Goal: Task Accomplishment & Management: Complete application form

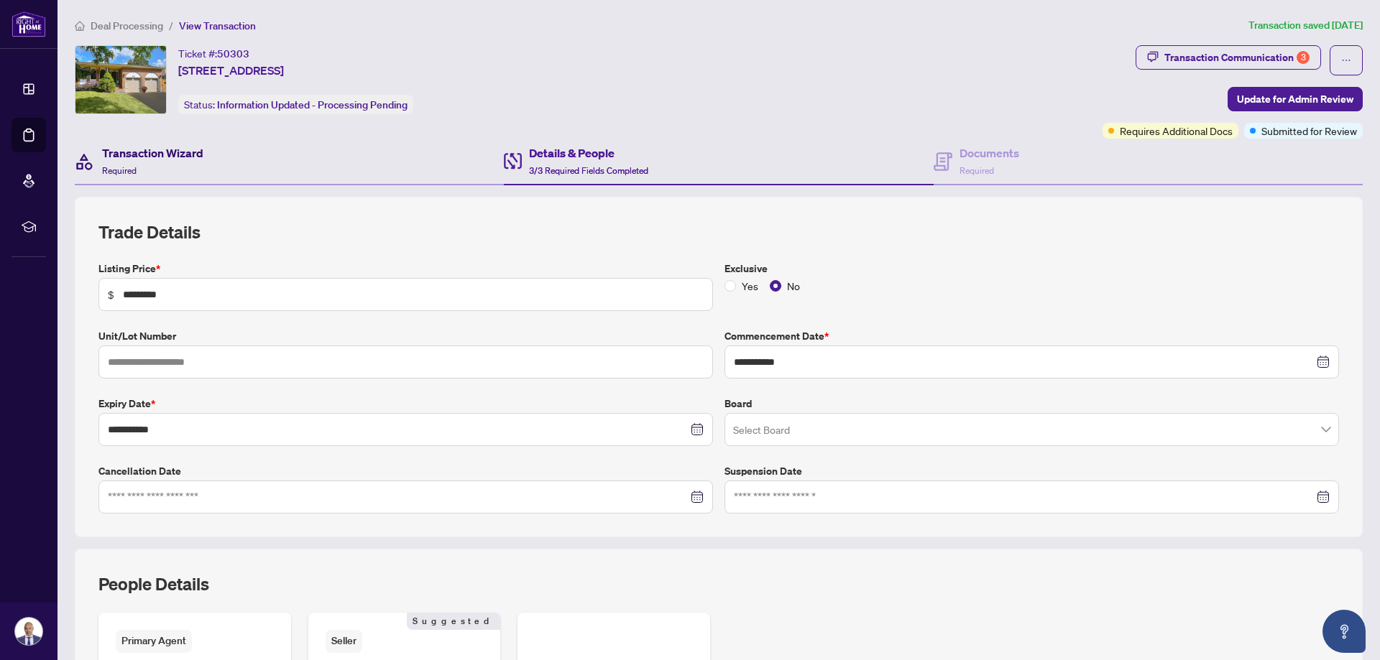
click at [139, 152] on h4 "Transaction Wizard" at bounding box center [152, 152] width 101 height 17
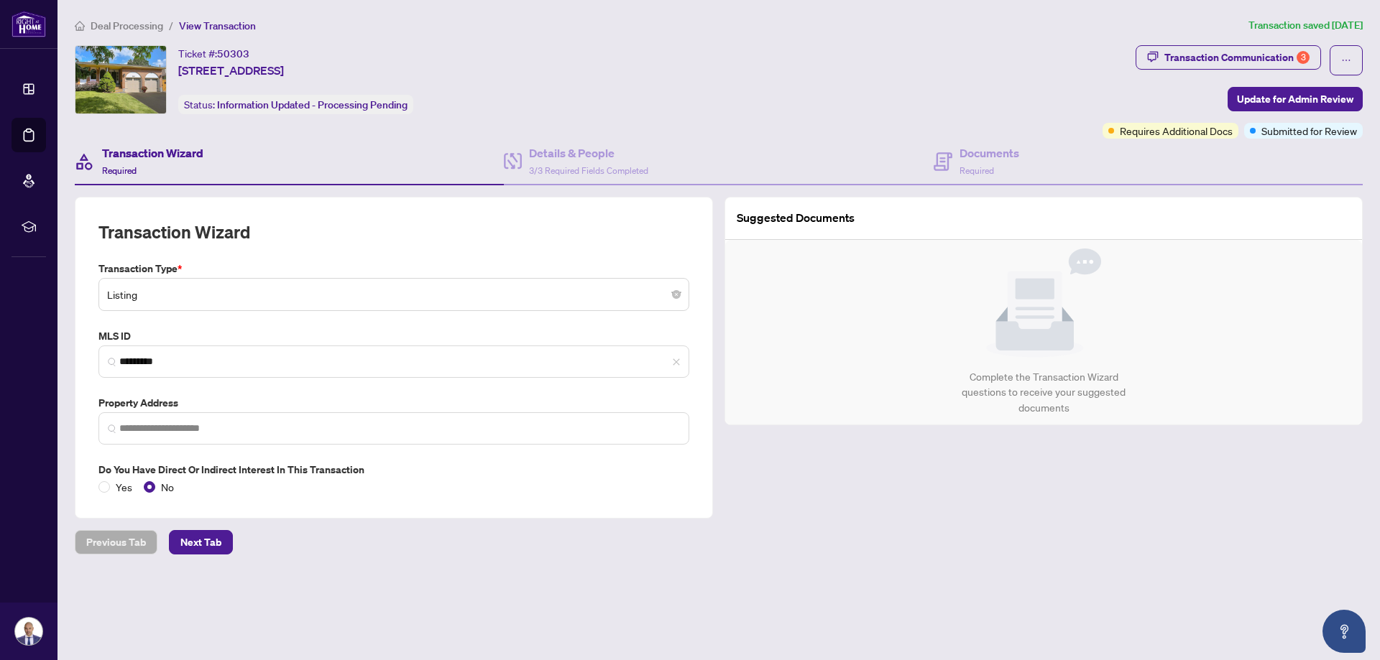
type input "**********"
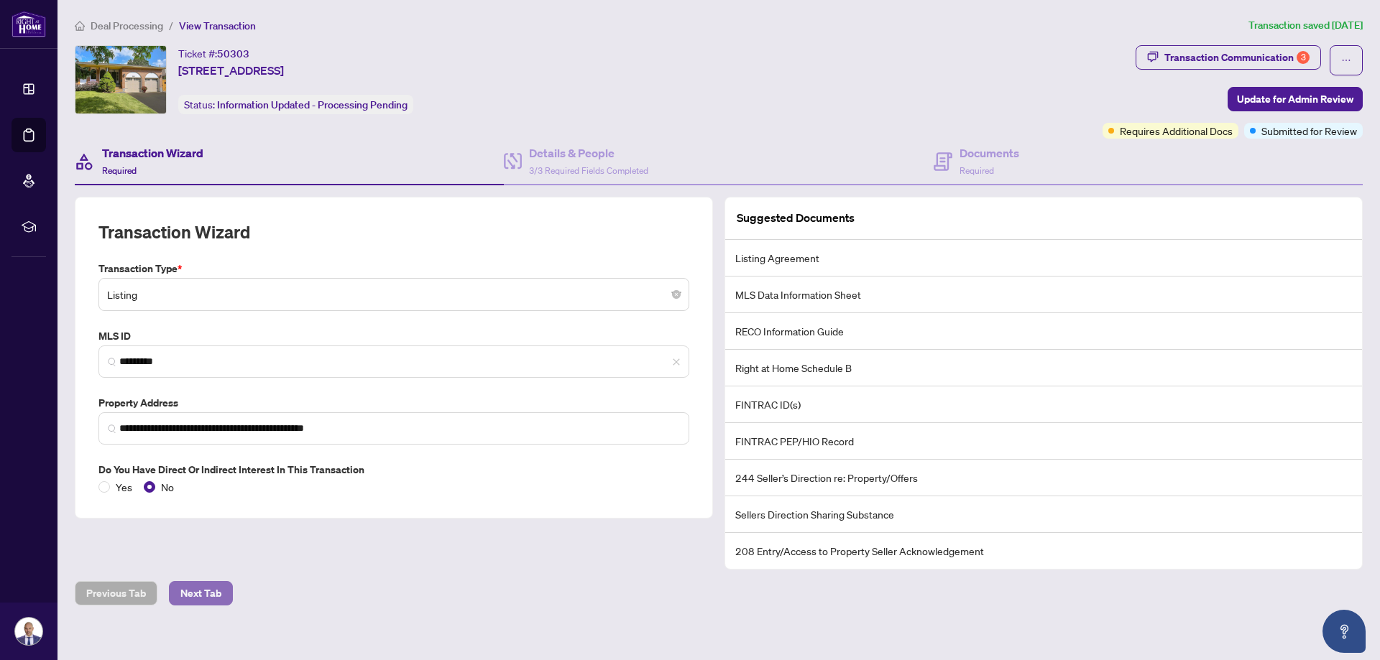
click at [188, 590] on span "Next Tab" at bounding box center [200, 593] width 41 height 23
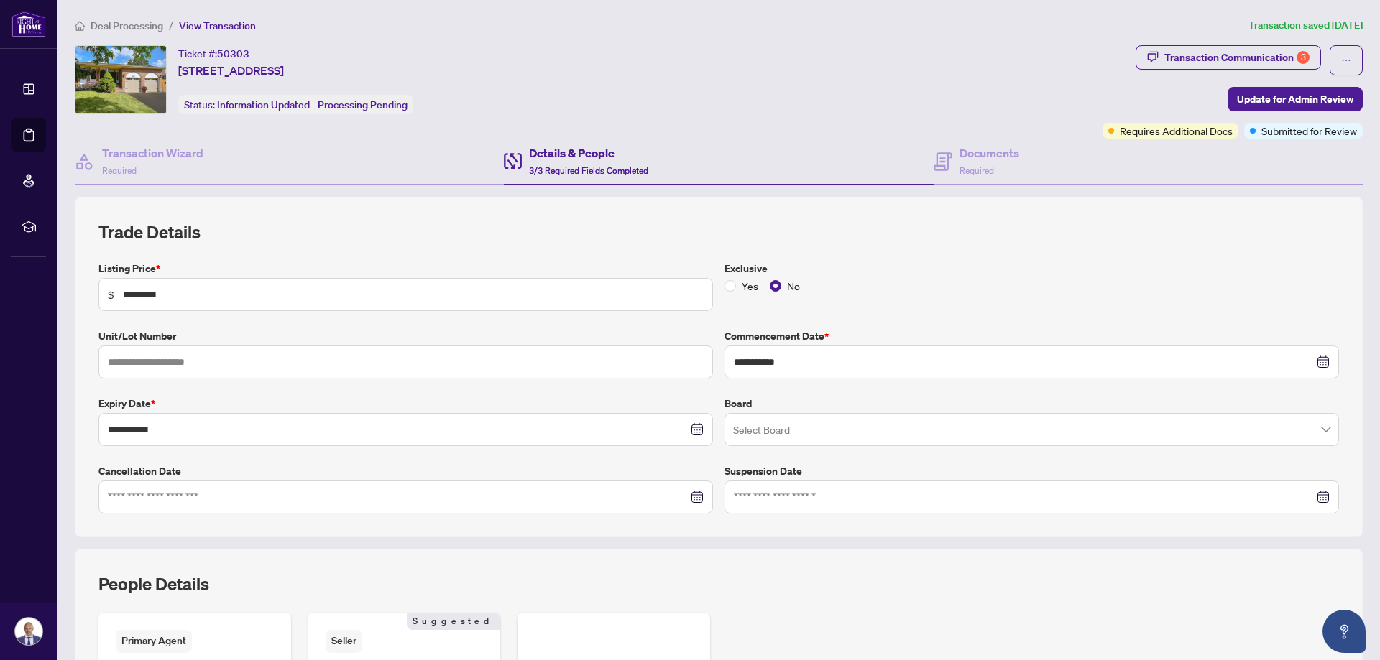
type input "**********"
click at [966, 169] on span "Required" at bounding box center [976, 170] width 34 height 11
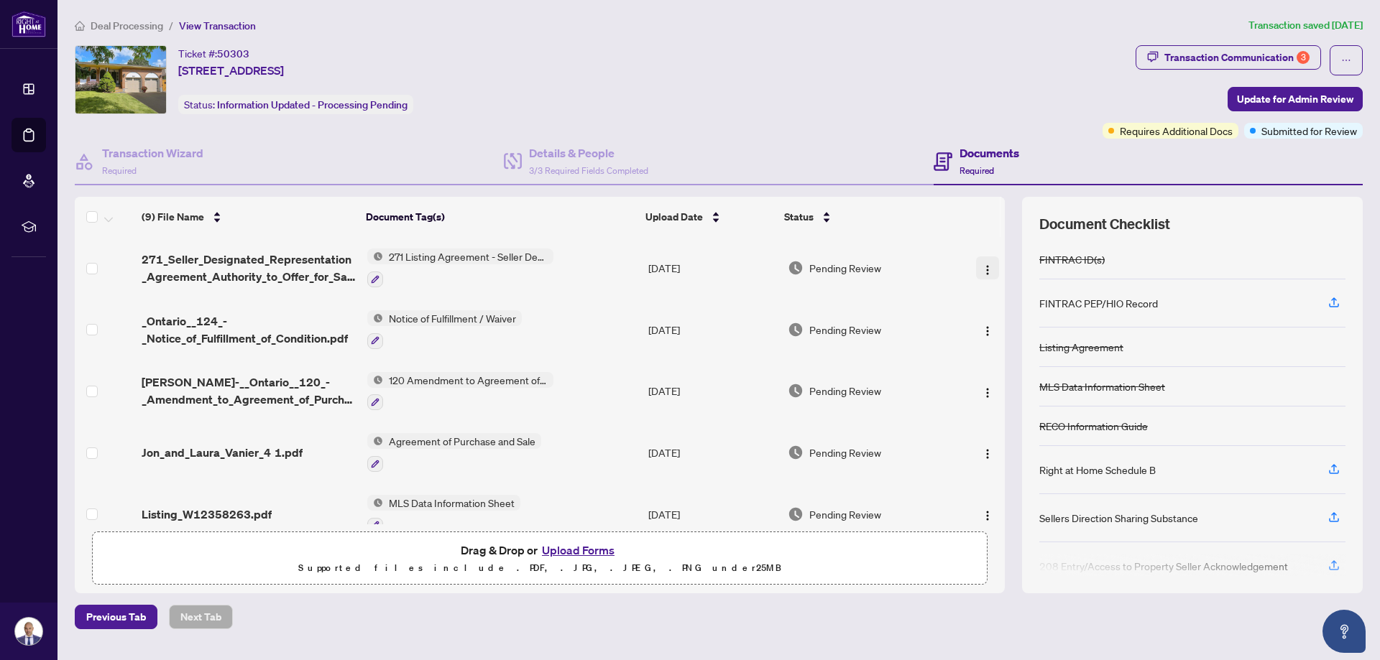
click at [982, 267] on img "button" at bounding box center [987, 269] width 11 height 11
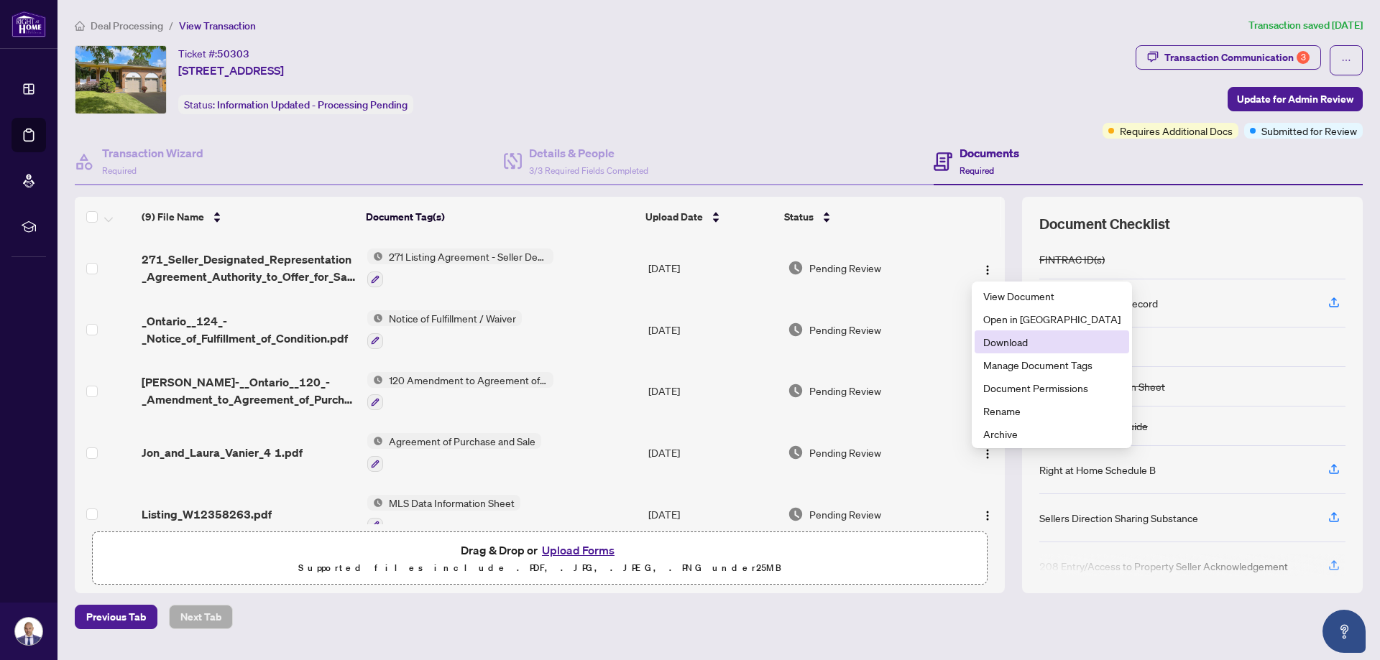
click at [1005, 338] on span "Download" at bounding box center [1051, 342] width 137 height 16
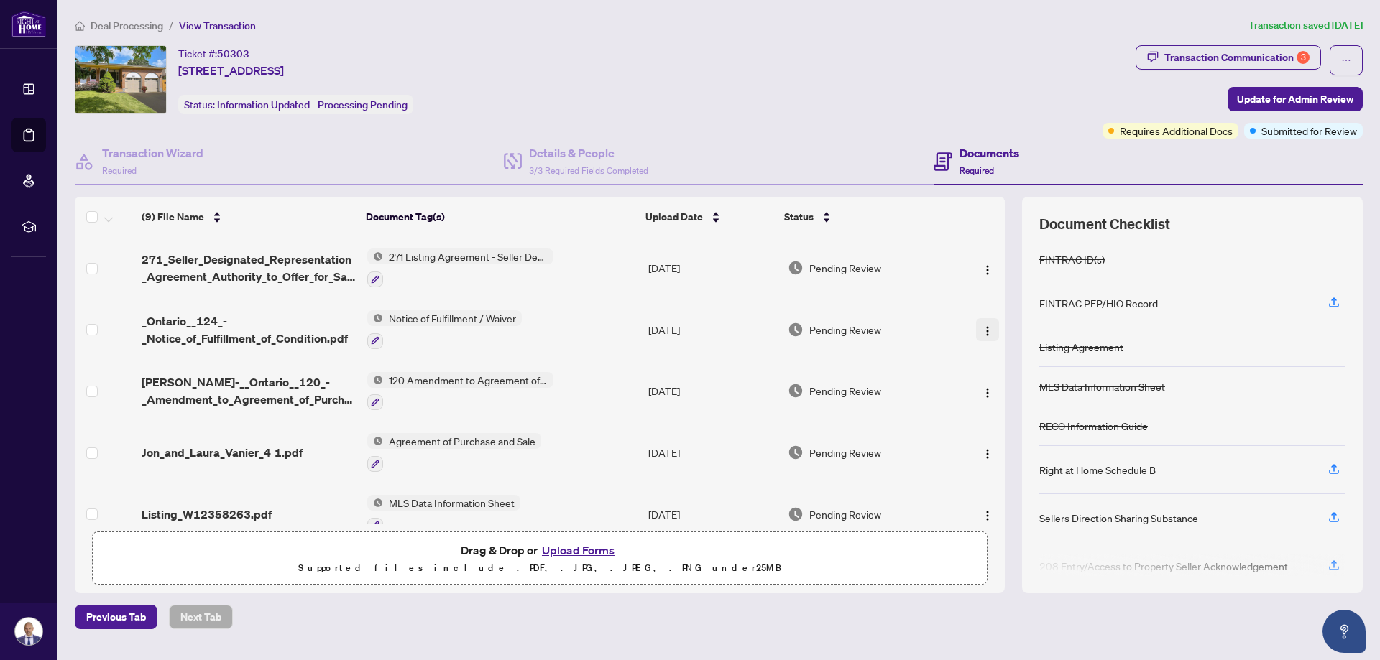
click at [982, 331] on img "button" at bounding box center [987, 331] width 11 height 11
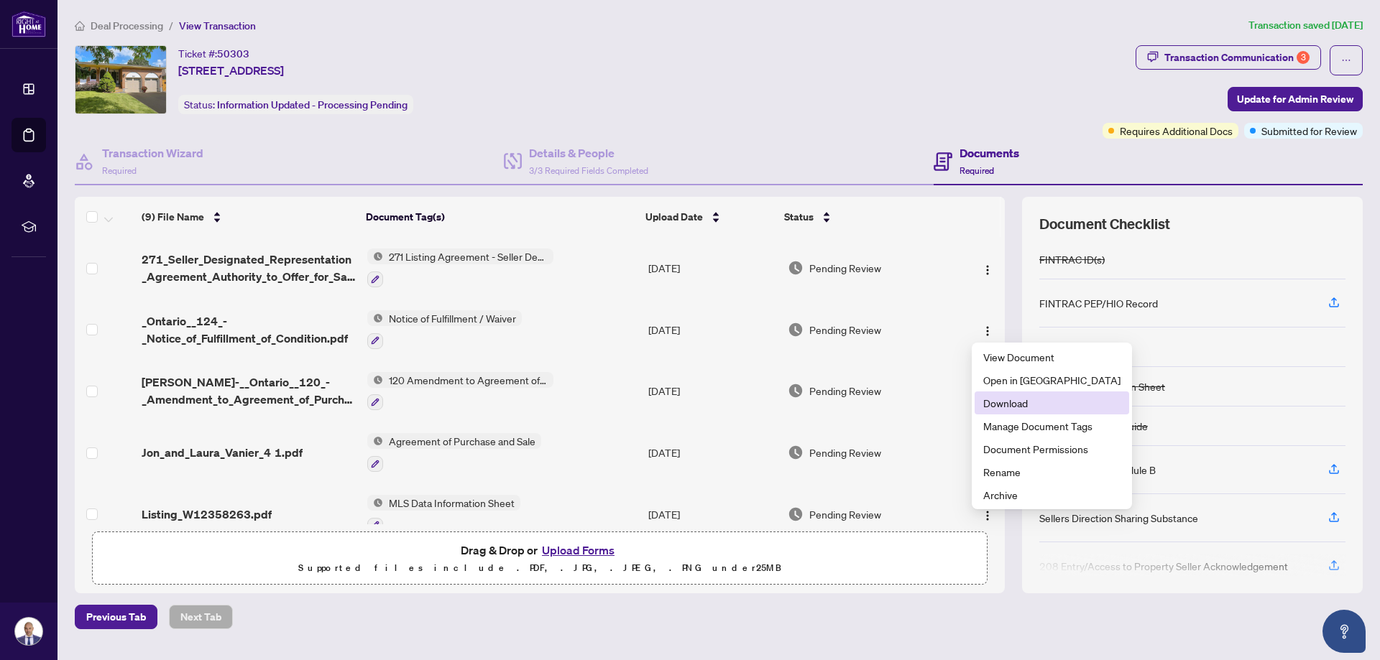
click at [993, 414] on li "Download" at bounding box center [1051, 403] width 154 height 23
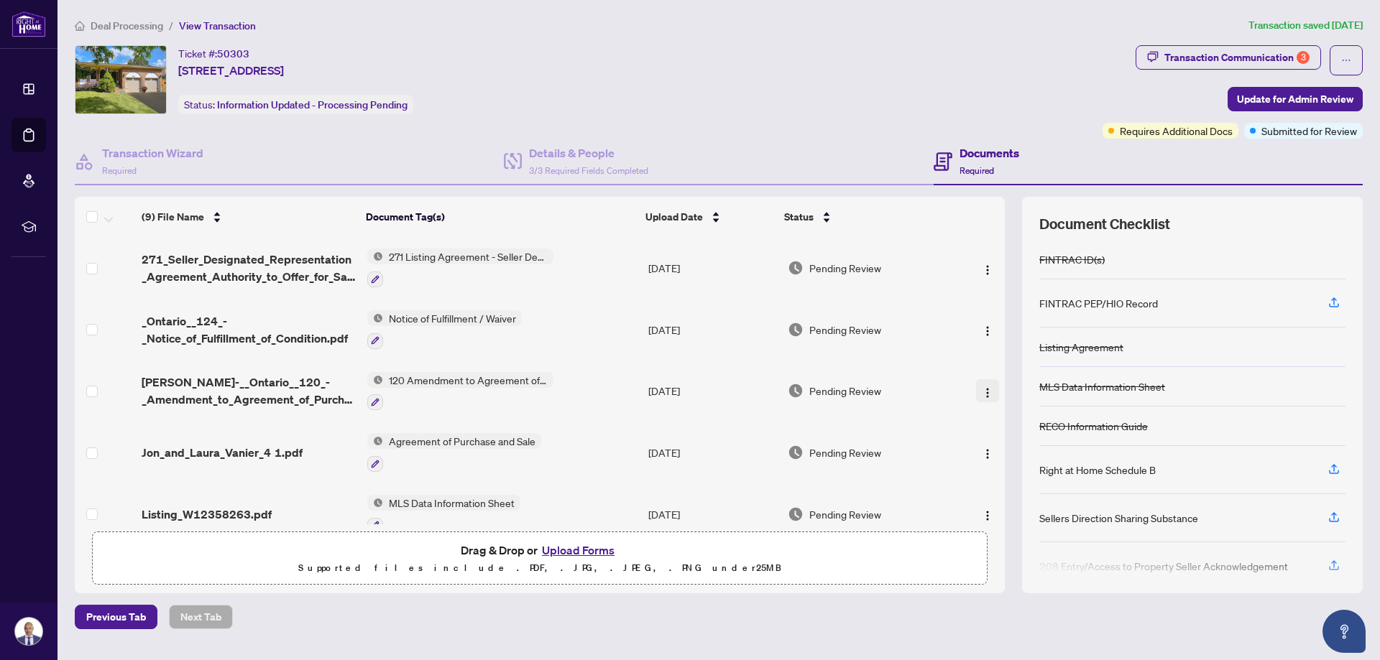
click at [983, 393] on img "button" at bounding box center [987, 392] width 11 height 11
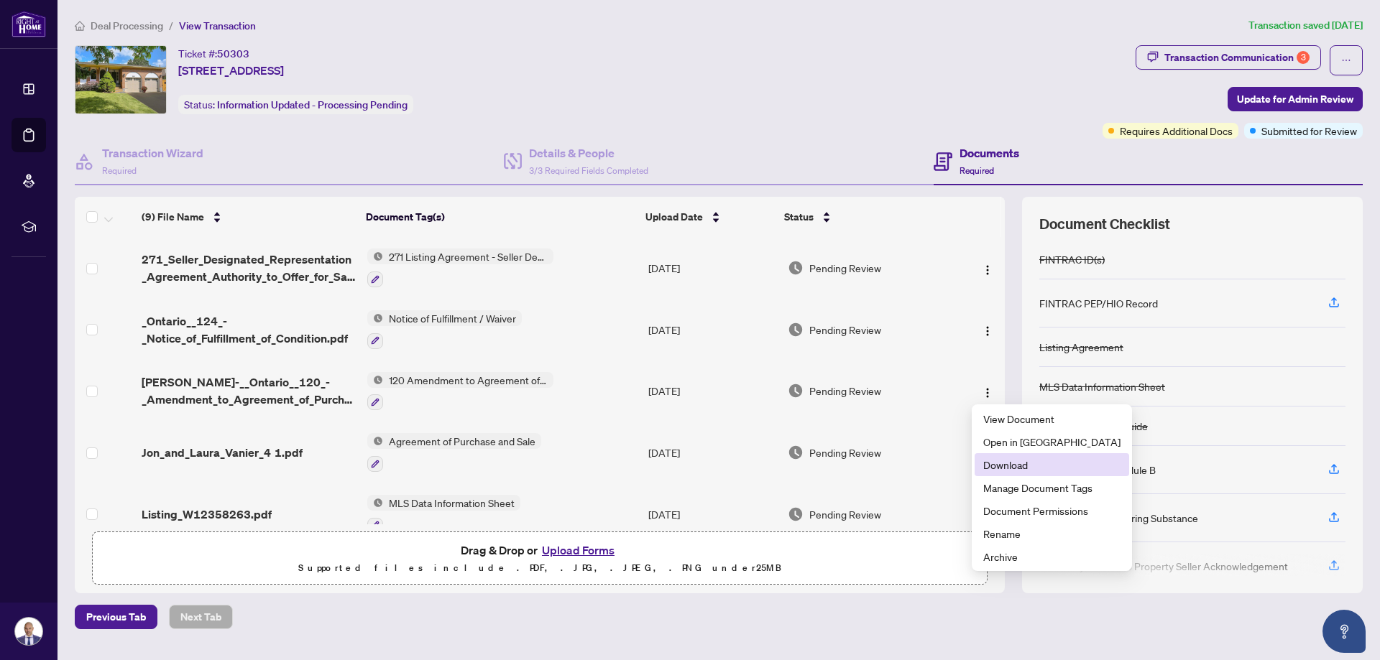
click at [1007, 465] on span "Download" at bounding box center [1051, 465] width 137 height 16
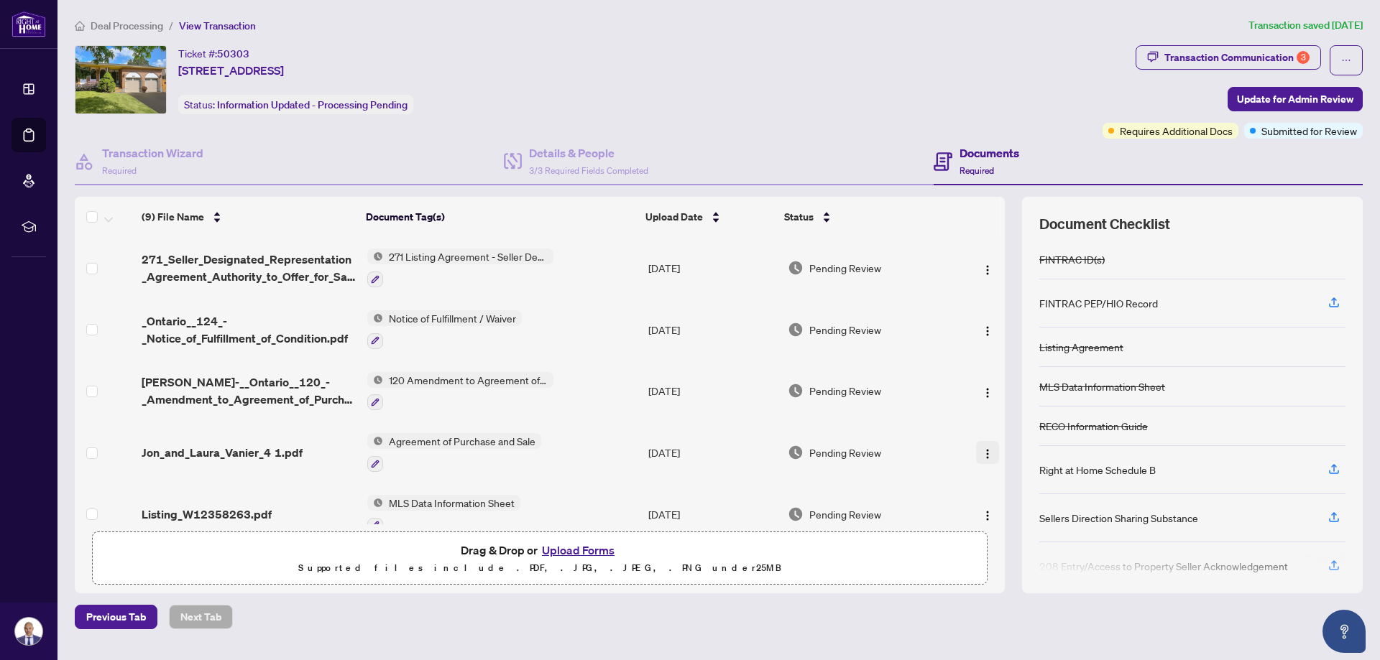
click at [986, 453] on img "button" at bounding box center [987, 453] width 11 height 11
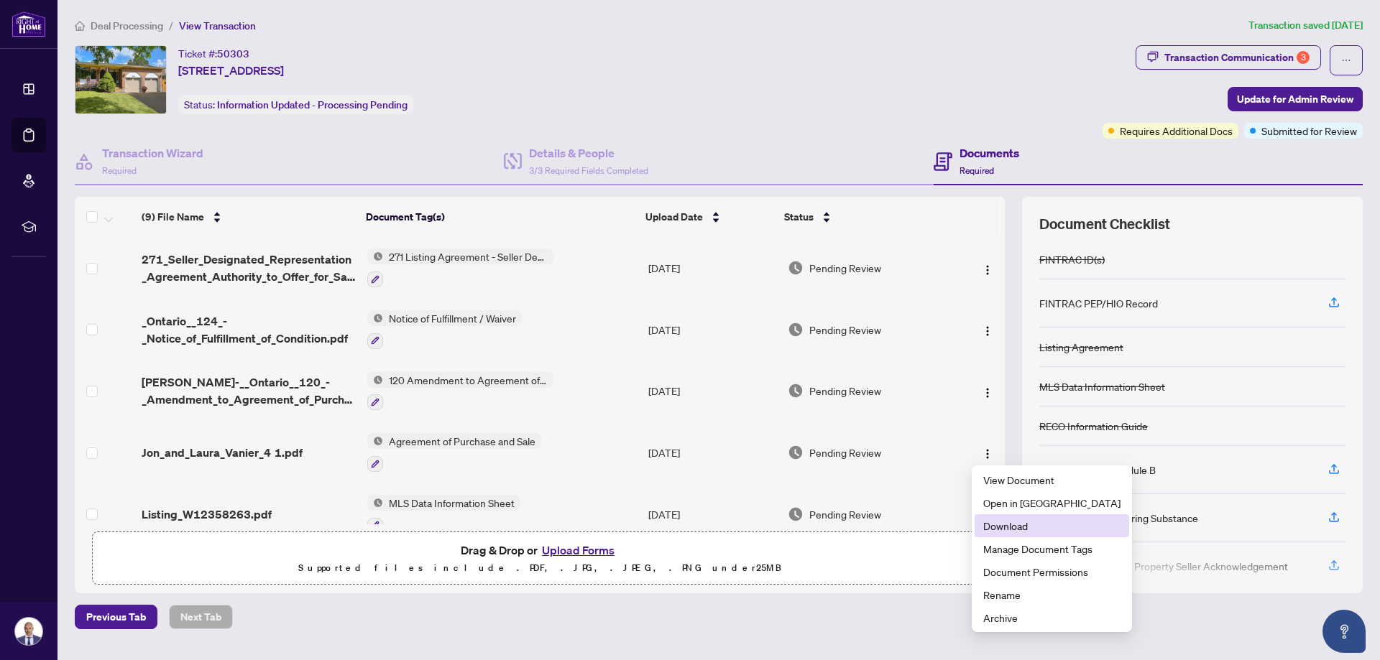
click at [999, 521] on span "Download" at bounding box center [1051, 526] width 137 height 16
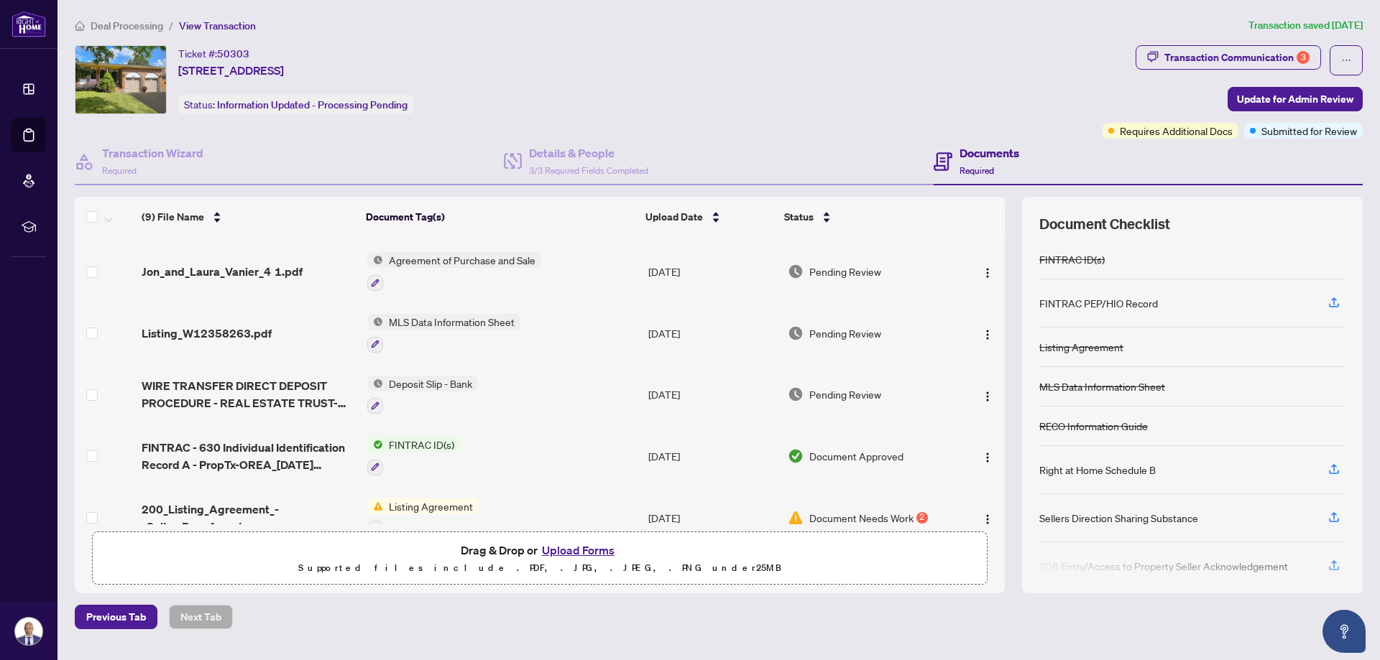
scroll to position [216, 0]
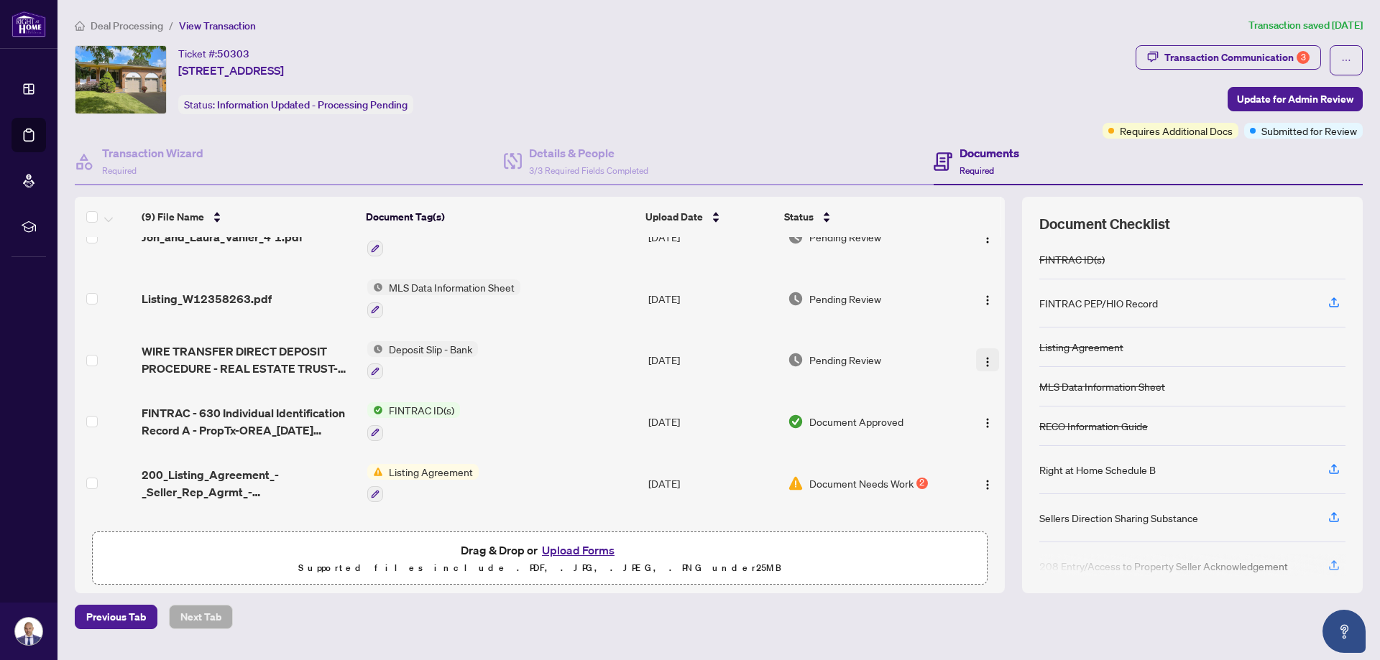
click at [982, 362] on img "button" at bounding box center [987, 361] width 11 height 11
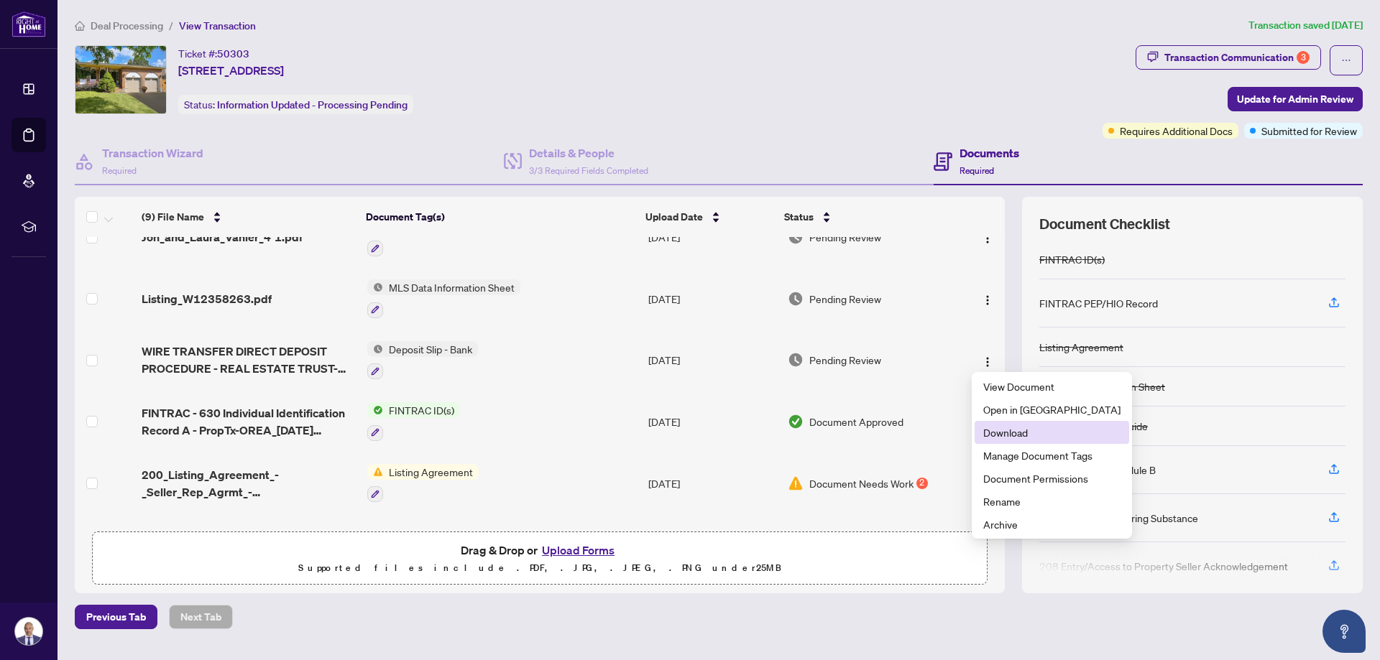
click at [984, 436] on span "Download" at bounding box center [1051, 433] width 137 height 16
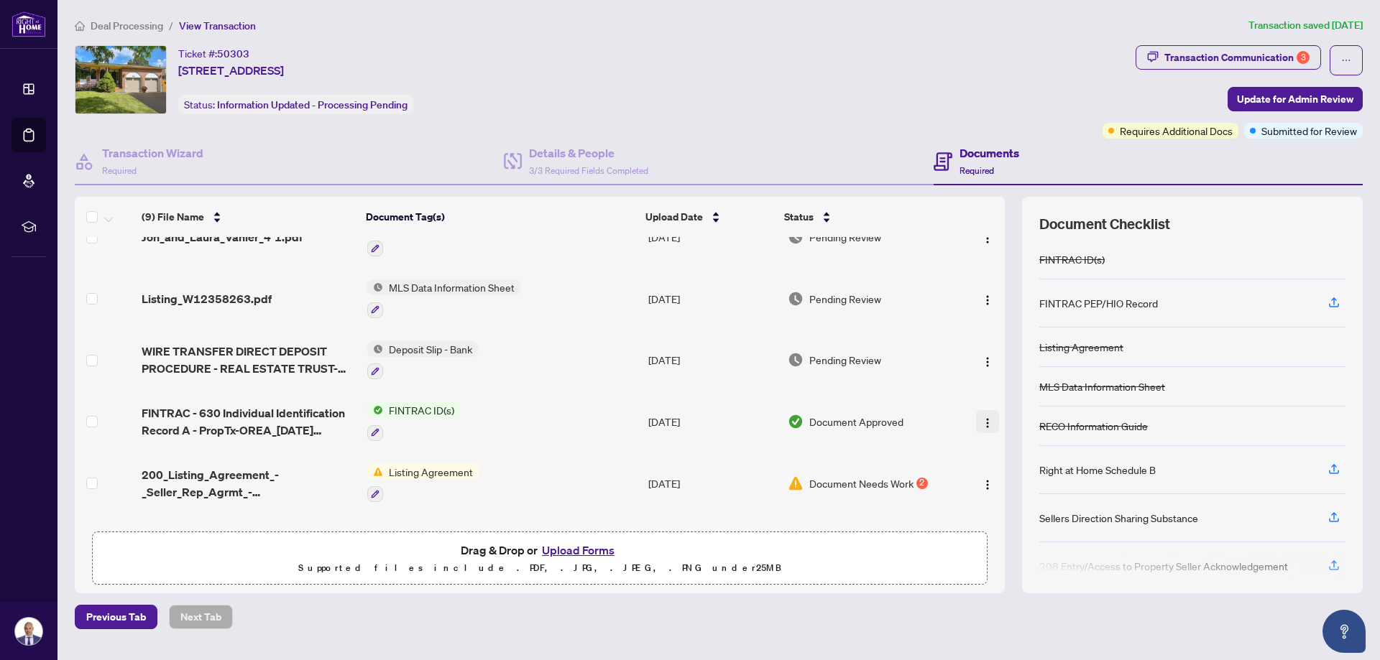
click at [982, 422] on img "button" at bounding box center [987, 422] width 11 height 11
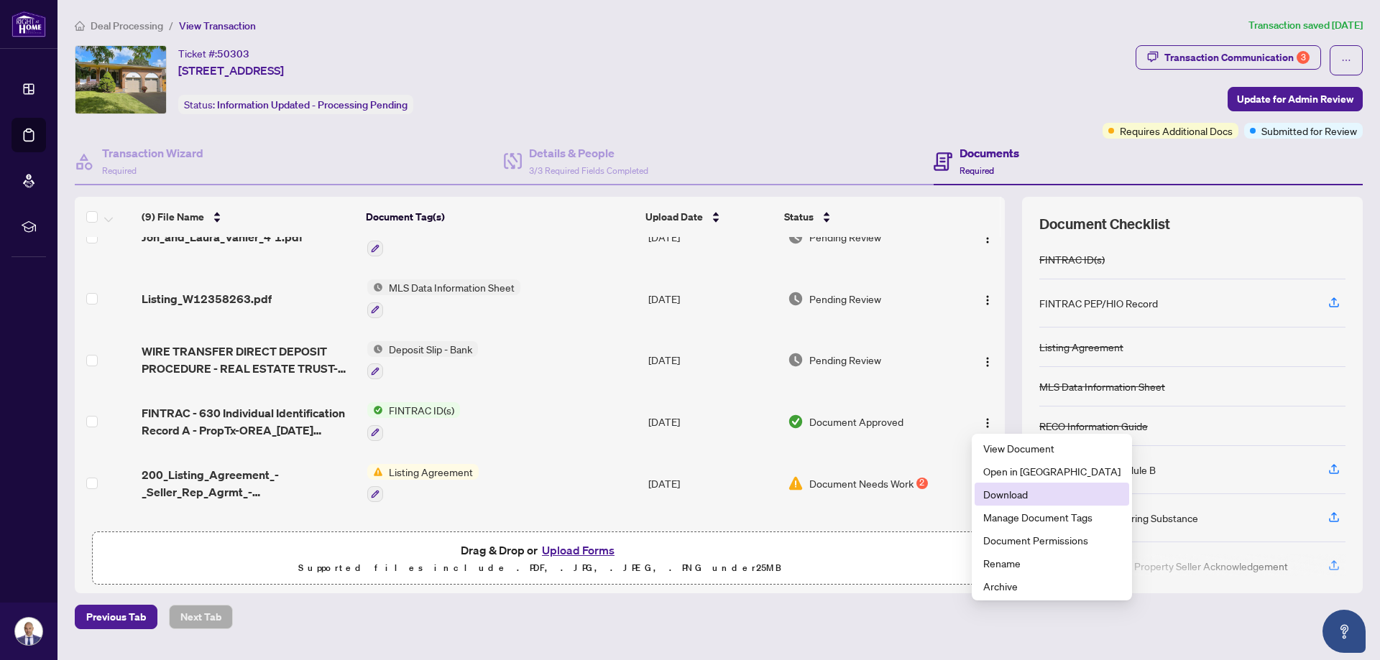
click at [999, 500] on span "Download" at bounding box center [1051, 494] width 137 height 16
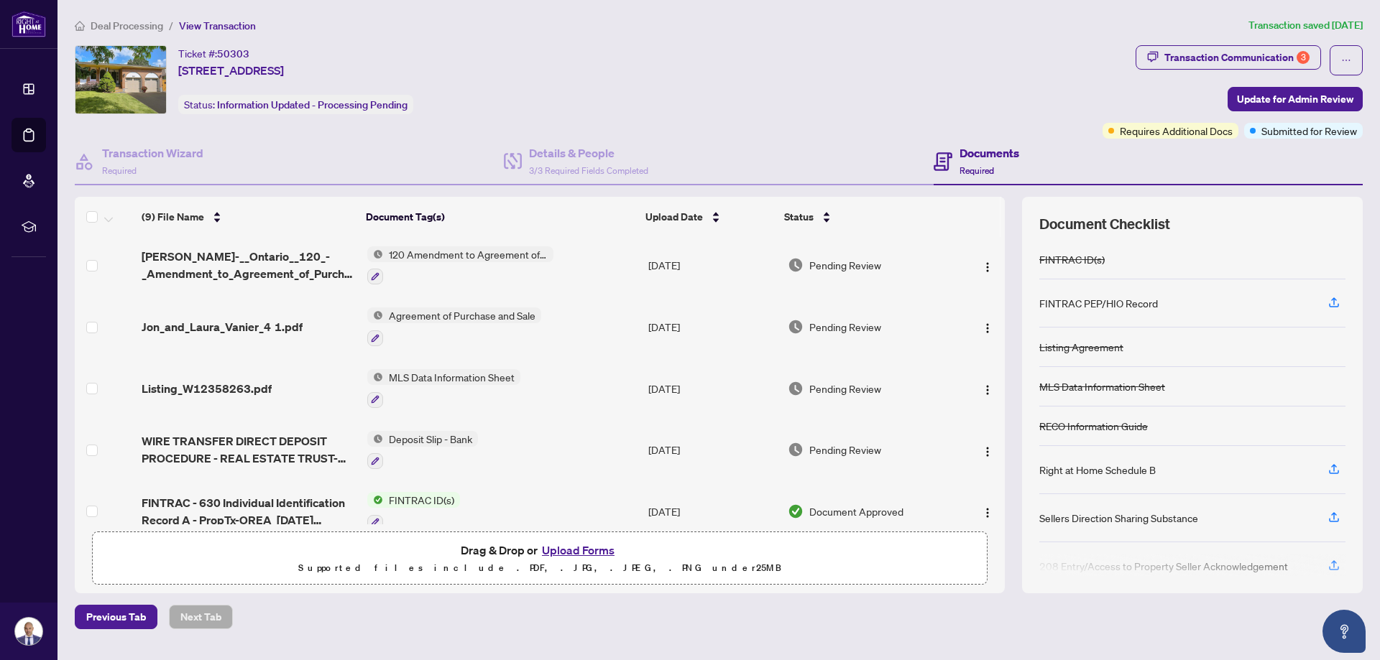
scroll to position [269, 0]
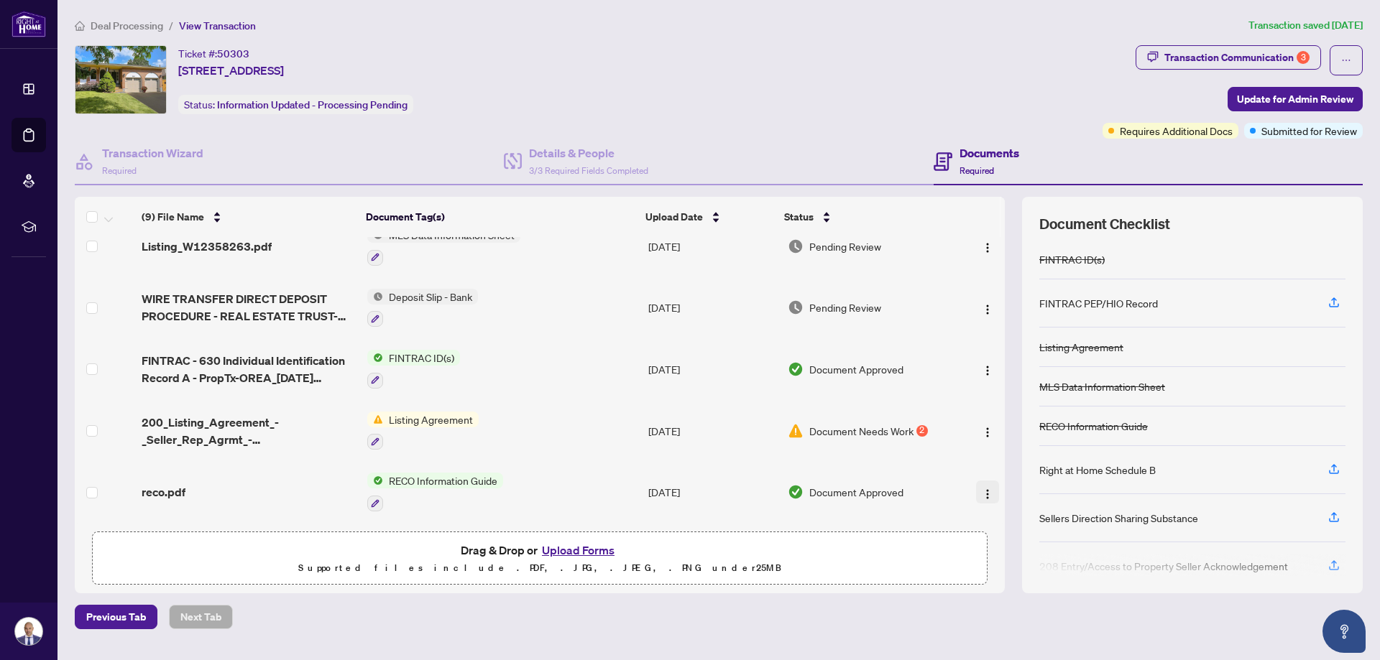
click at [984, 495] on img "button" at bounding box center [987, 494] width 11 height 11
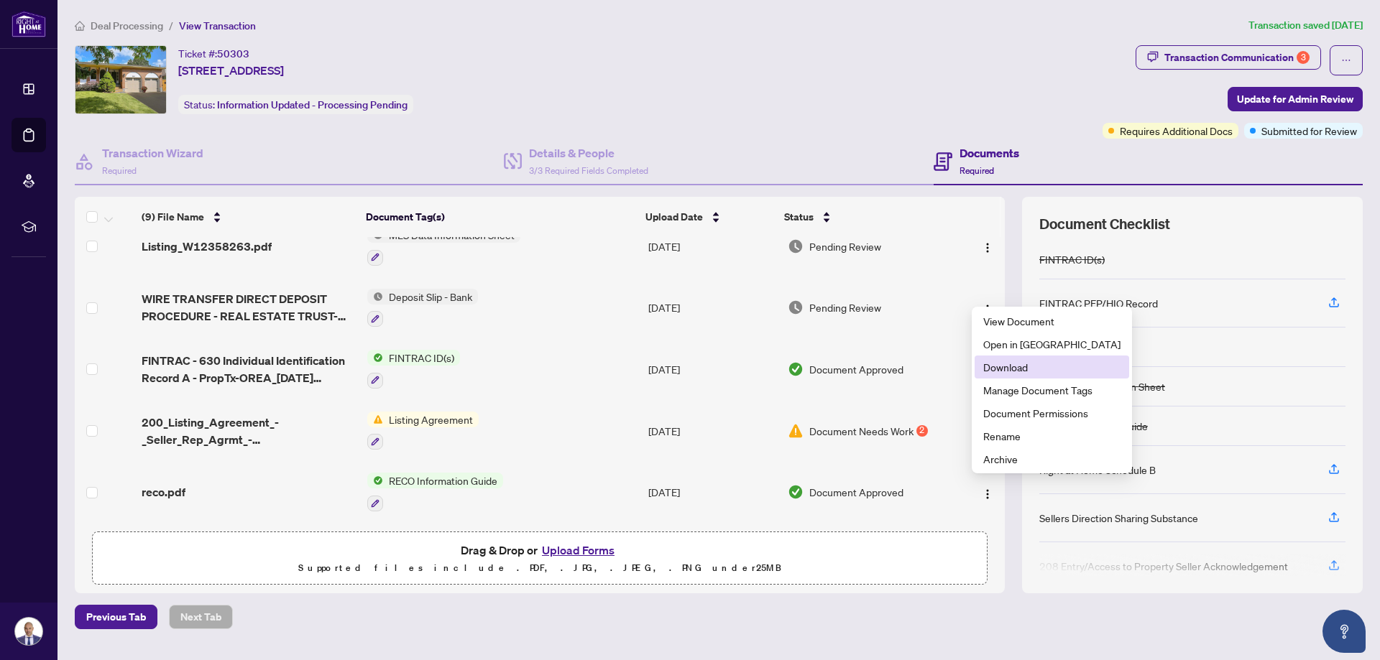
click at [1010, 369] on span "Download" at bounding box center [1051, 367] width 137 height 16
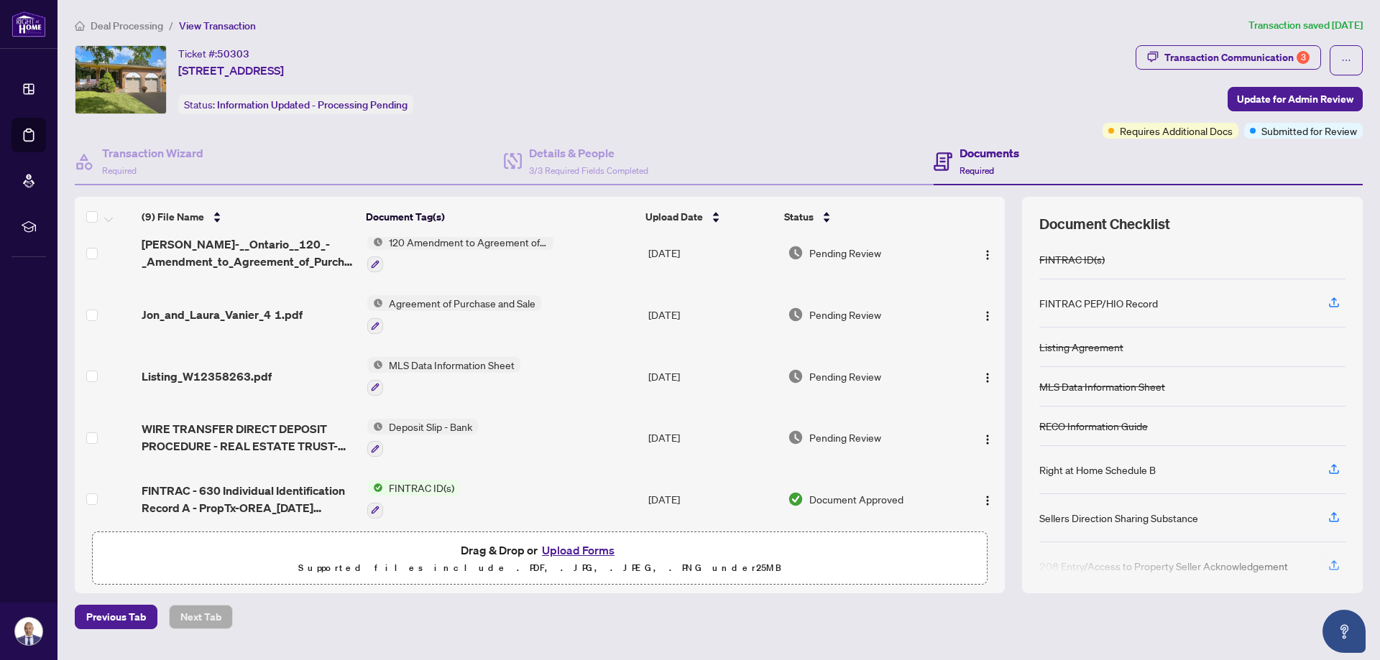
scroll to position [144, 0]
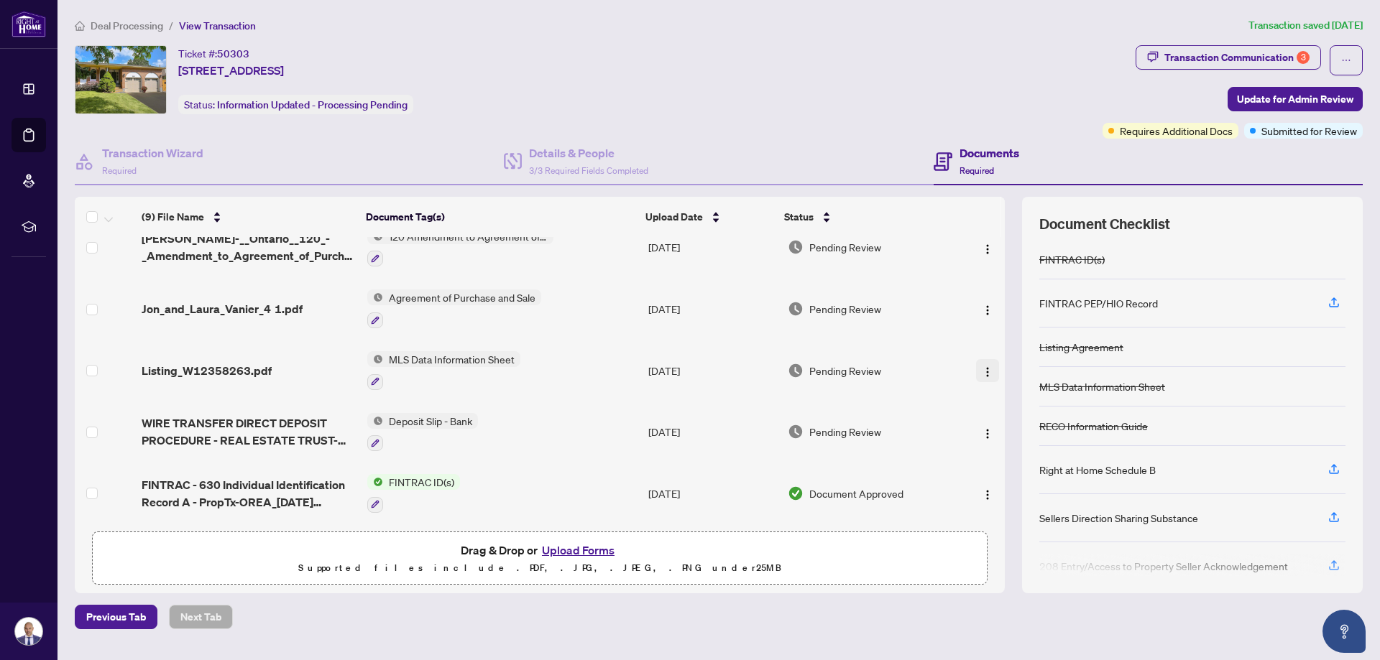
click at [982, 369] on img "button" at bounding box center [987, 371] width 11 height 11
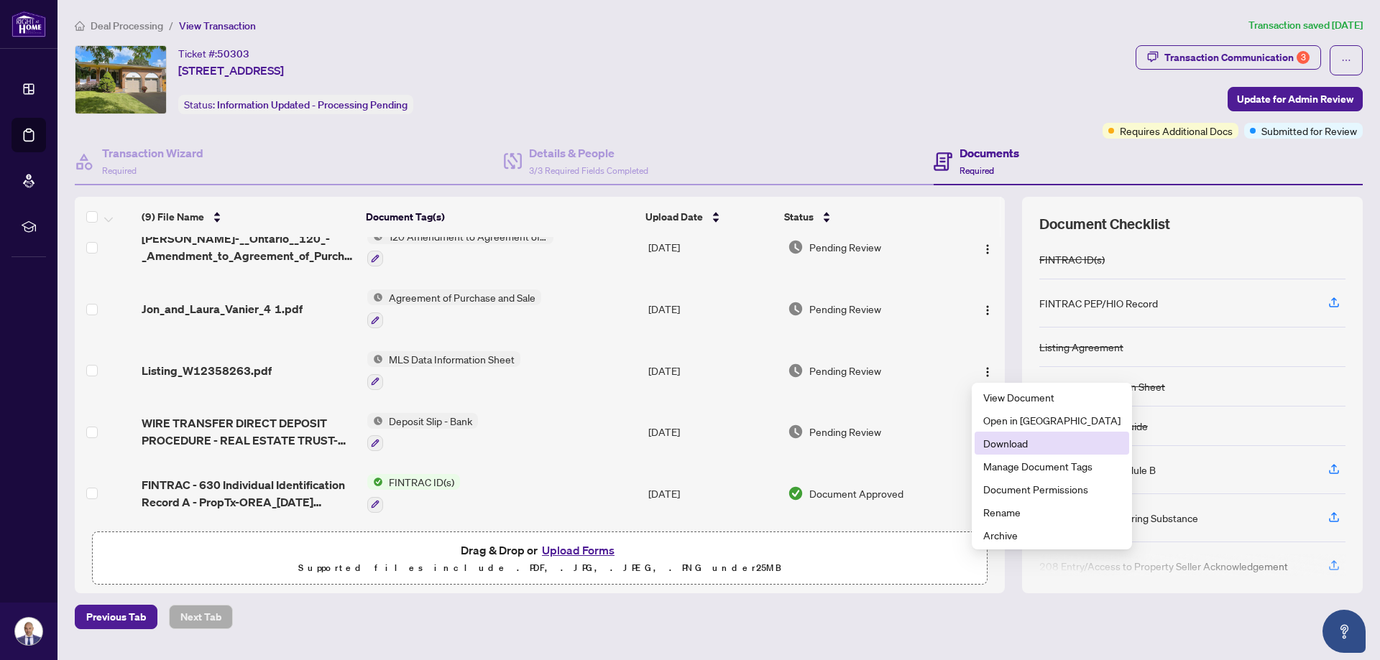
click at [1007, 442] on span "Download" at bounding box center [1051, 443] width 137 height 16
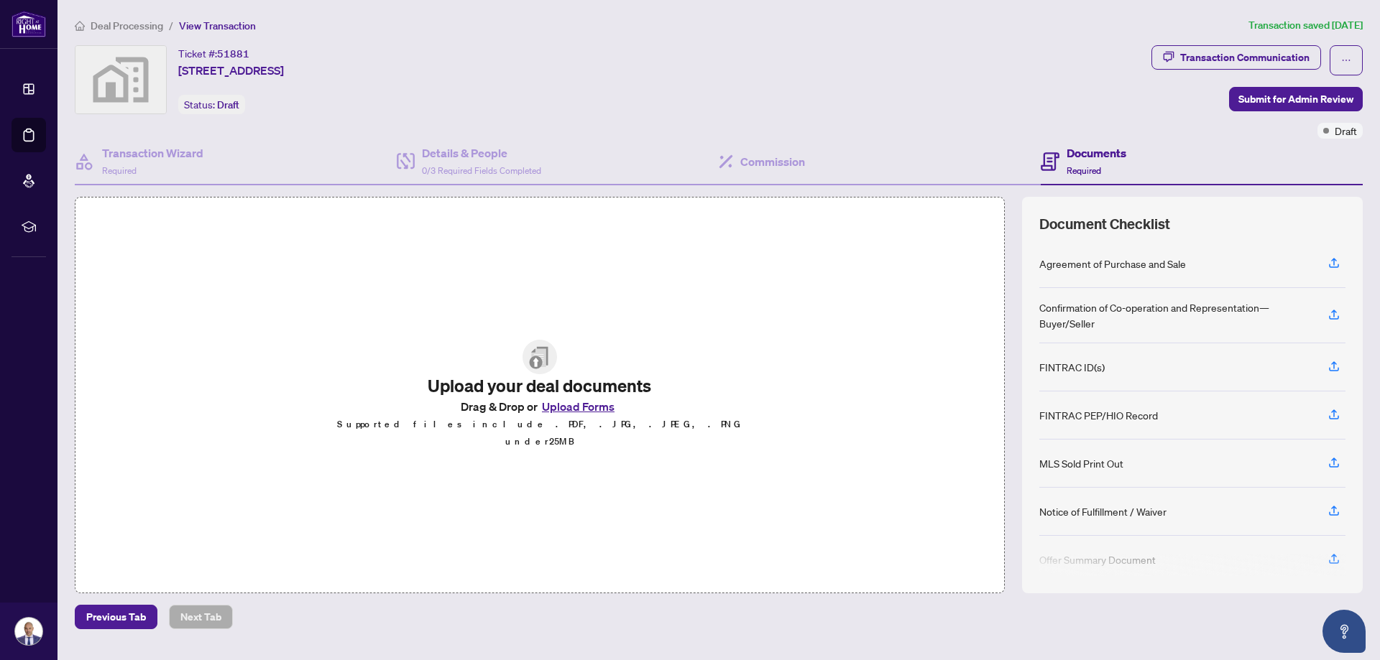
click at [588, 410] on button "Upload Forms" at bounding box center [577, 406] width 81 height 19
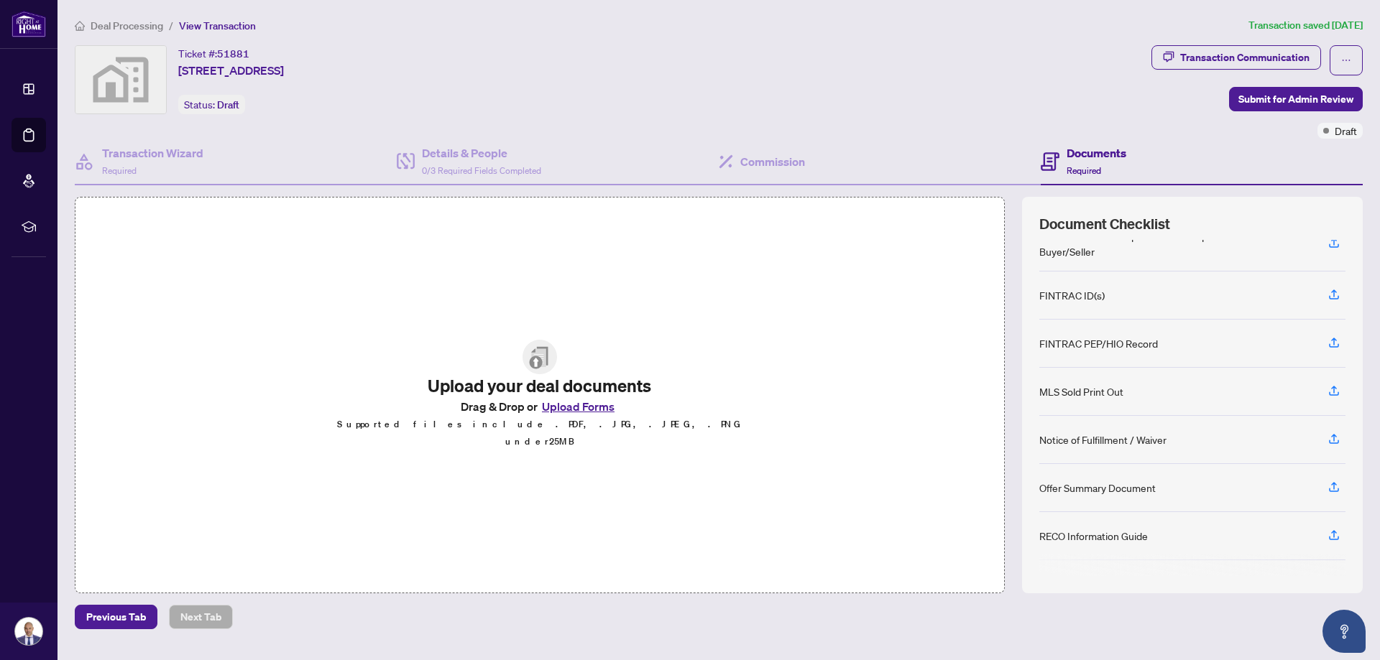
click at [583, 410] on button "Upload Forms" at bounding box center [577, 406] width 81 height 19
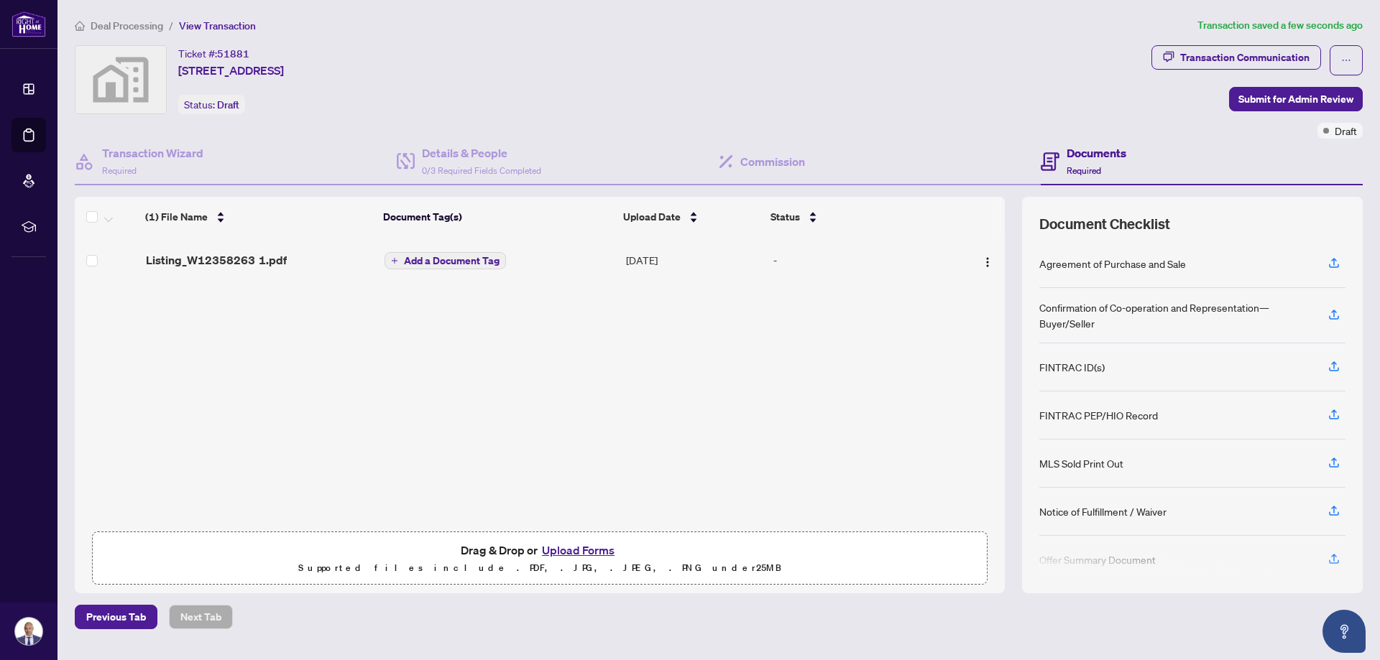
click at [596, 550] on button "Upload Forms" at bounding box center [577, 550] width 81 height 19
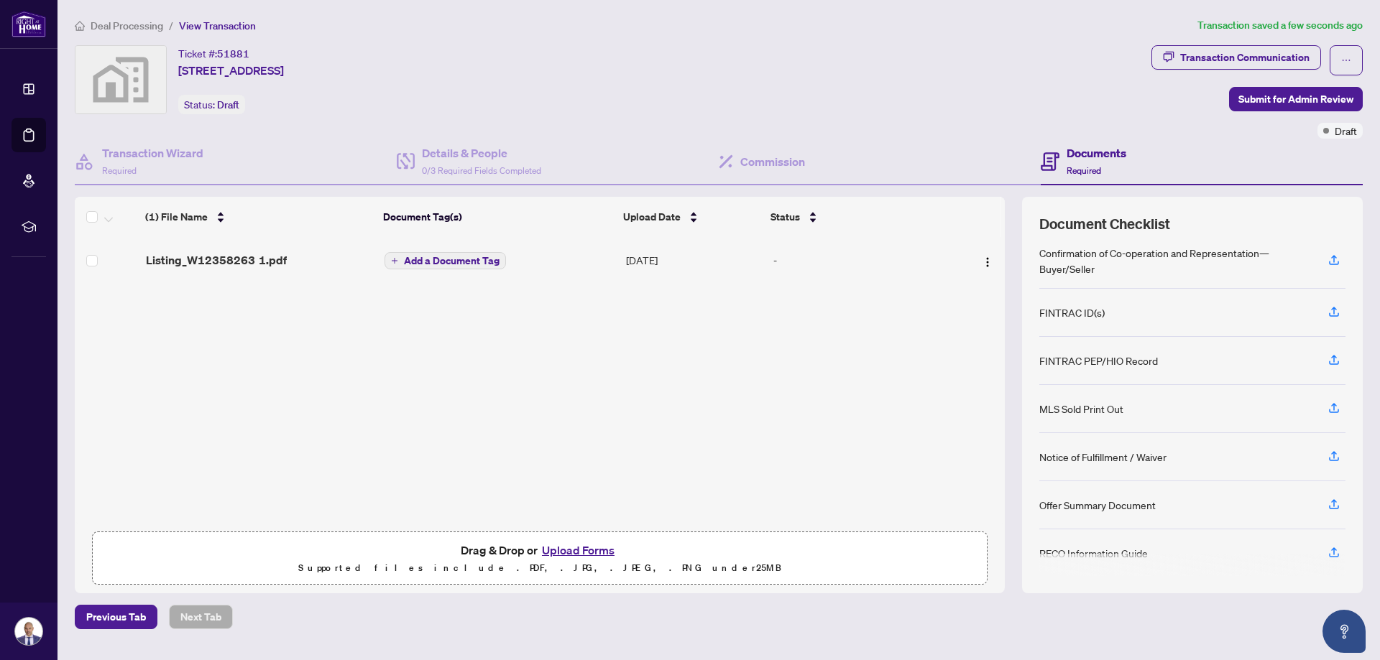
scroll to position [0, 0]
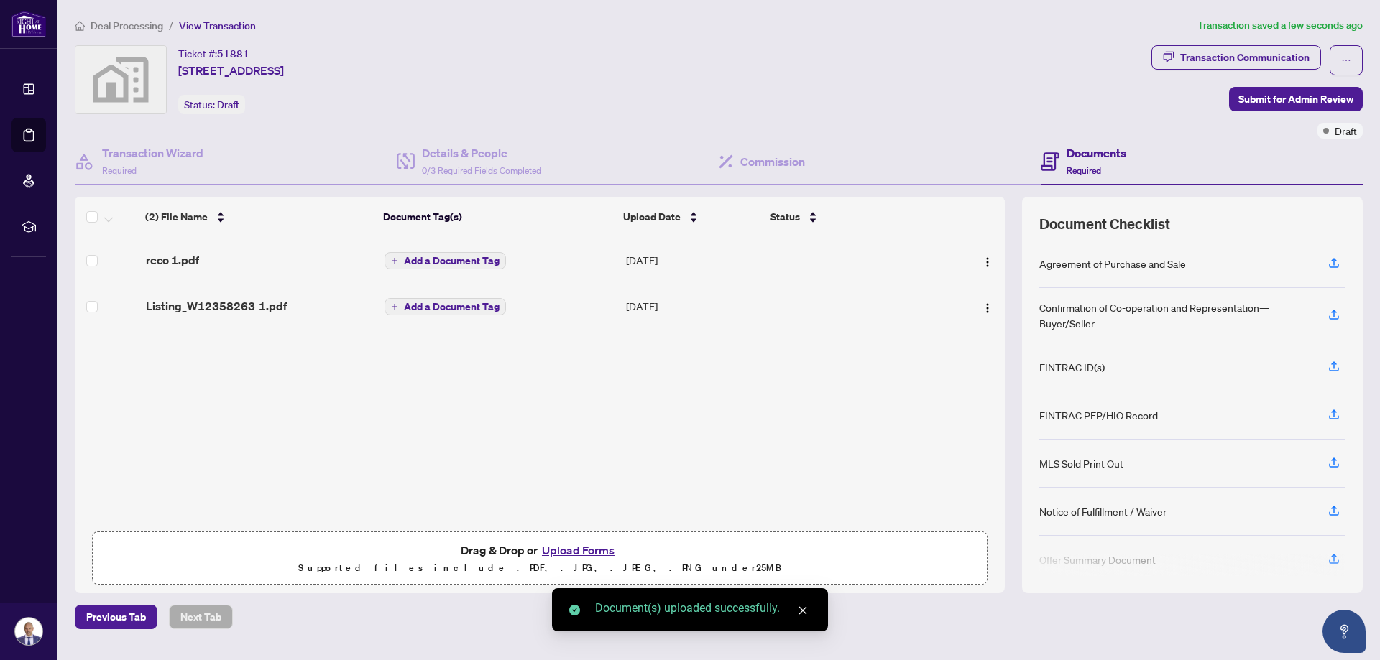
click at [583, 553] on button "Upload Forms" at bounding box center [577, 550] width 81 height 19
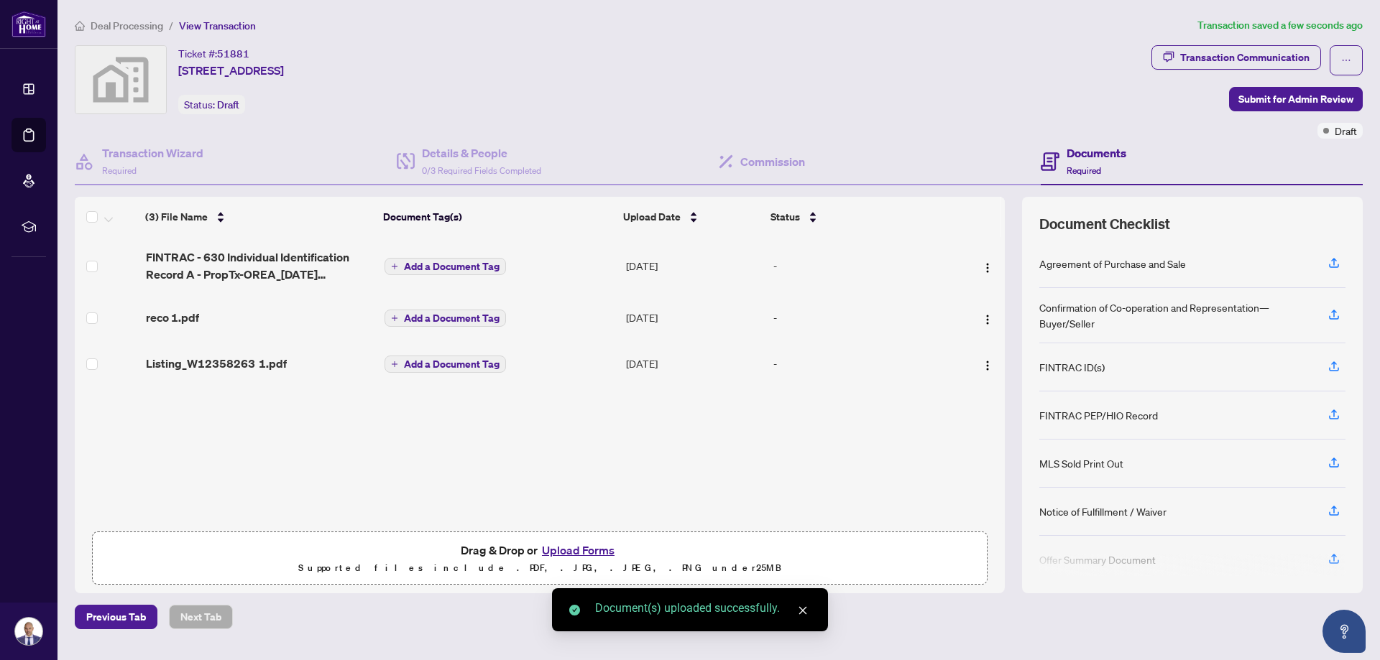
click at [579, 549] on button "Upload Forms" at bounding box center [577, 550] width 81 height 19
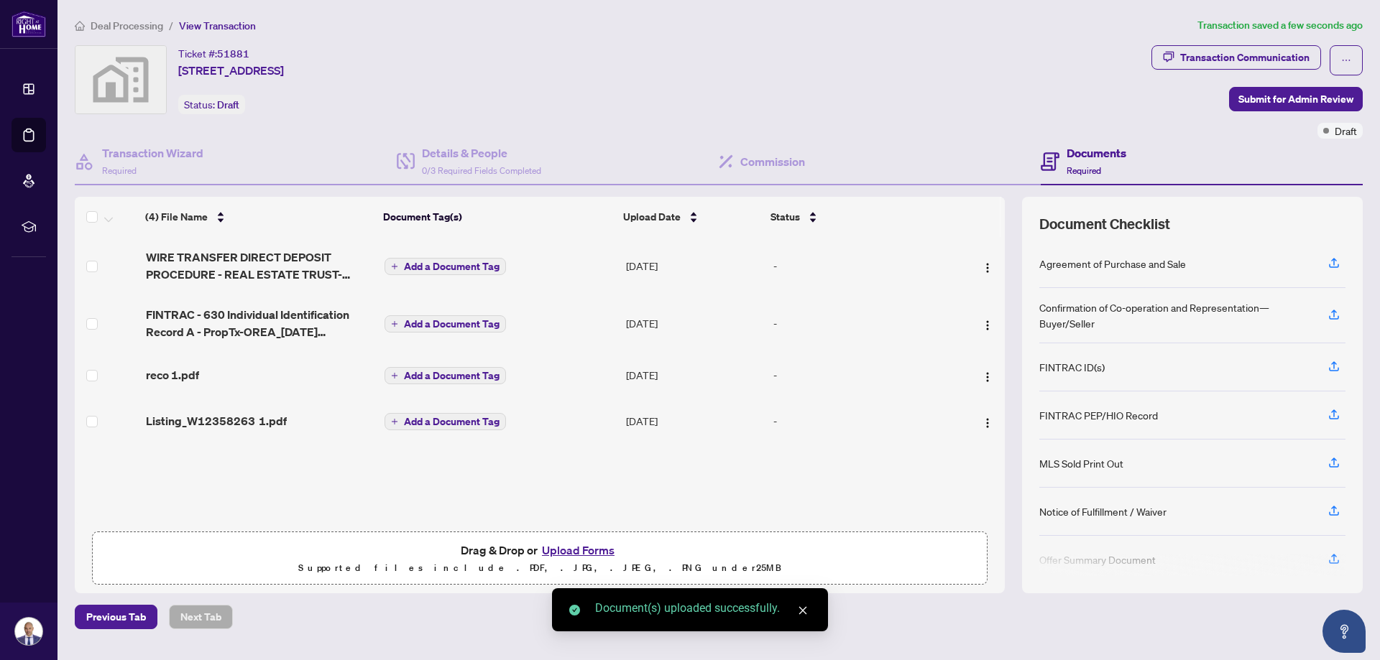
click at [571, 550] on button "Upload Forms" at bounding box center [577, 550] width 81 height 19
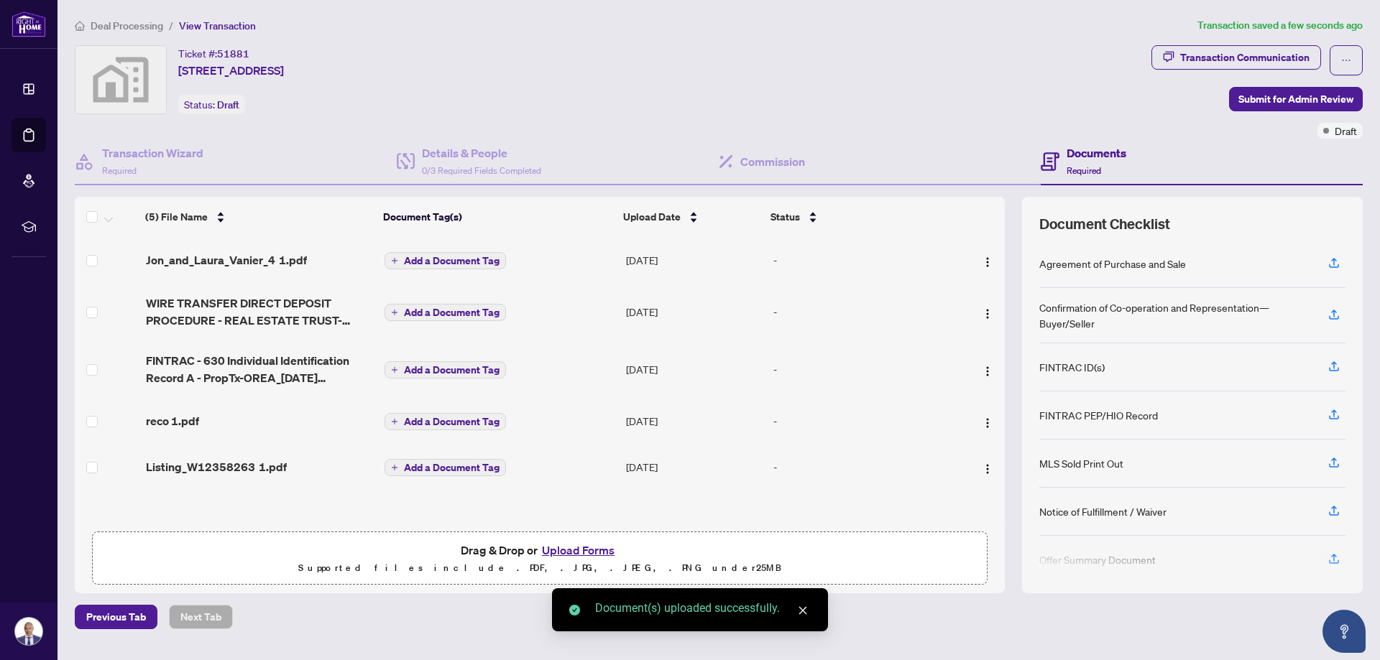
click at [586, 550] on button "Upload Forms" at bounding box center [577, 550] width 81 height 19
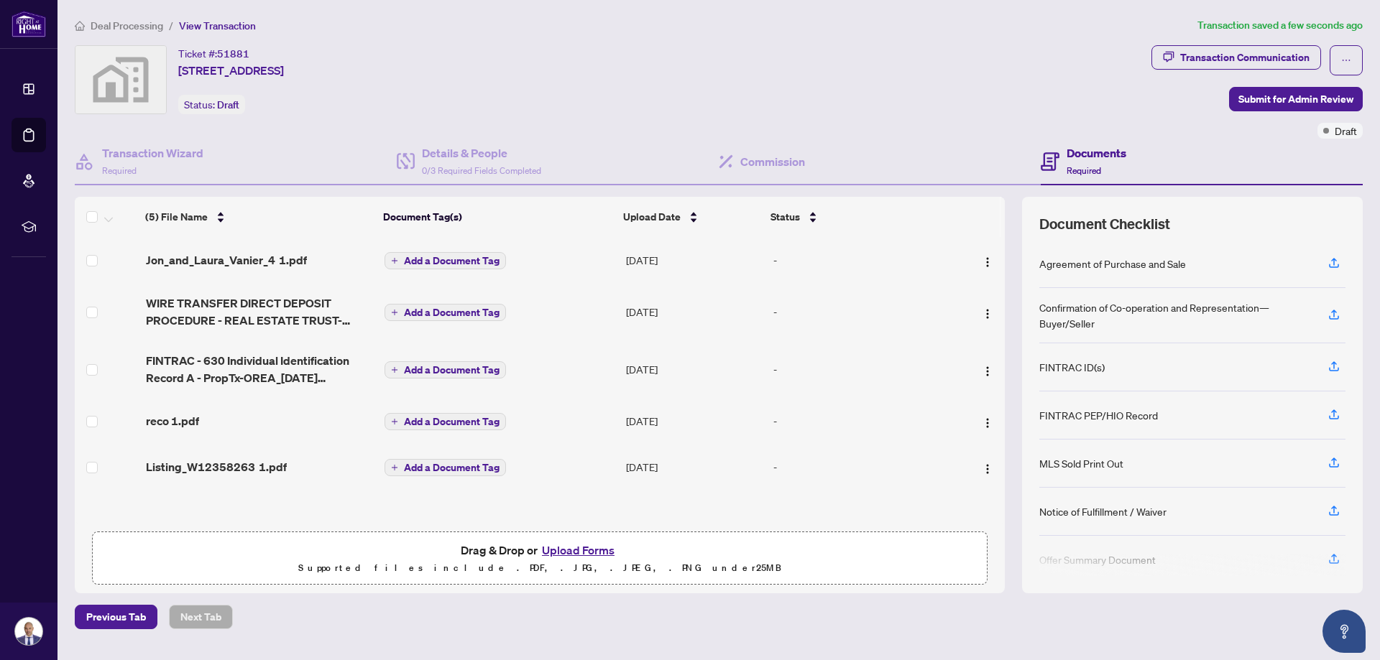
click at [574, 549] on button "Upload Forms" at bounding box center [577, 550] width 81 height 19
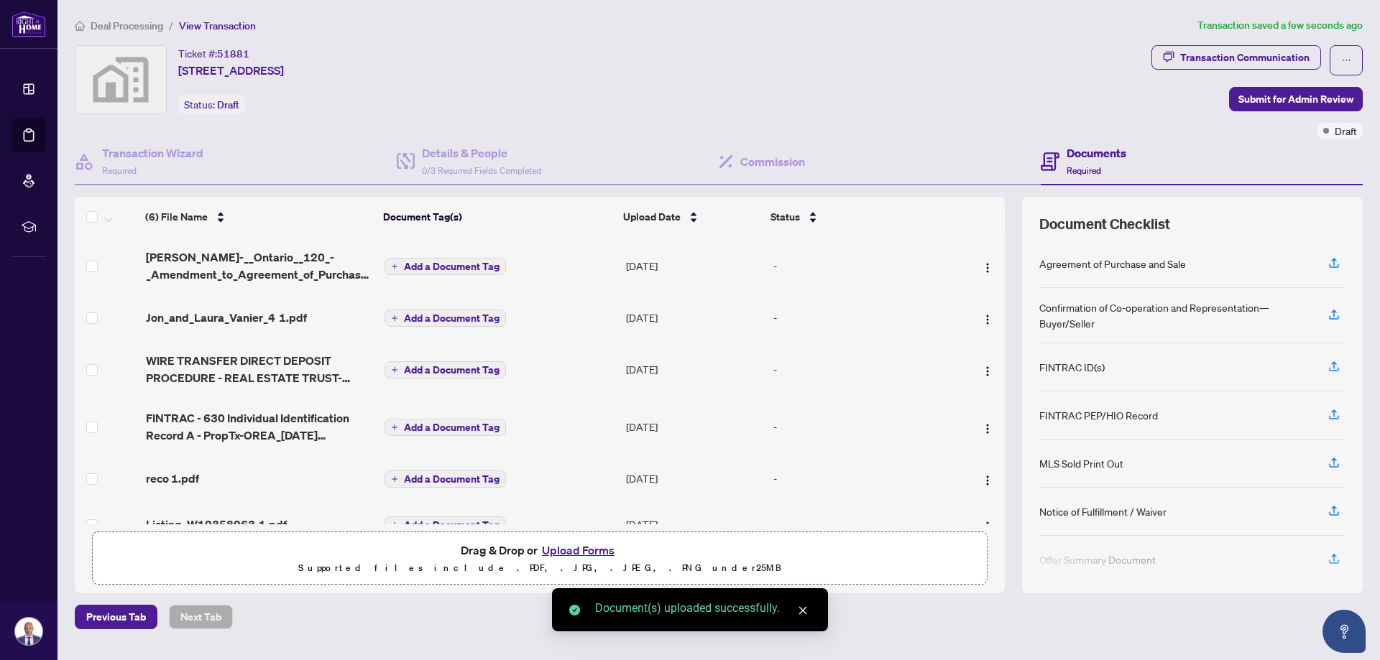
click at [598, 553] on button "Upload Forms" at bounding box center [577, 550] width 81 height 19
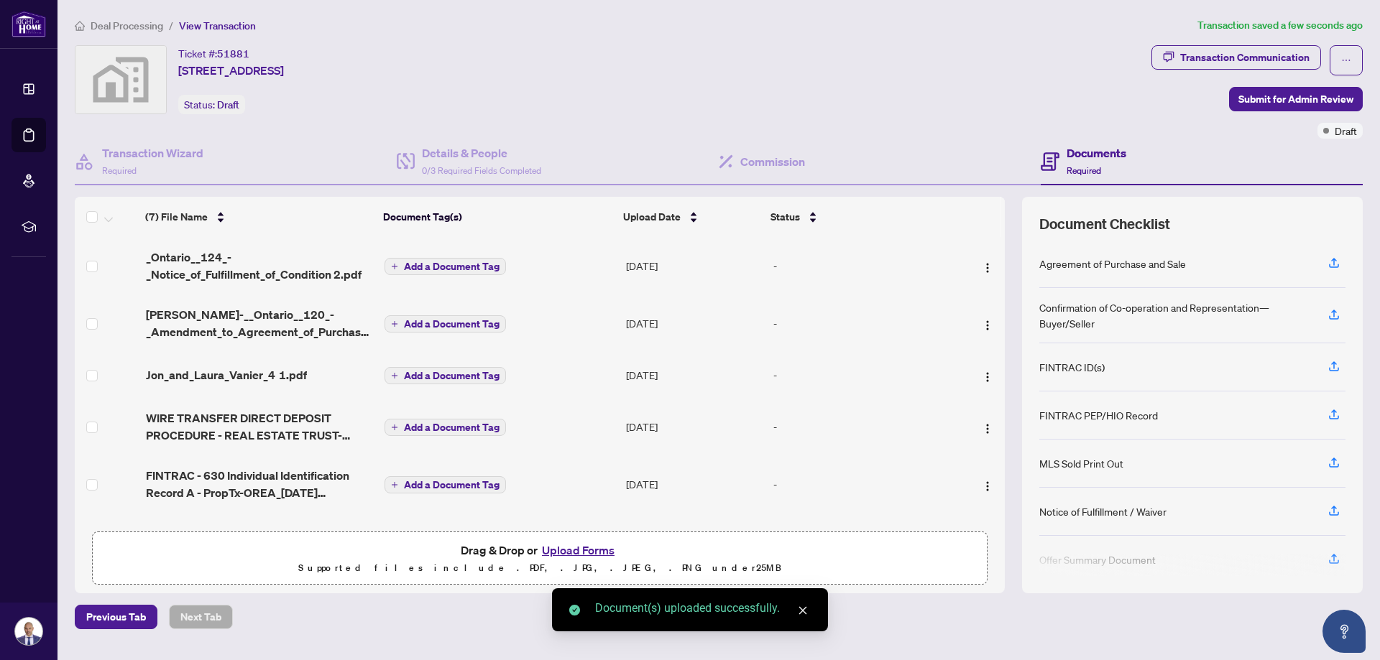
click at [578, 550] on button "Upload Forms" at bounding box center [577, 550] width 81 height 19
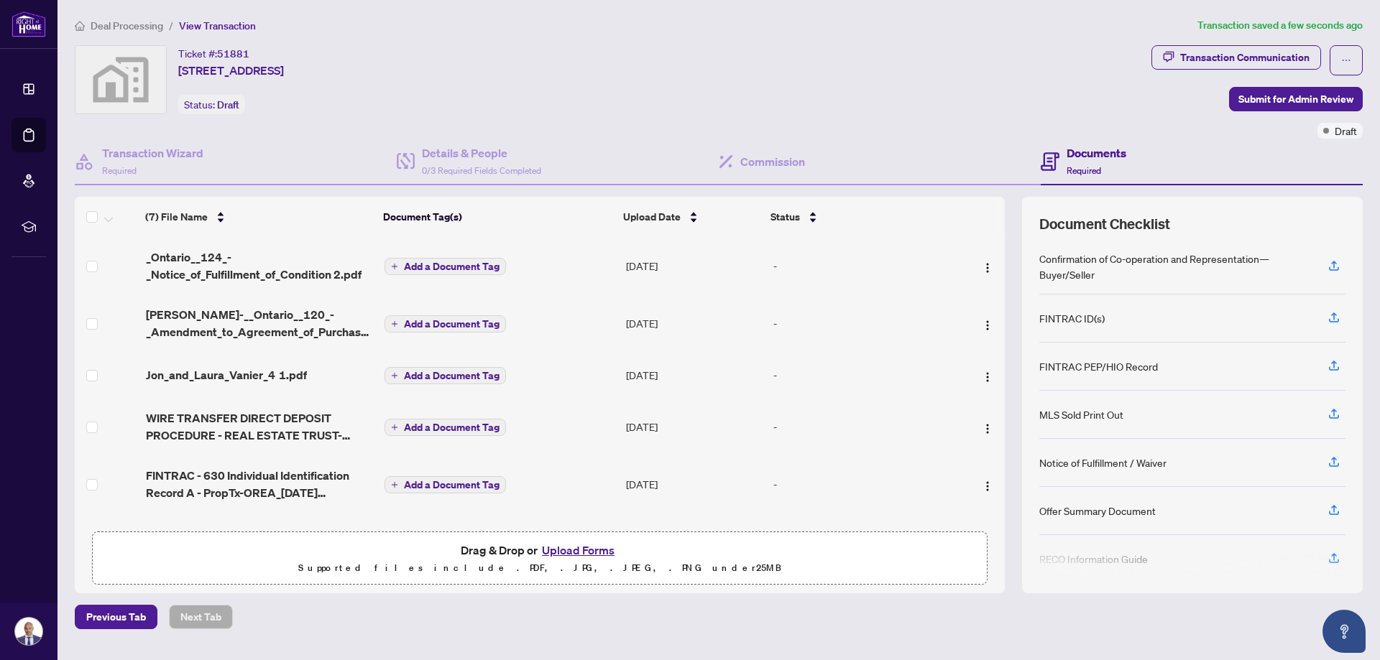
scroll to position [109, 0]
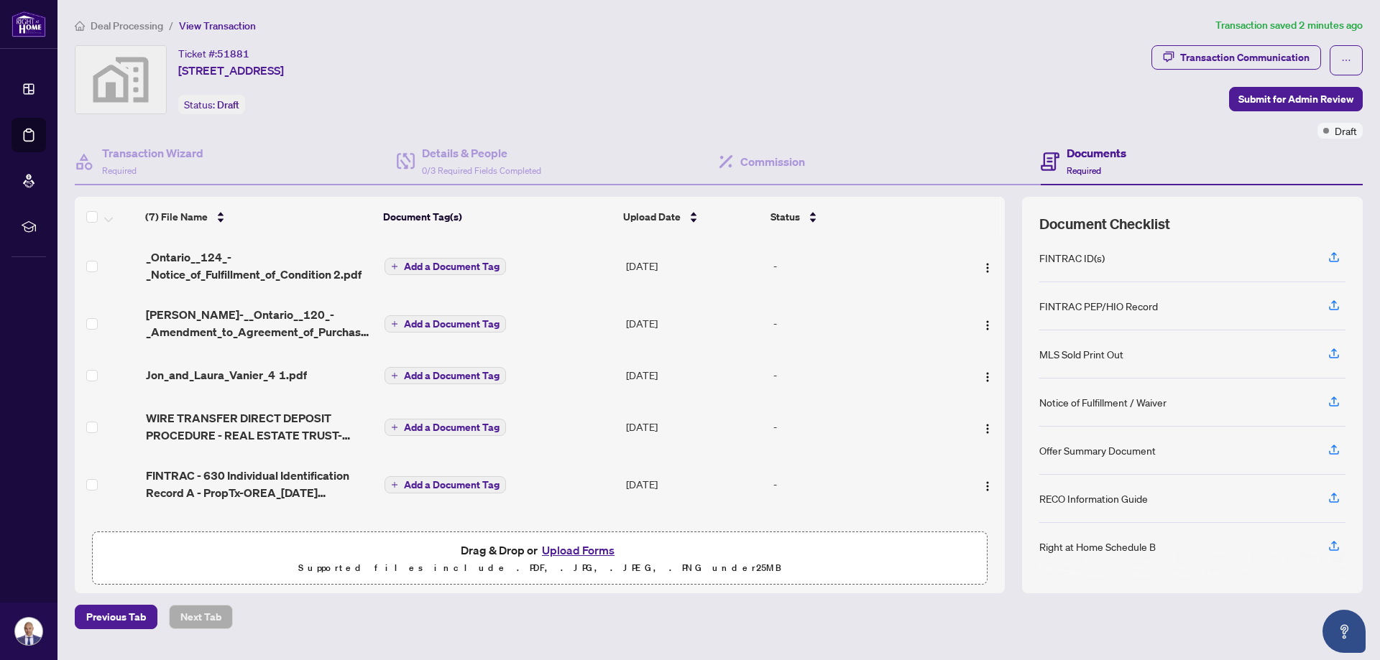
click at [584, 550] on button "Upload Forms" at bounding box center [577, 550] width 81 height 19
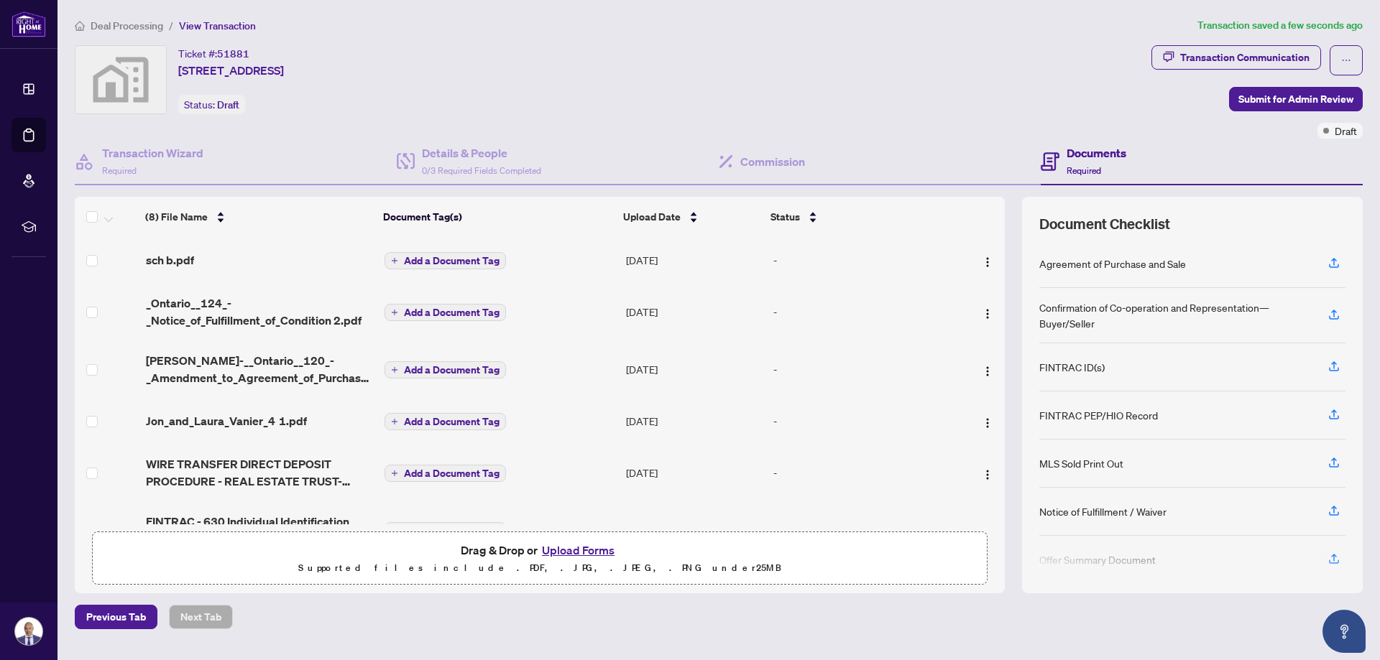
click at [592, 546] on button "Upload Forms" at bounding box center [577, 550] width 81 height 19
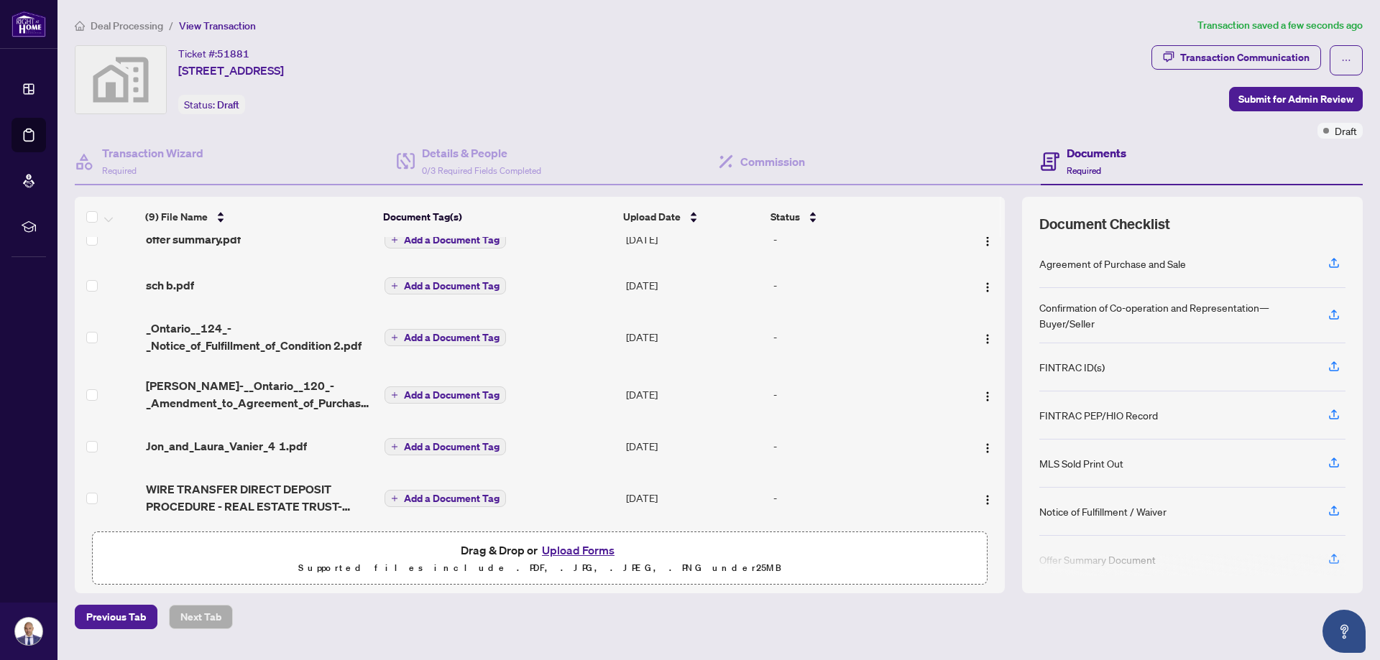
scroll to position [0, 0]
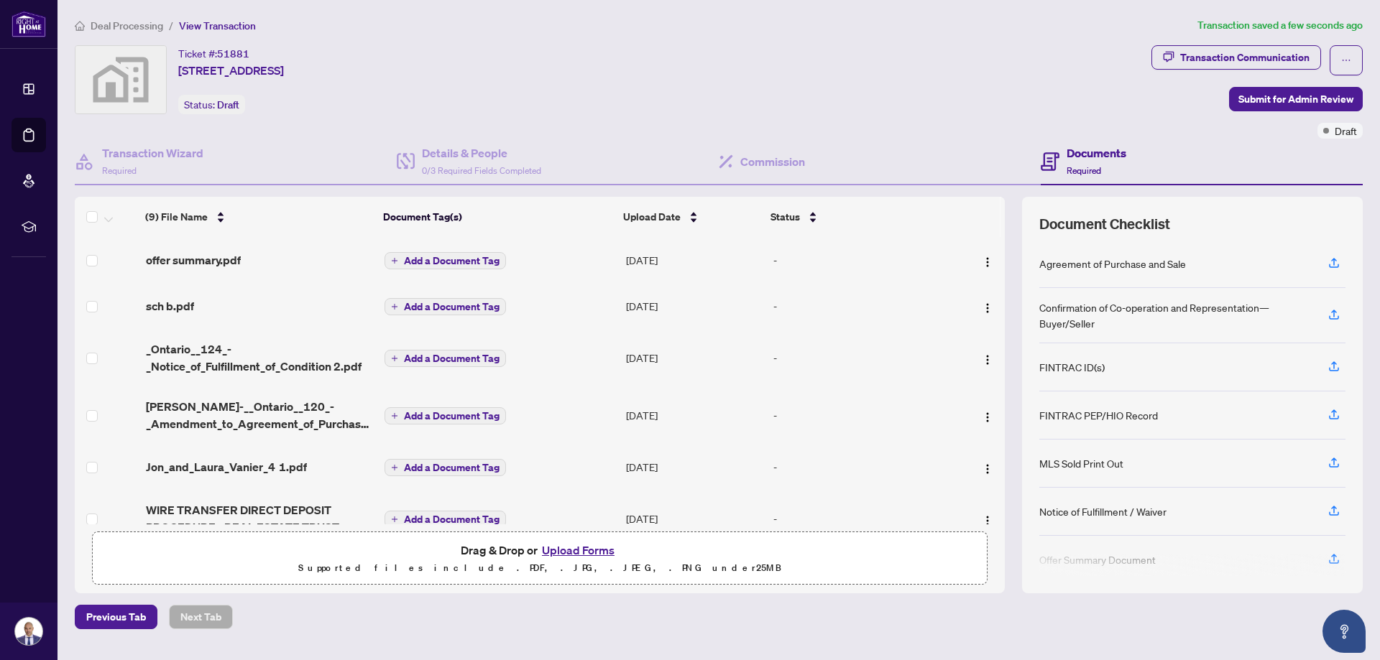
click at [440, 257] on span "Add a Document Tag" at bounding box center [452, 261] width 96 height 10
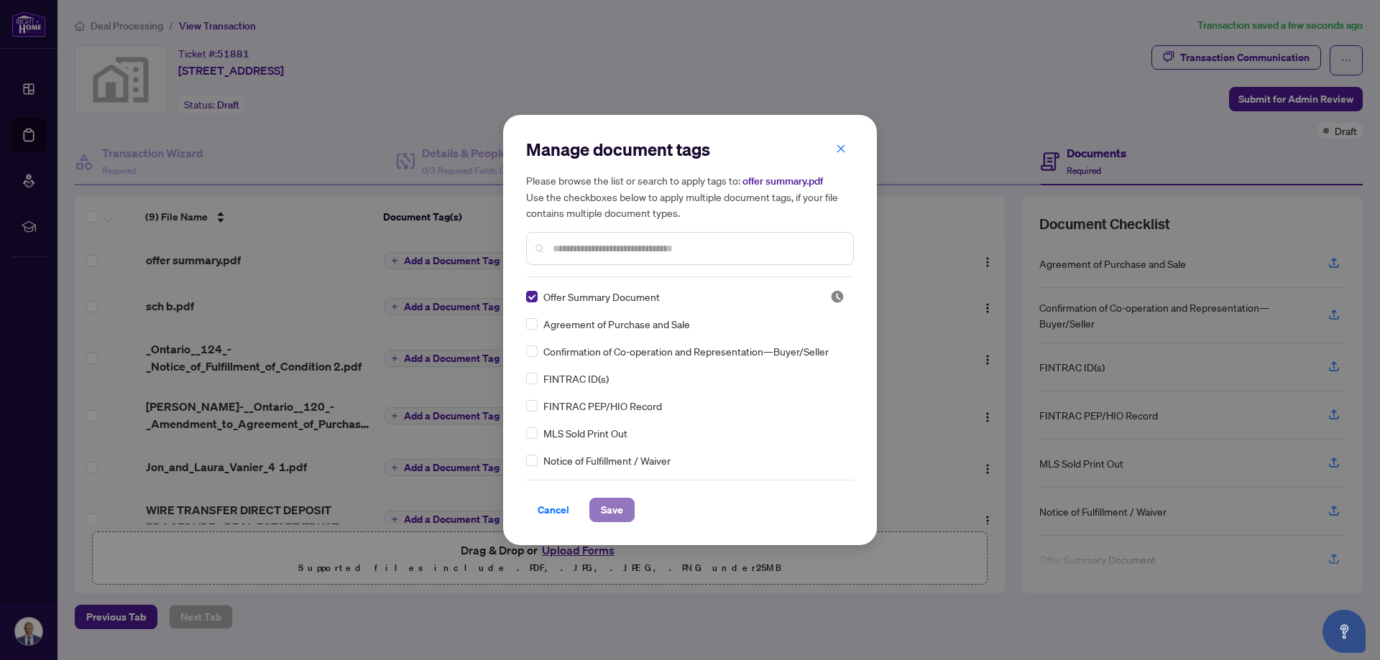
click at [616, 514] on span "Save" at bounding box center [612, 510] width 22 height 23
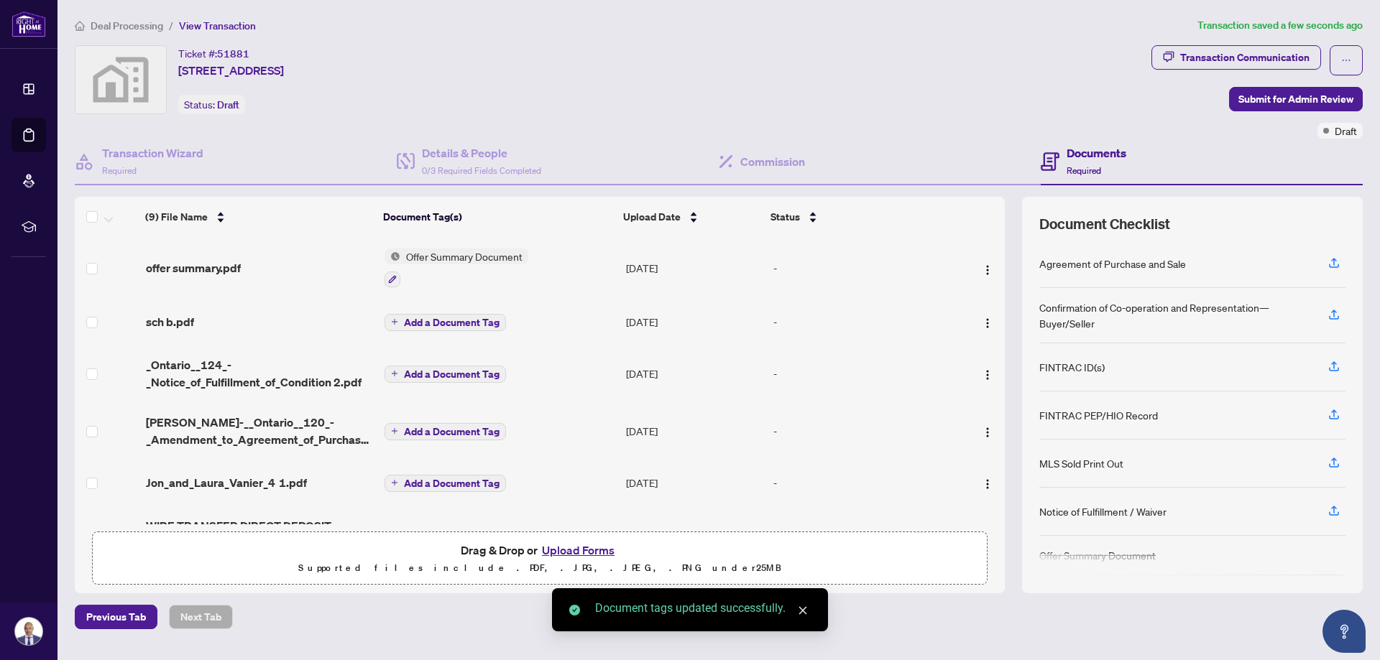
click at [394, 322] on icon "plus" at bounding box center [395, 322] width 6 height 1
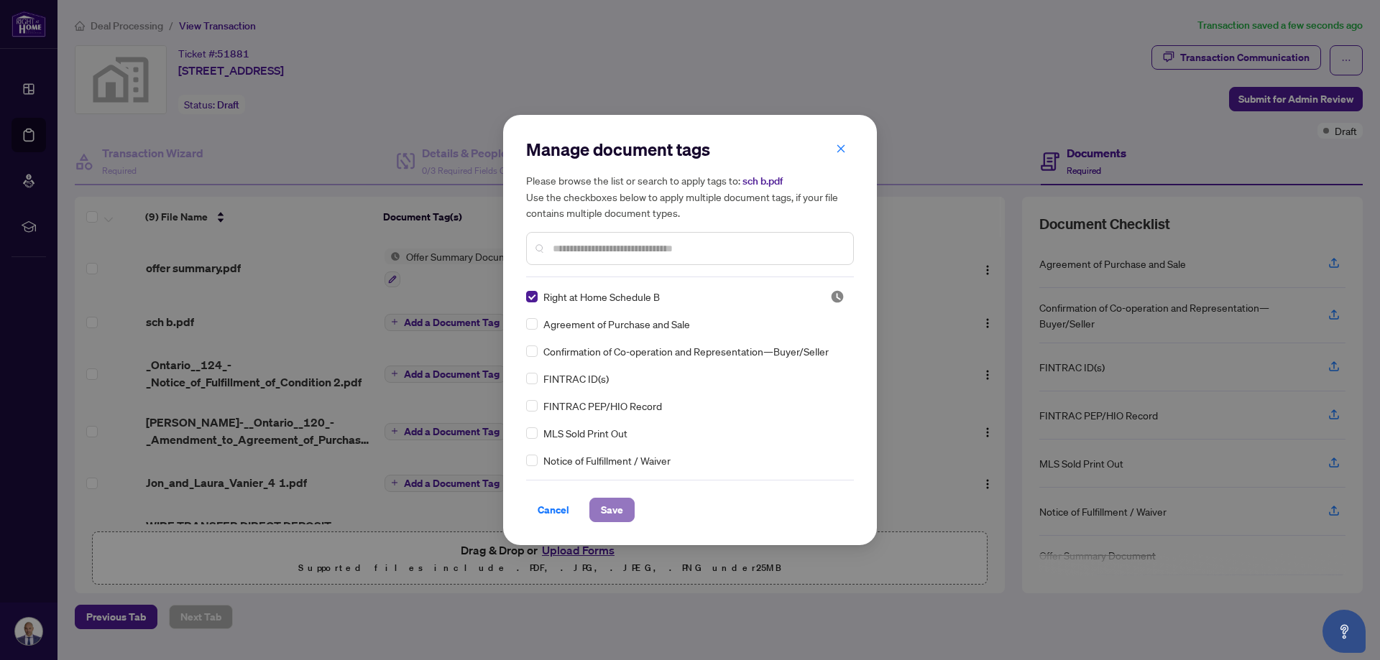
click at [613, 512] on span "Save" at bounding box center [612, 510] width 22 height 23
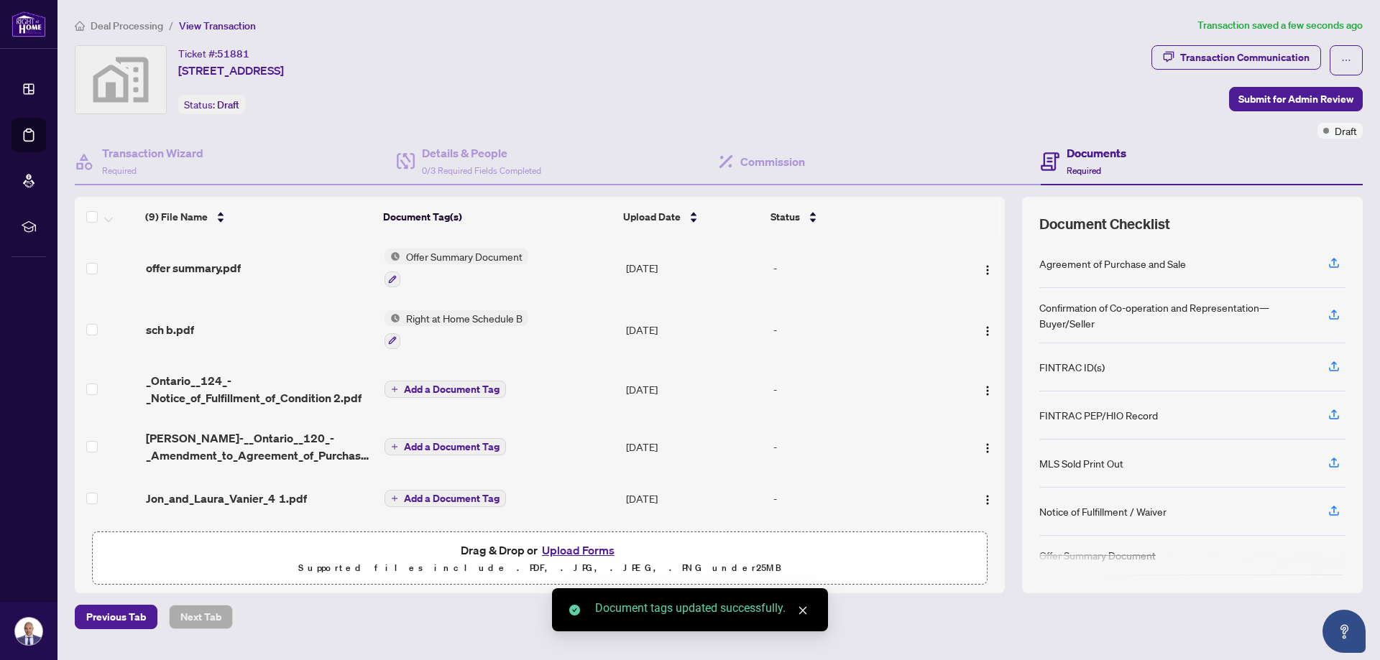
click at [419, 391] on span "Add a Document Tag" at bounding box center [452, 389] width 96 height 10
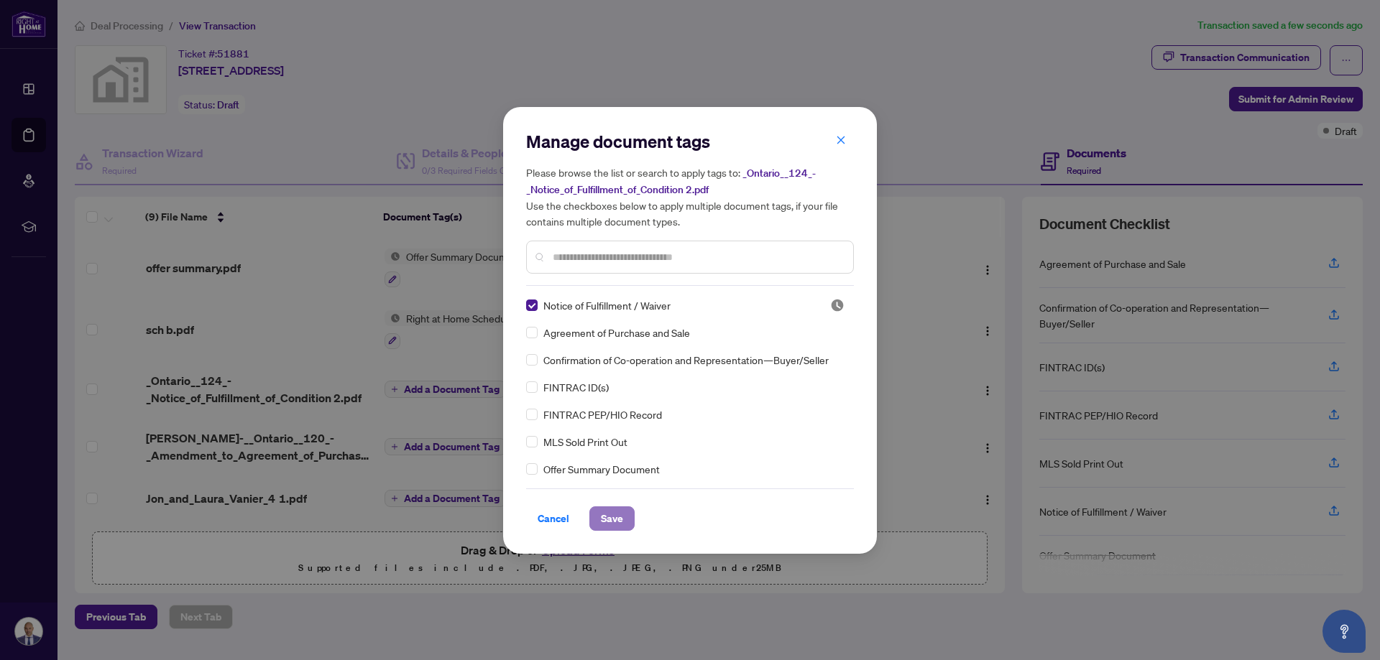
click at [612, 519] on span "Save" at bounding box center [612, 518] width 22 height 23
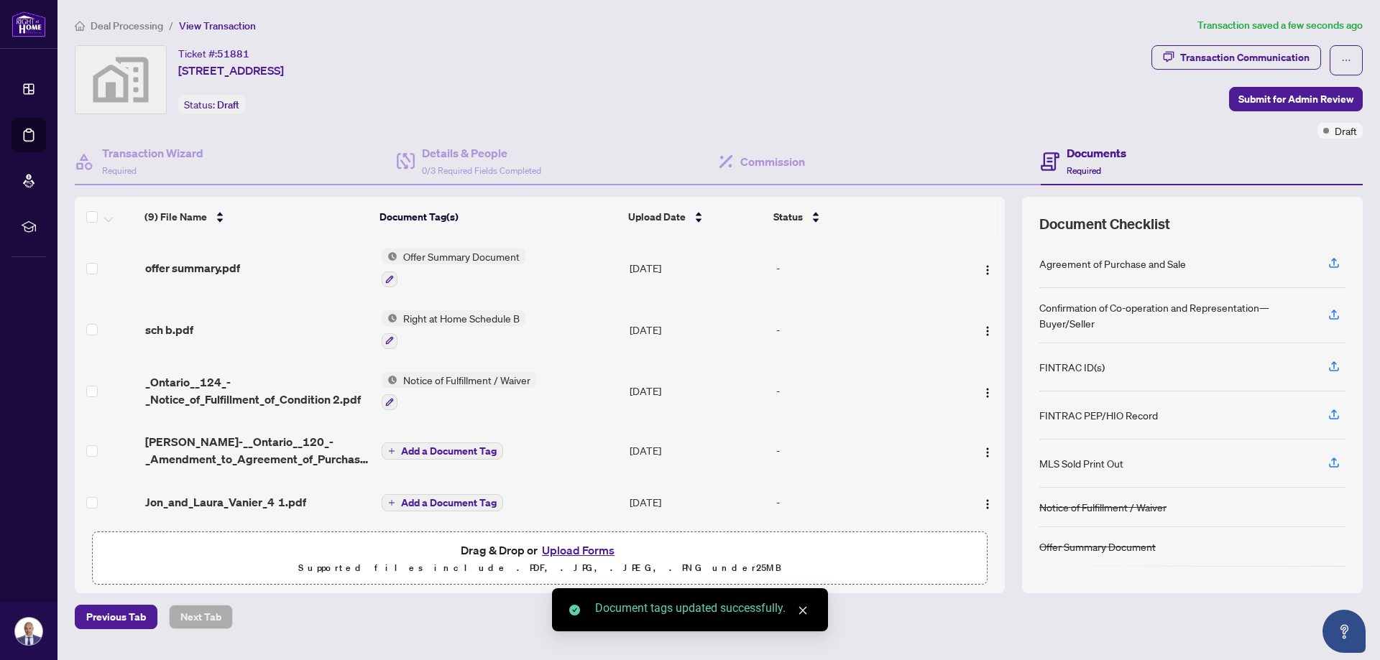
scroll to position [72, 0]
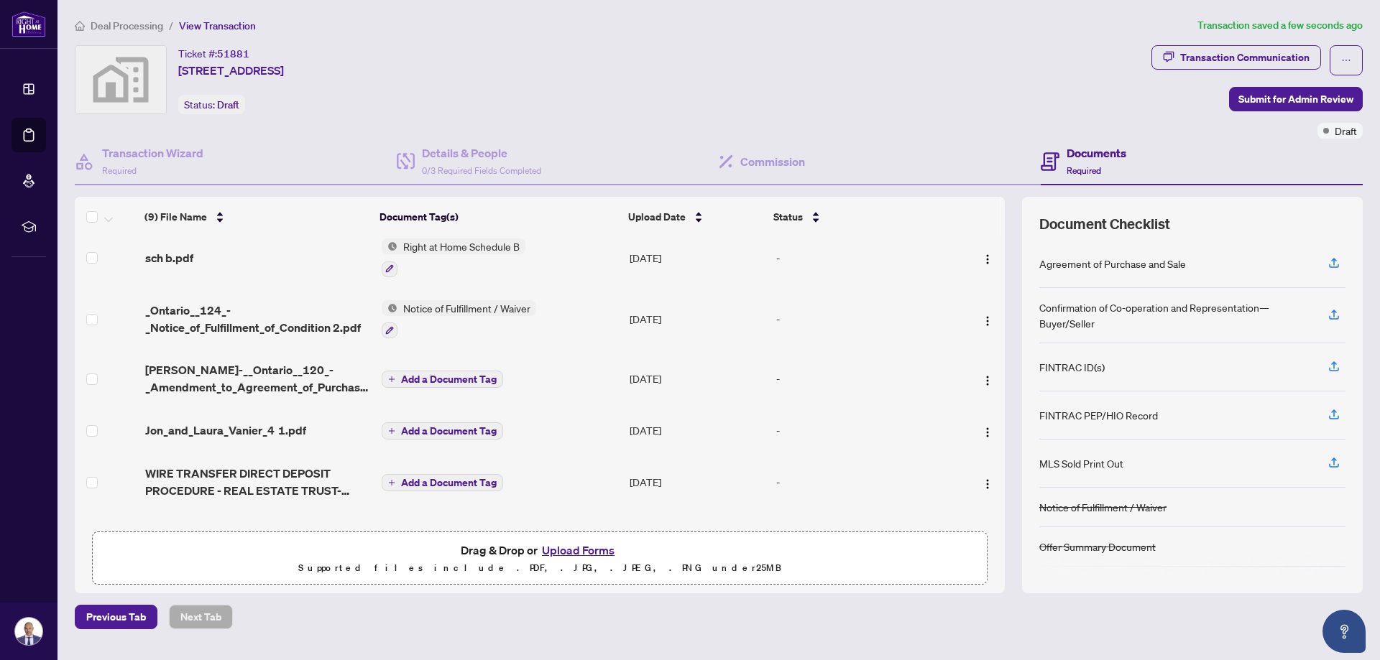
click at [430, 380] on span "Add a Document Tag" at bounding box center [449, 379] width 96 height 10
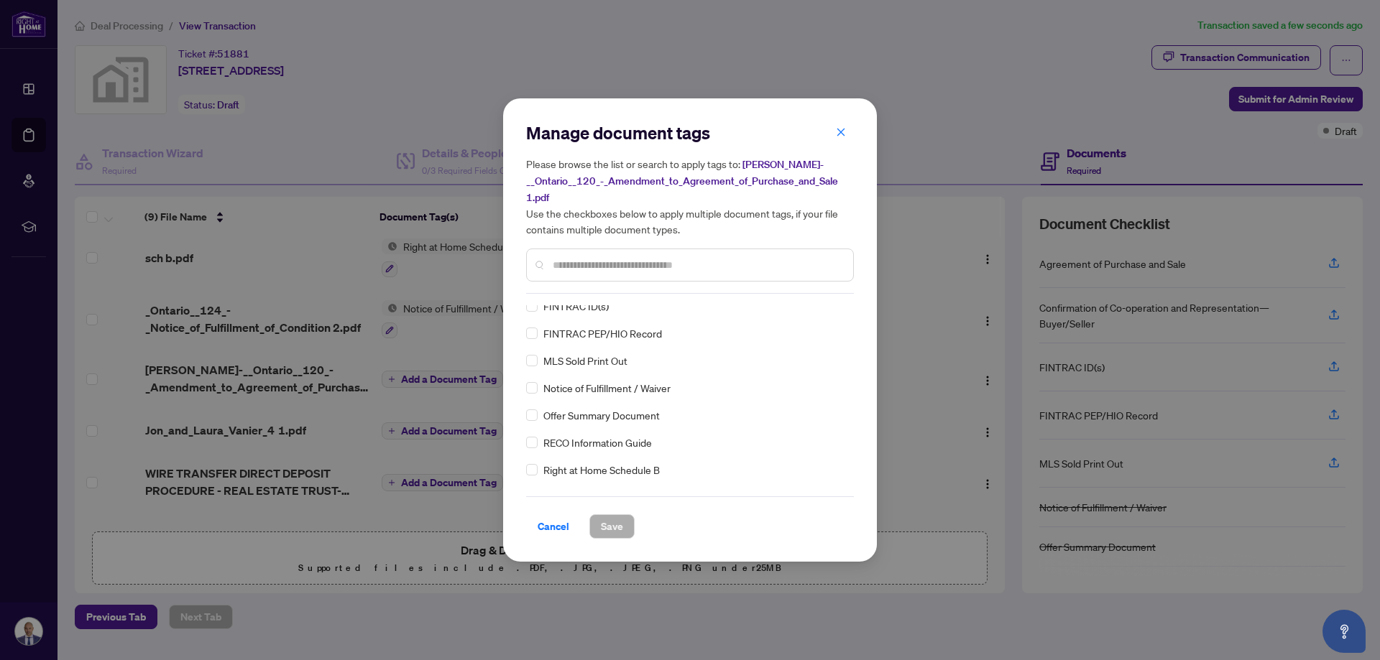
scroll to position [144, 0]
click at [588, 272] on input "text" at bounding box center [697, 265] width 289 height 16
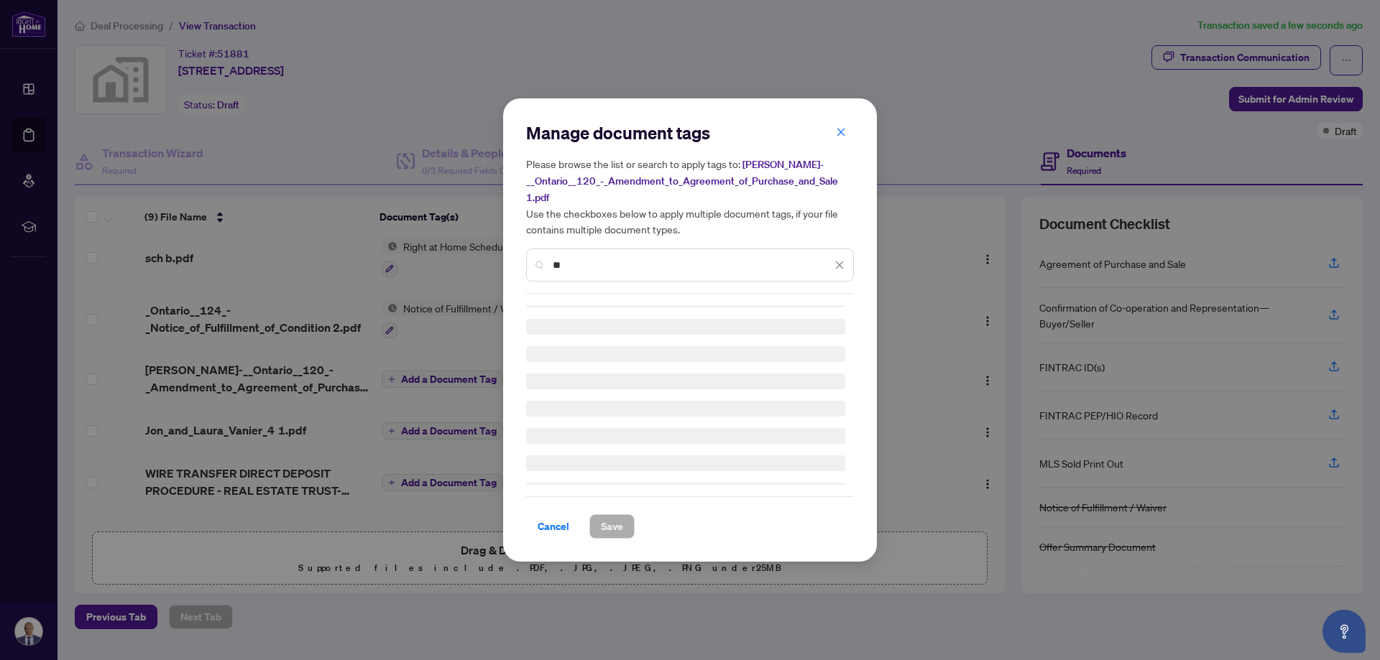
scroll to position [0, 0]
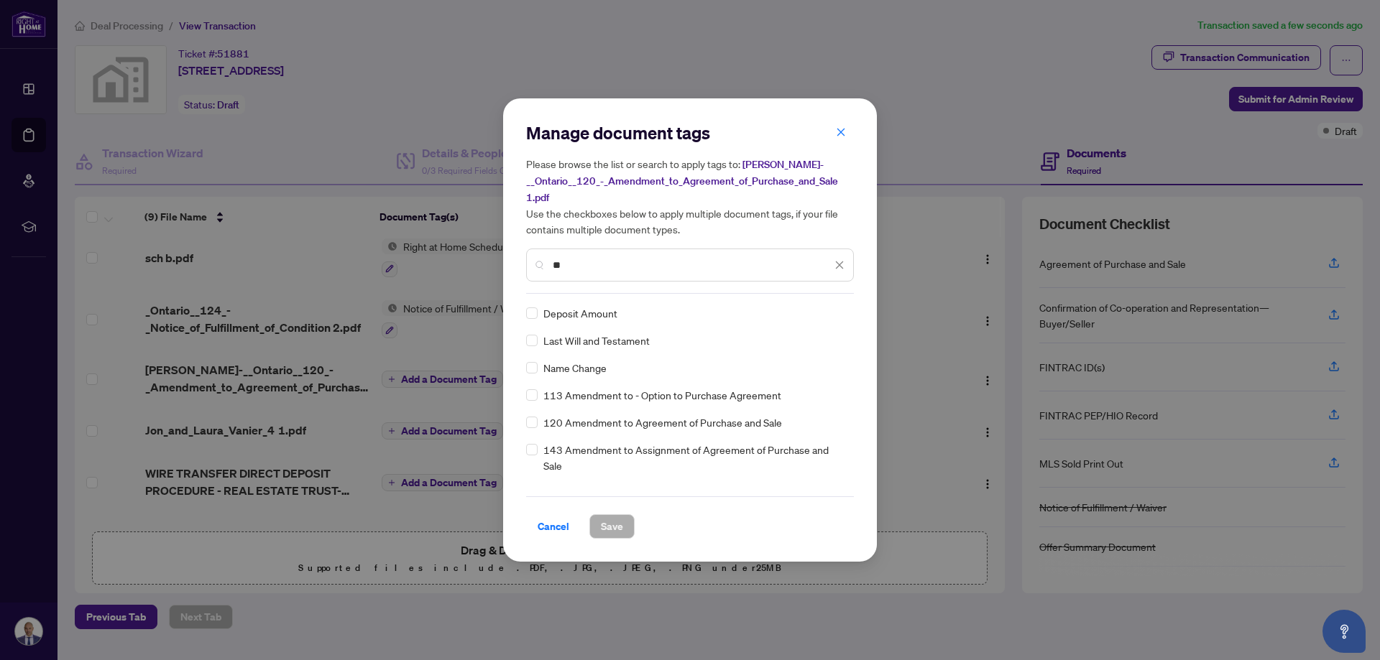
type input "**"
click at [615, 525] on span "Save" at bounding box center [612, 526] width 22 height 23
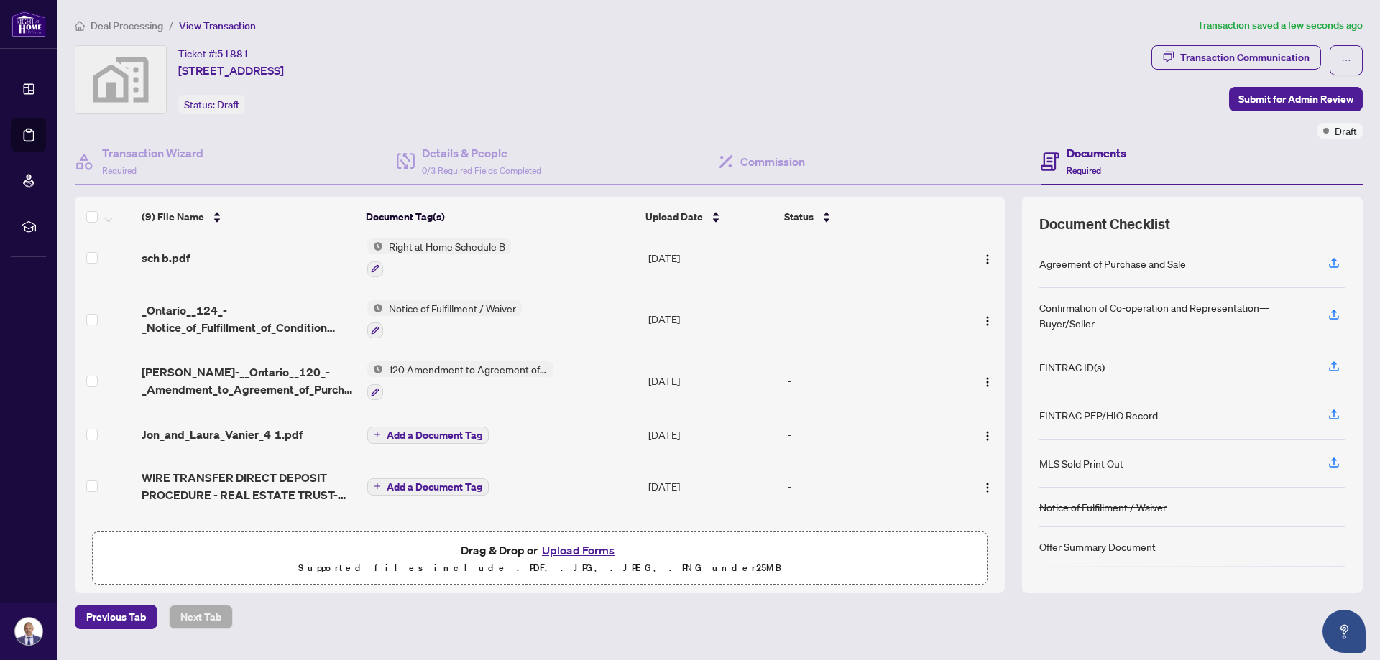
scroll to position [144, 0]
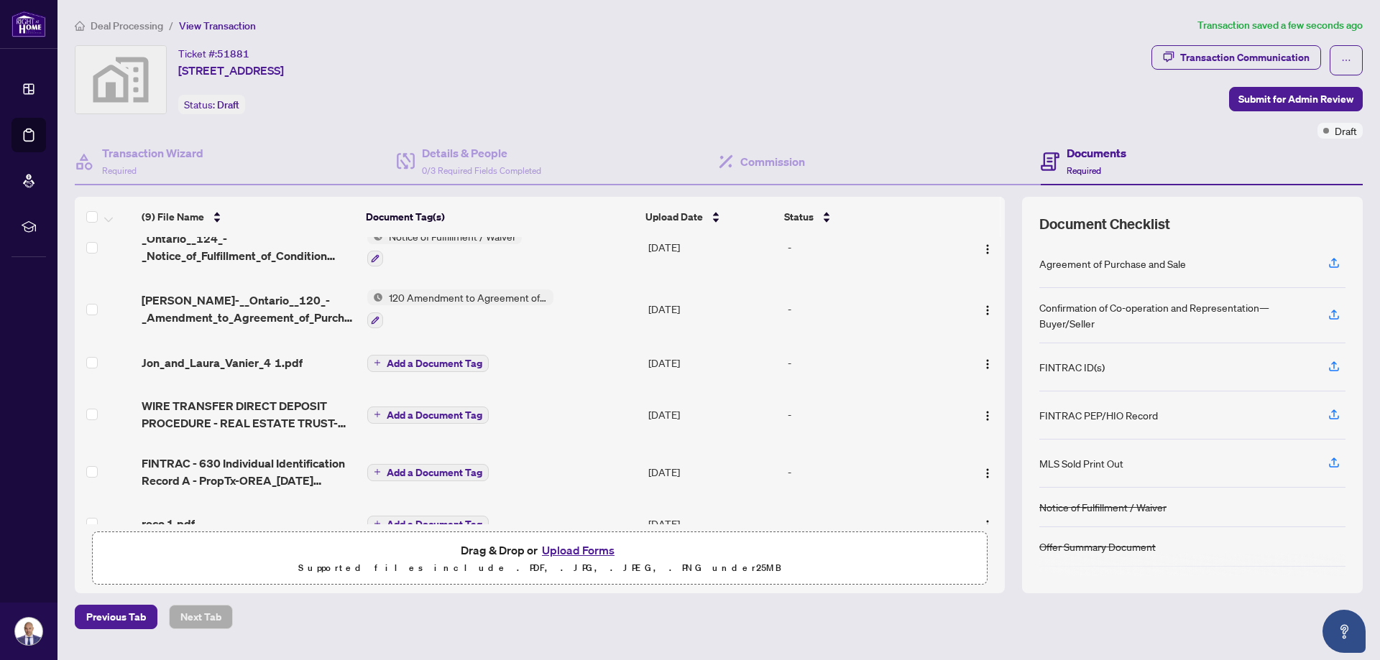
click at [404, 360] on span "Add a Document Tag" at bounding box center [435, 364] width 96 height 10
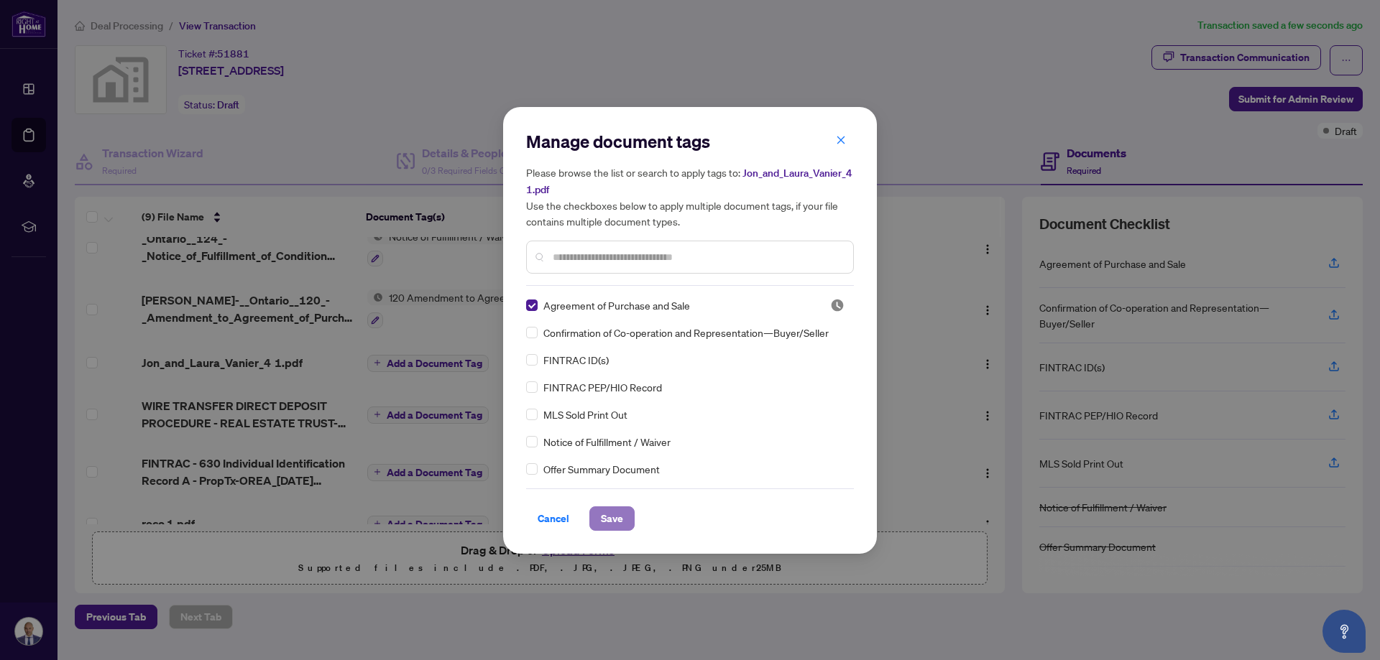
click at [624, 520] on button "Save" at bounding box center [611, 519] width 45 height 24
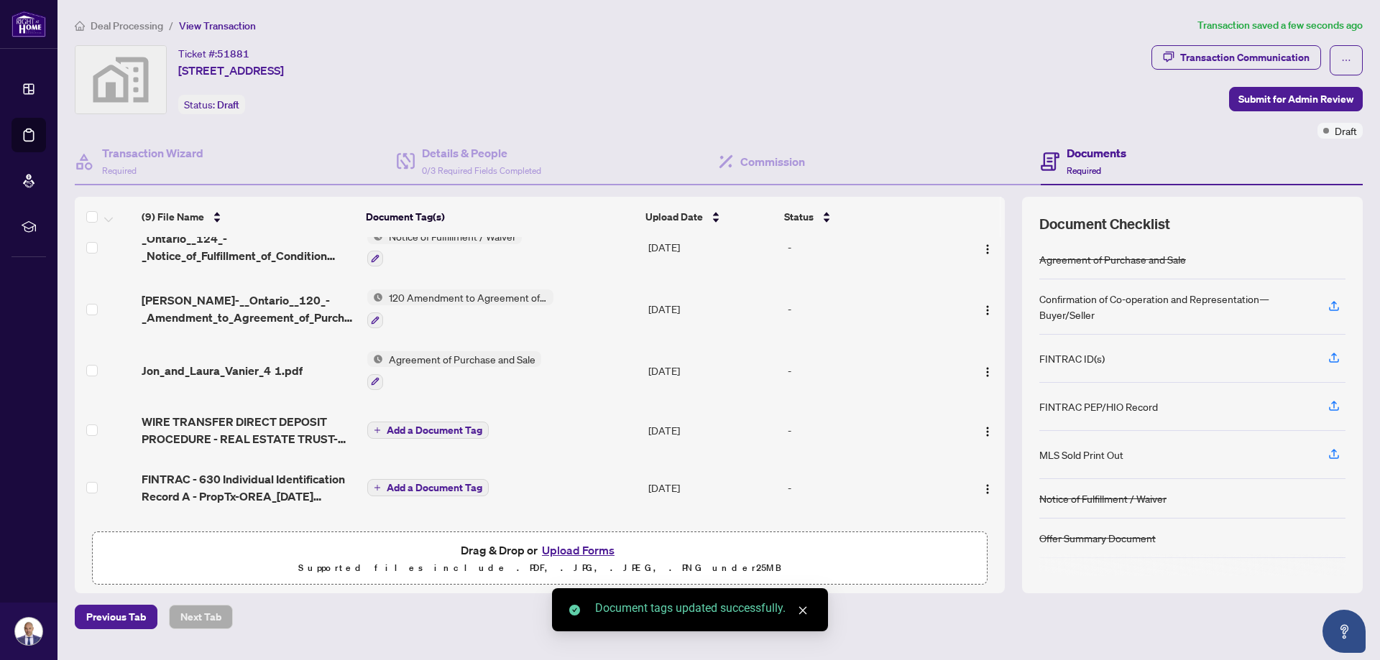
click at [379, 427] on icon "plus" at bounding box center [377, 430] width 7 height 7
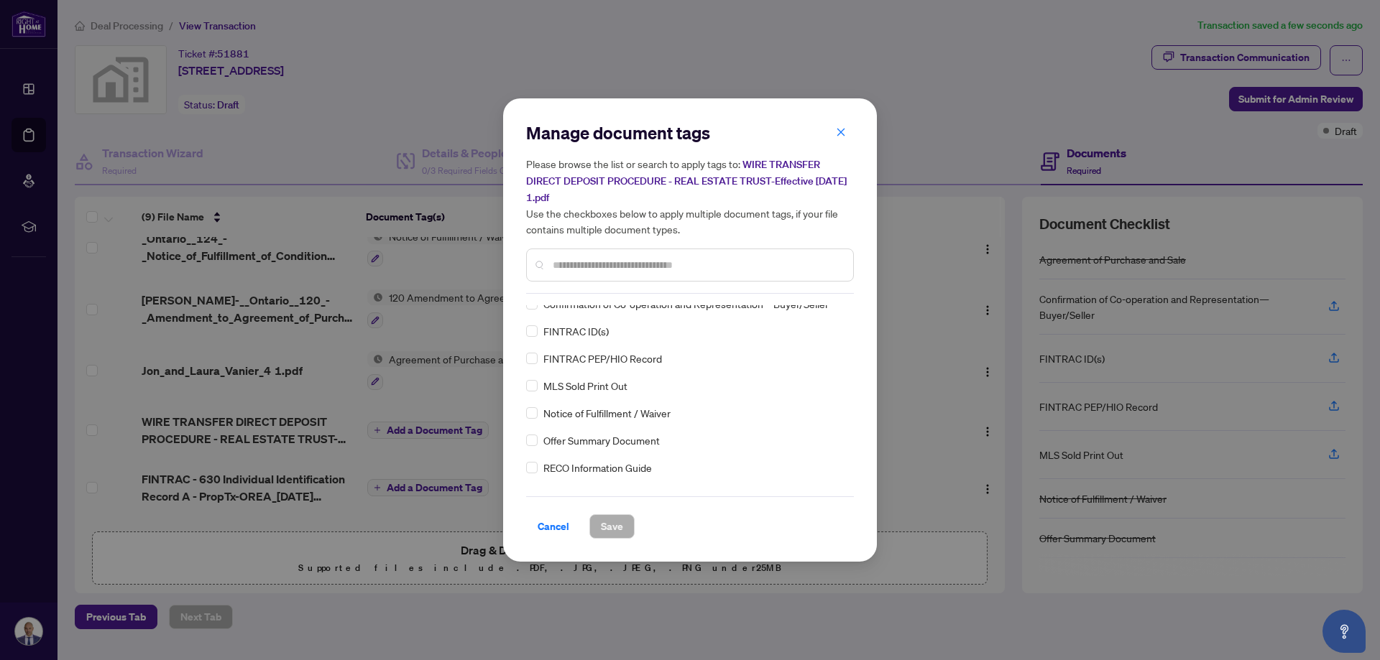
scroll to position [0, 0]
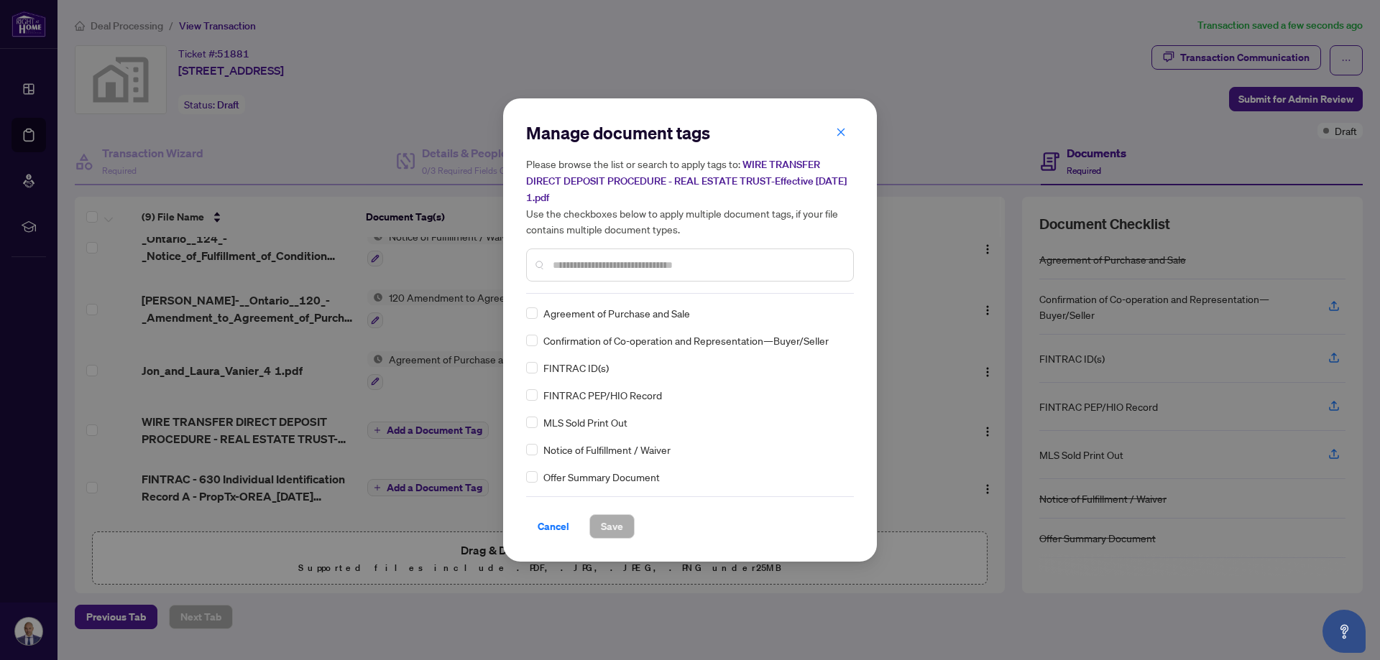
click at [586, 262] on input "text" at bounding box center [697, 265] width 289 height 16
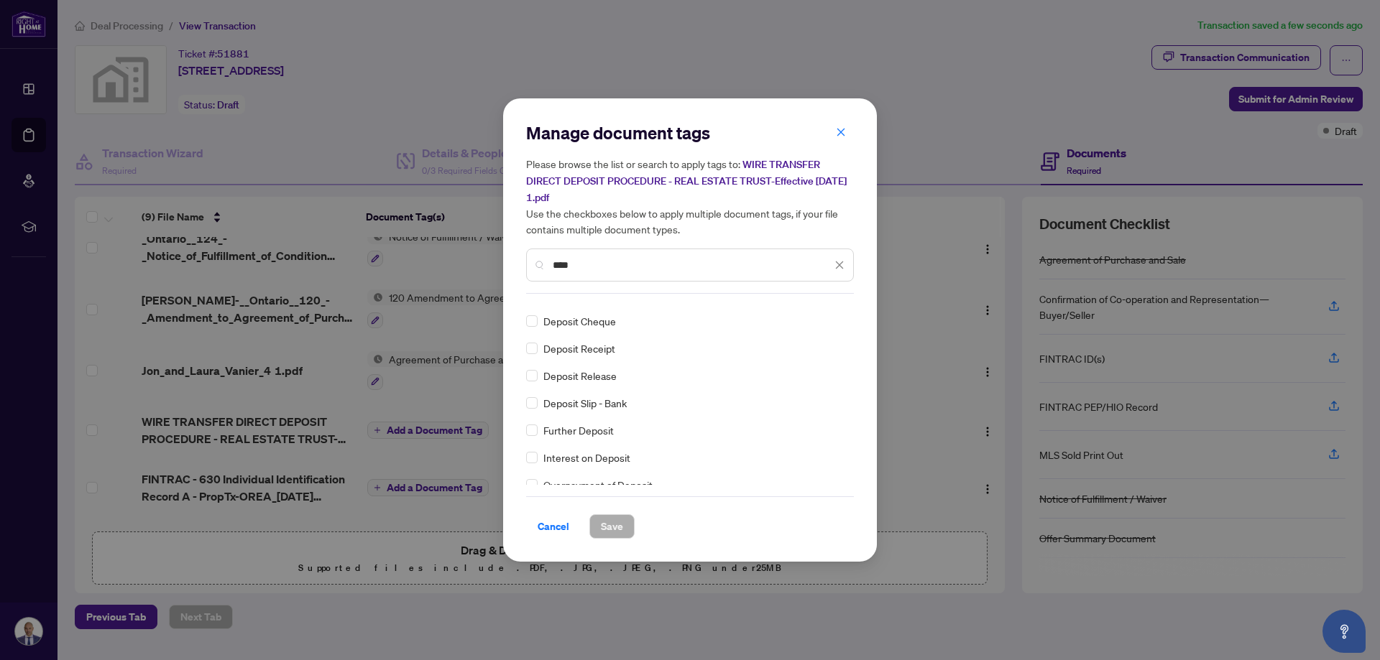
scroll to position [72, 0]
type input "****"
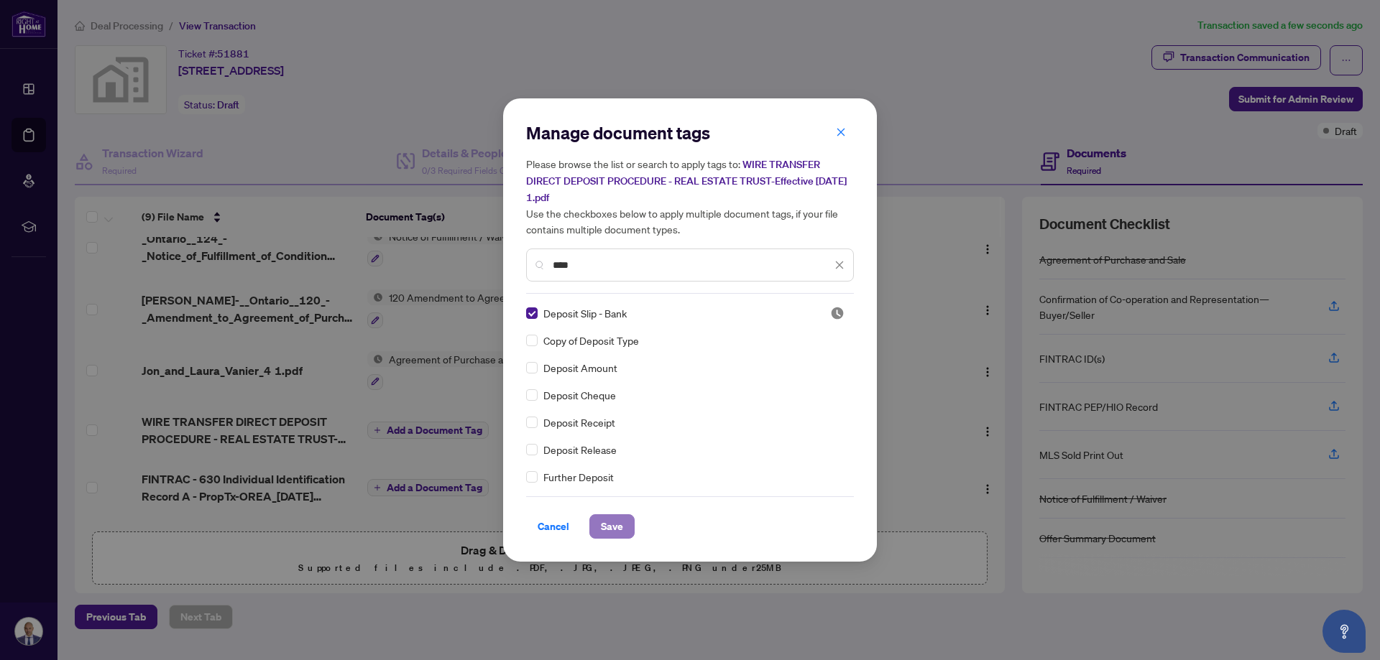
click at [614, 528] on span "Save" at bounding box center [612, 526] width 22 height 23
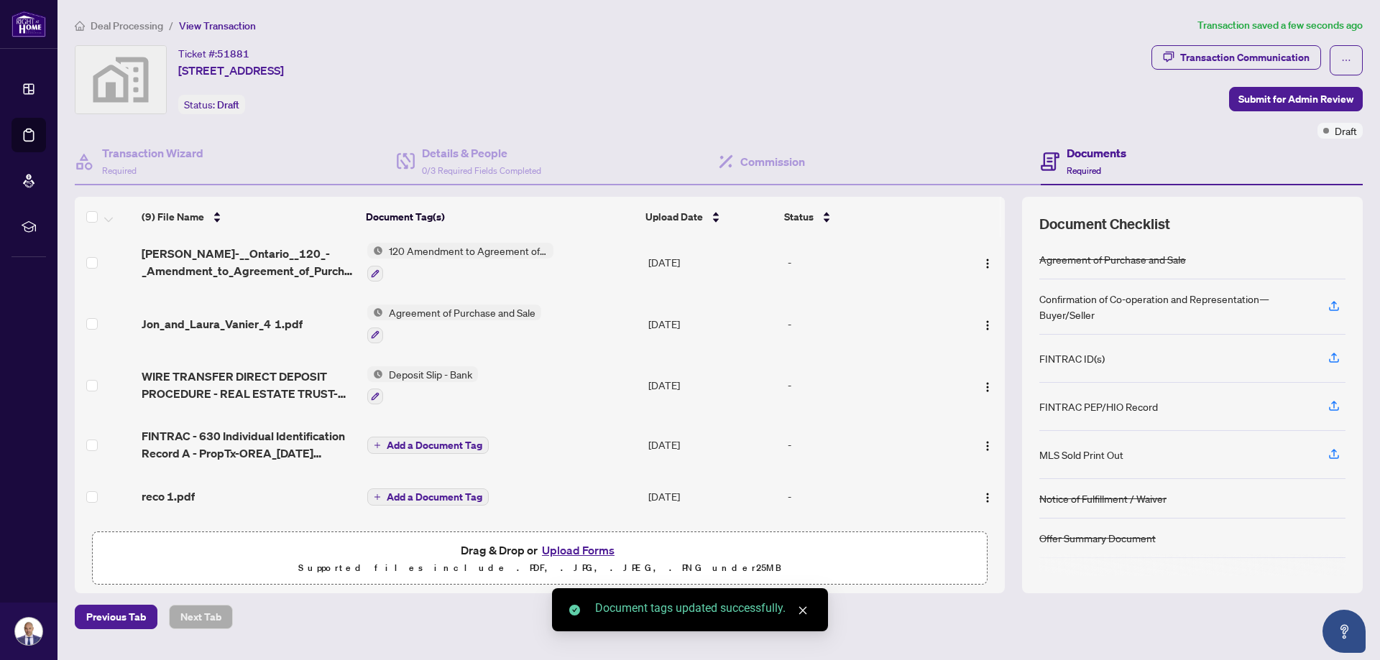
scroll to position [216, 0]
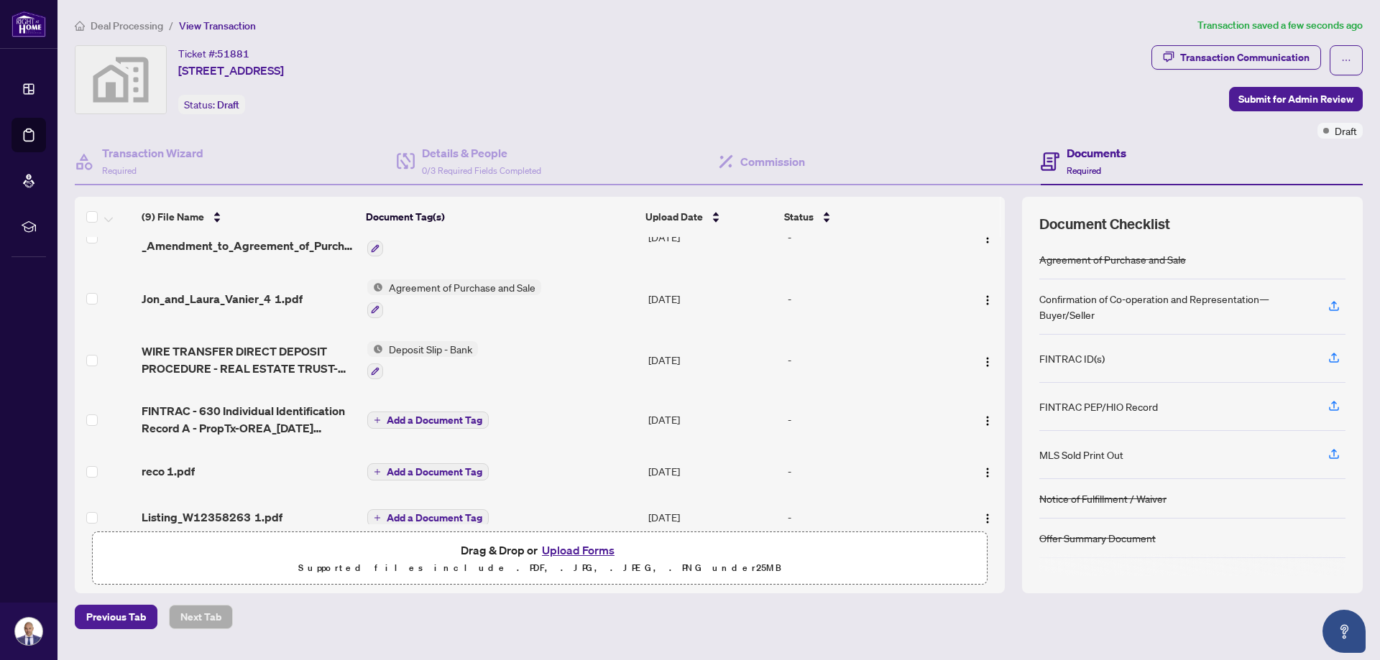
click at [449, 417] on span "Add a Document Tag" at bounding box center [435, 420] width 96 height 10
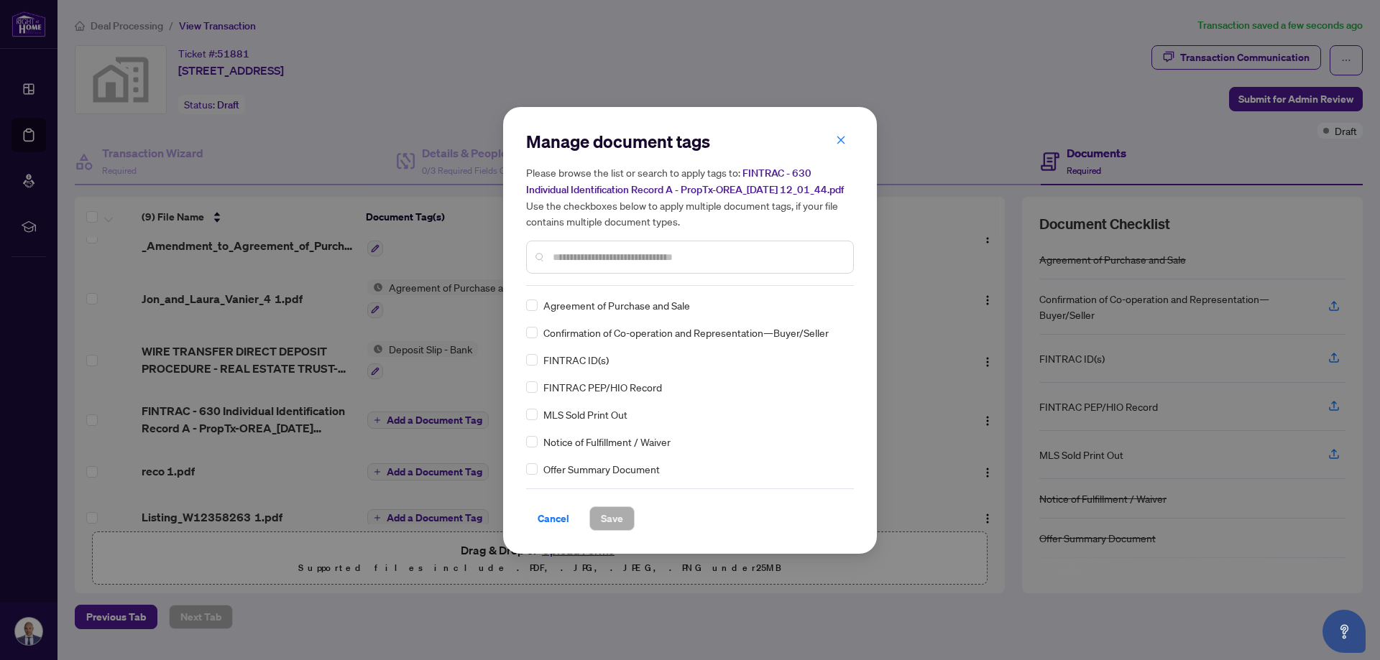
click at [640, 294] on div "Manage document tags Please browse the list or search to apply tags to: FINTRAC…" at bounding box center [690, 330] width 328 height 401
click at [612, 528] on span "Save" at bounding box center [612, 518] width 22 height 23
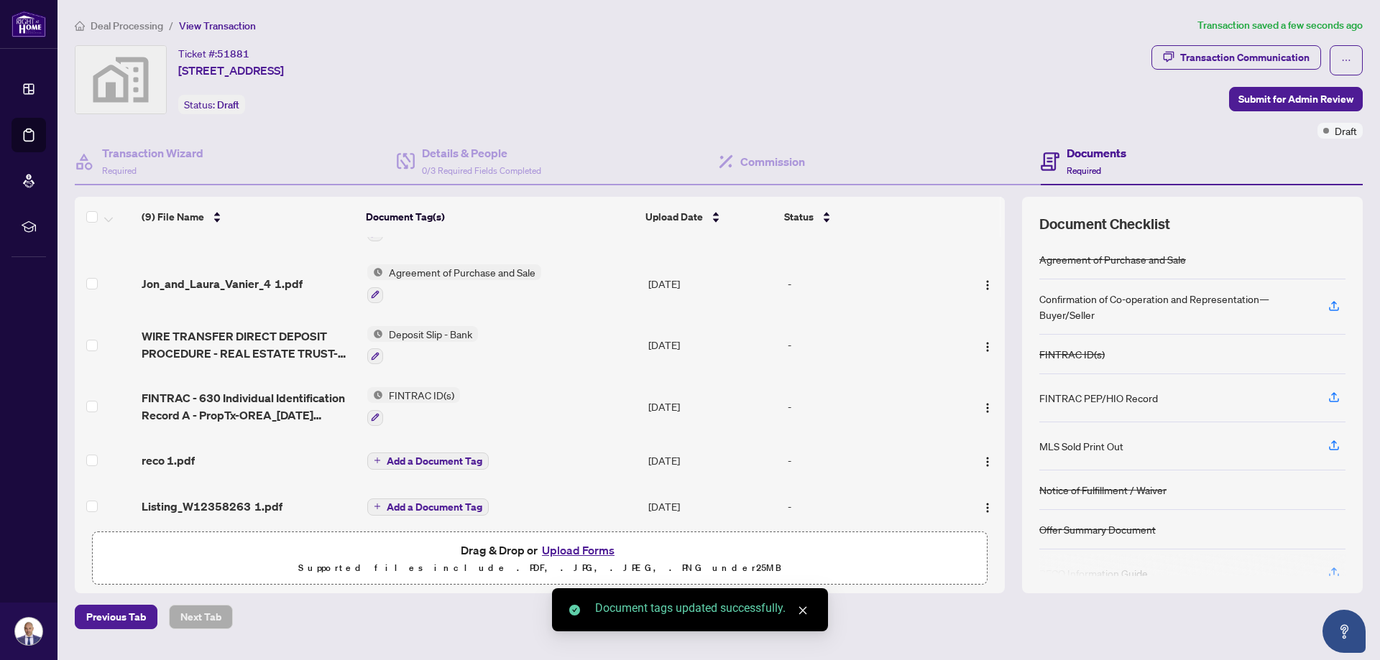
scroll to position [239, 0]
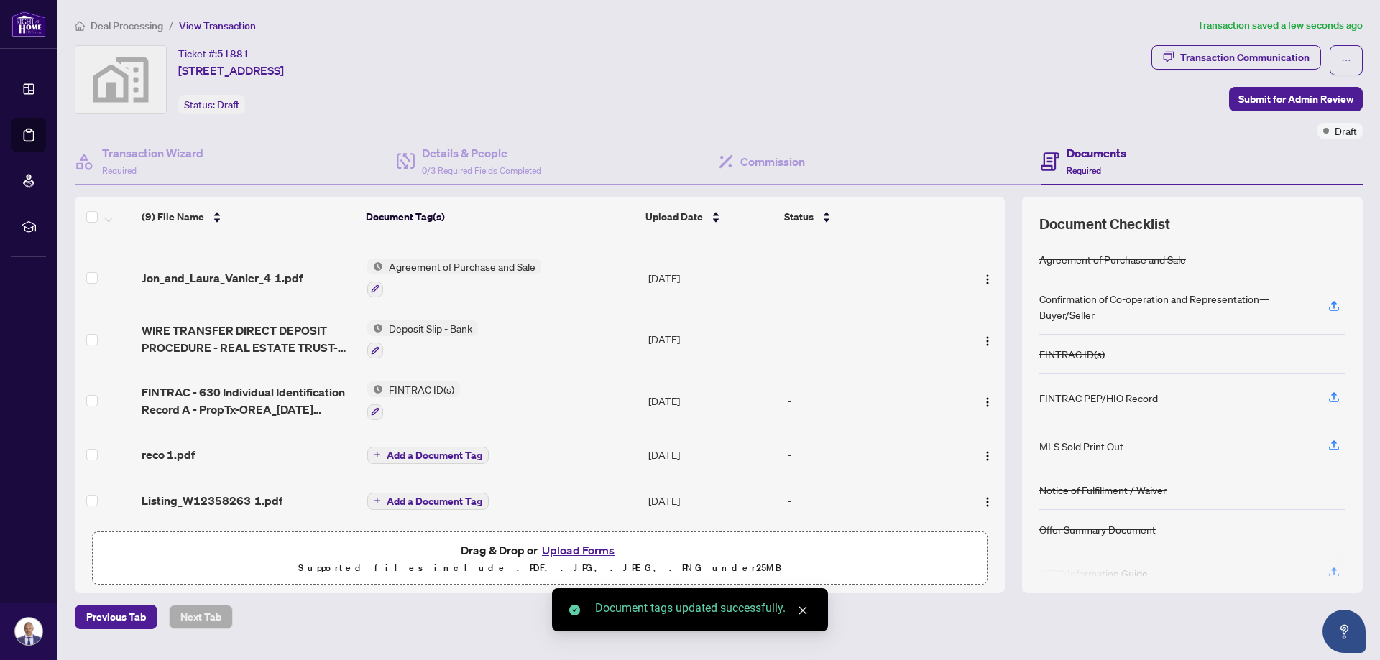
click at [411, 453] on span "Add a Document Tag" at bounding box center [435, 456] width 96 height 10
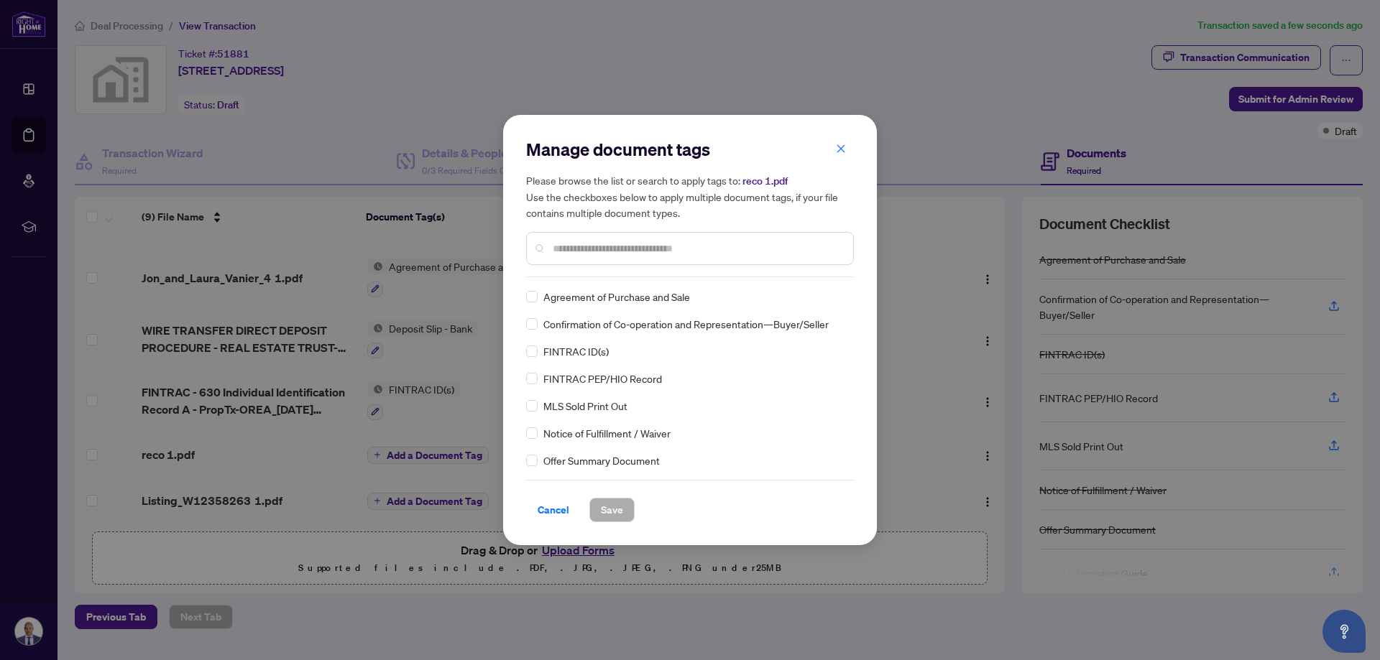
click at [593, 253] on input "text" at bounding box center [697, 249] width 289 height 16
type input "***"
click at [609, 506] on span "Save" at bounding box center [612, 510] width 22 height 23
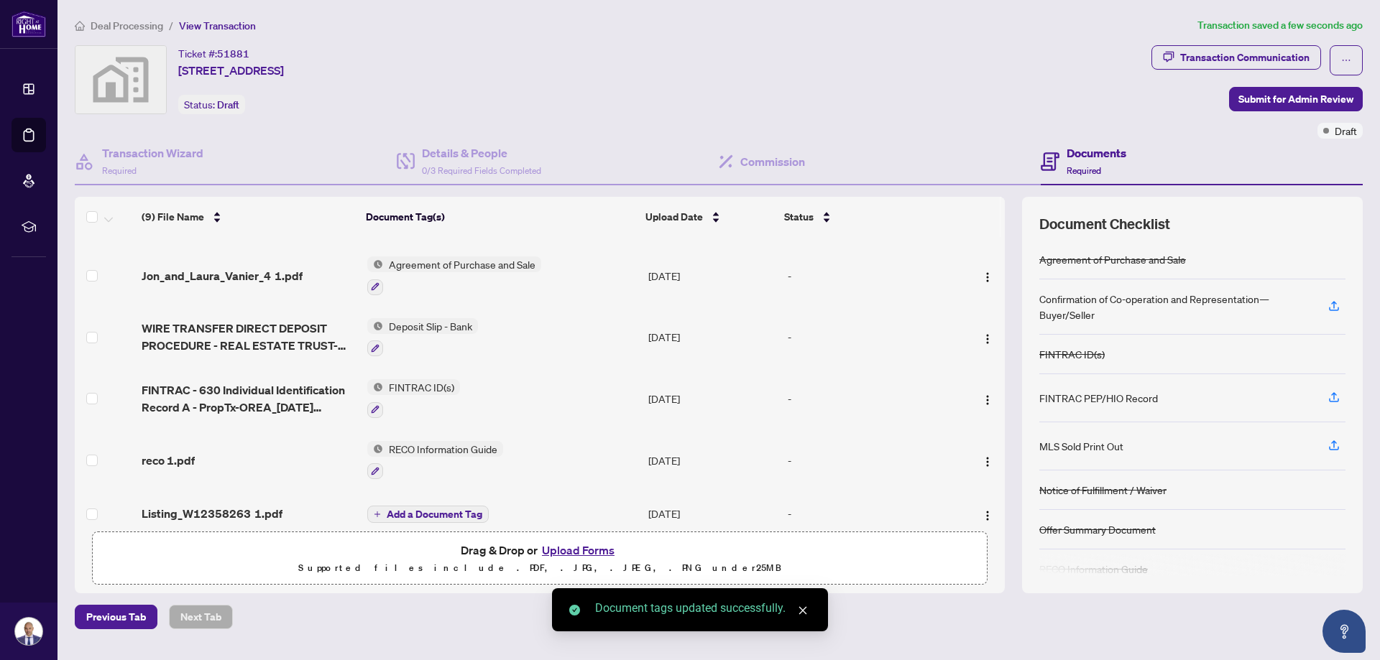
click at [436, 509] on span "Add a Document Tag" at bounding box center [435, 514] width 96 height 10
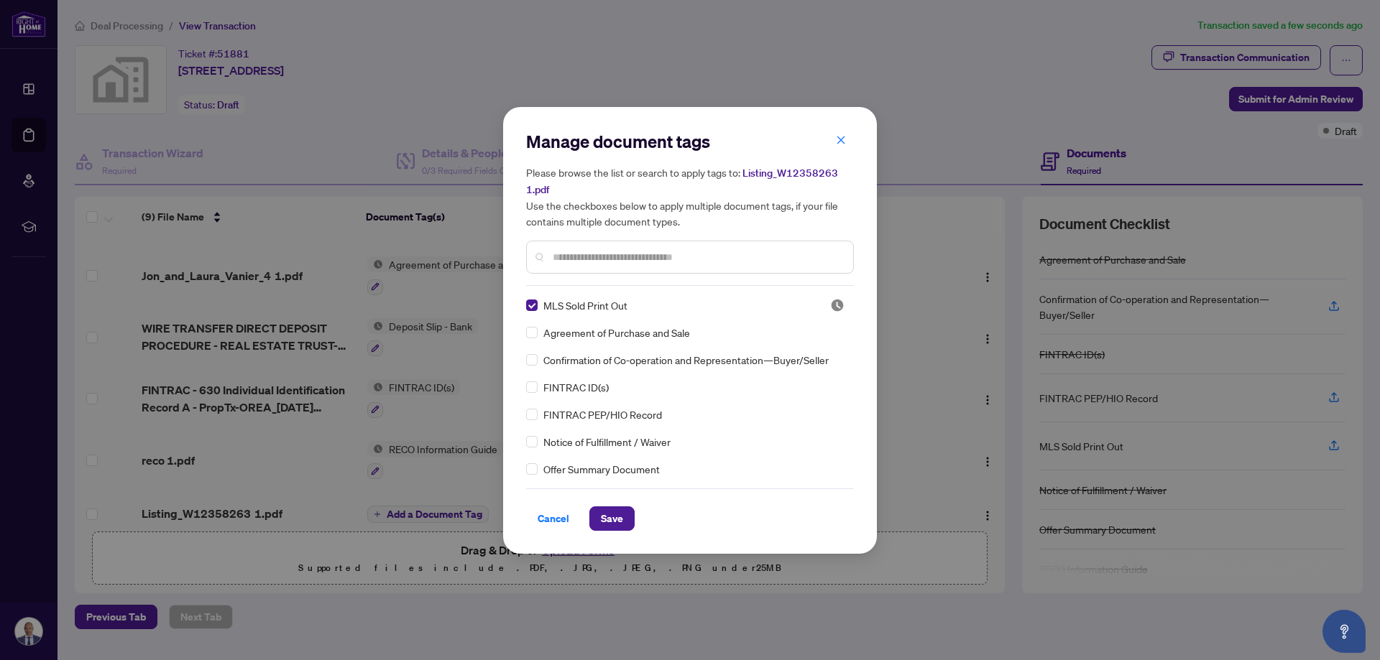
drag, startPoint x: 553, startPoint y: 522, endPoint x: 1025, endPoint y: 109, distance: 627.9
click at [554, 522] on span "Cancel" at bounding box center [553, 518] width 32 height 23
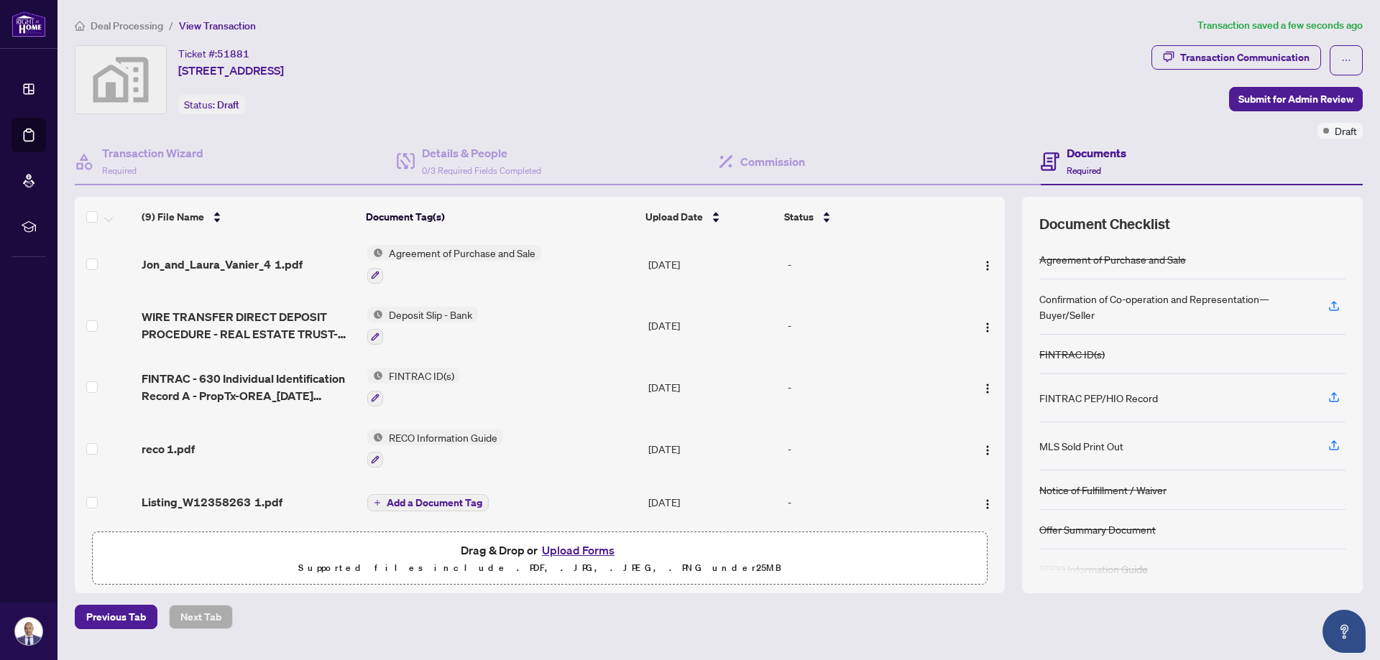
scroll to position [254, 0]
click at [976, 498] on button "button" at bounding box center [987, 500] width 23 height 23
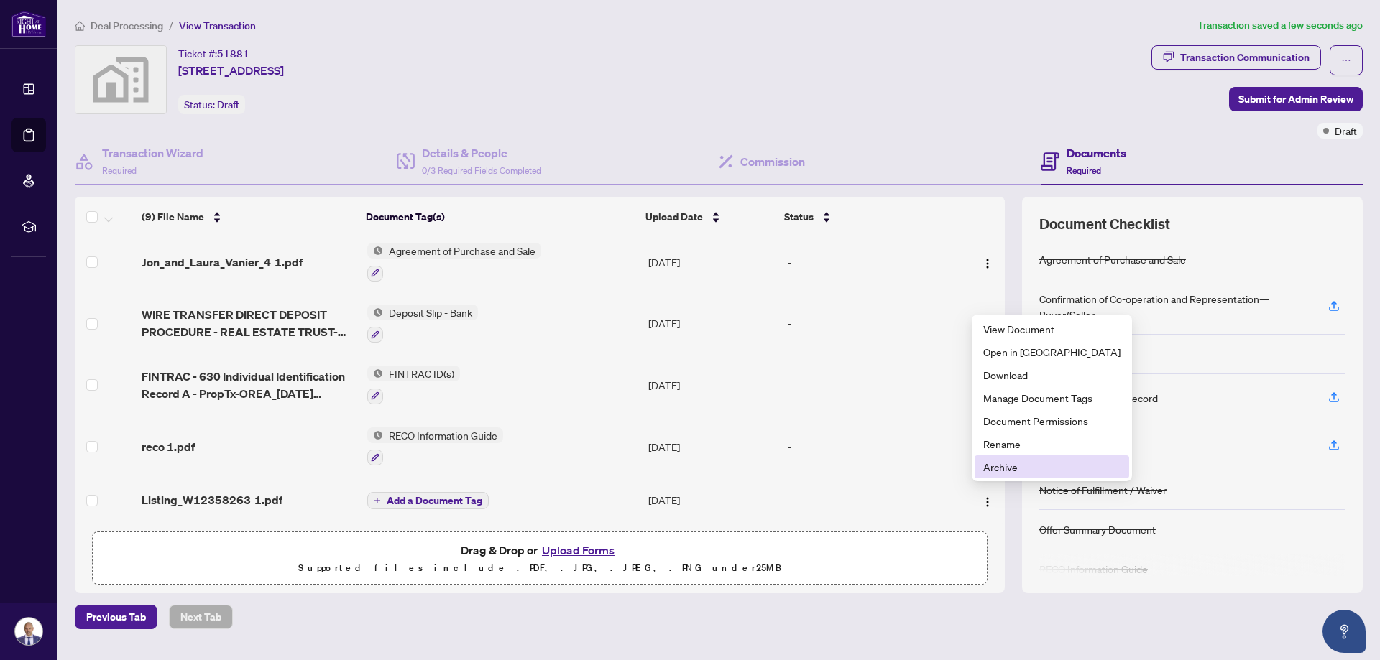
click at [1012, 459] on span "Archive" at bounding box center [1051, 467] width 137 height 16
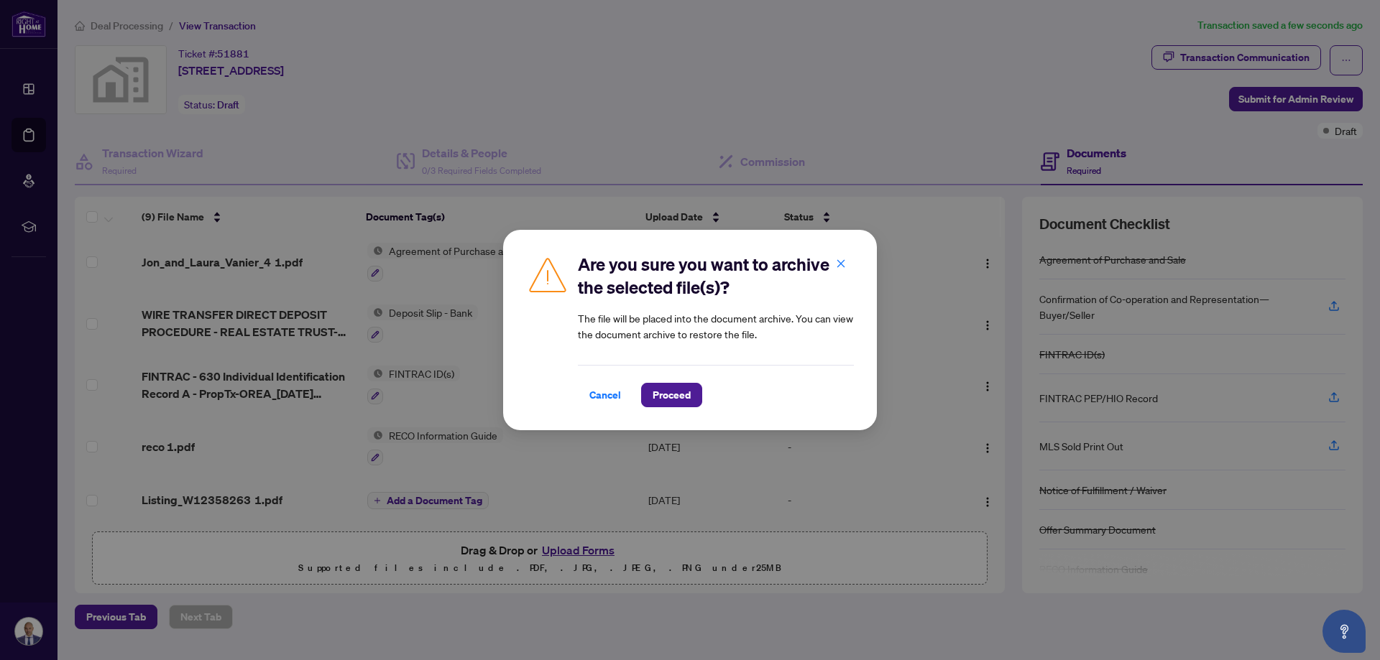
drag, startPoint x: 684, startPoint y: 394, endPoint x: 744, endPoint y: 368, distance: 65.7
click at [685, 394] on span "Proceed" at bounding box center [671, 395] width 38 height 23
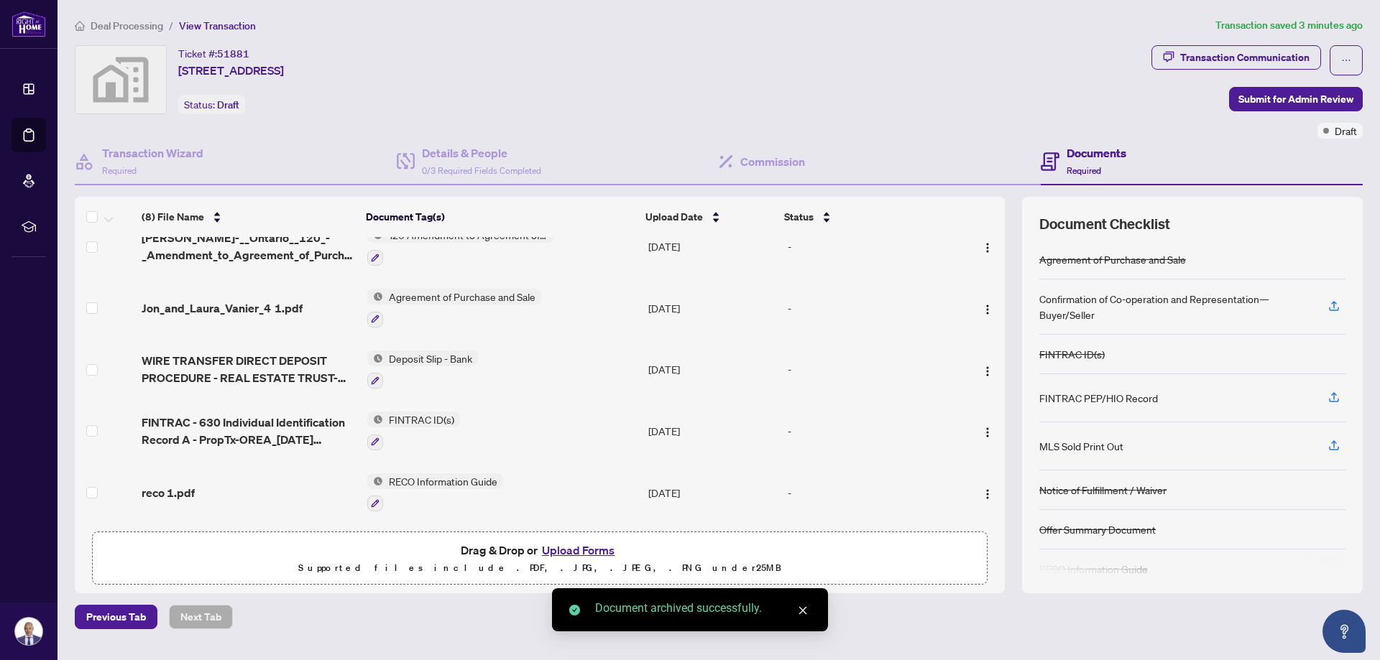
scroll to position [208, 0]
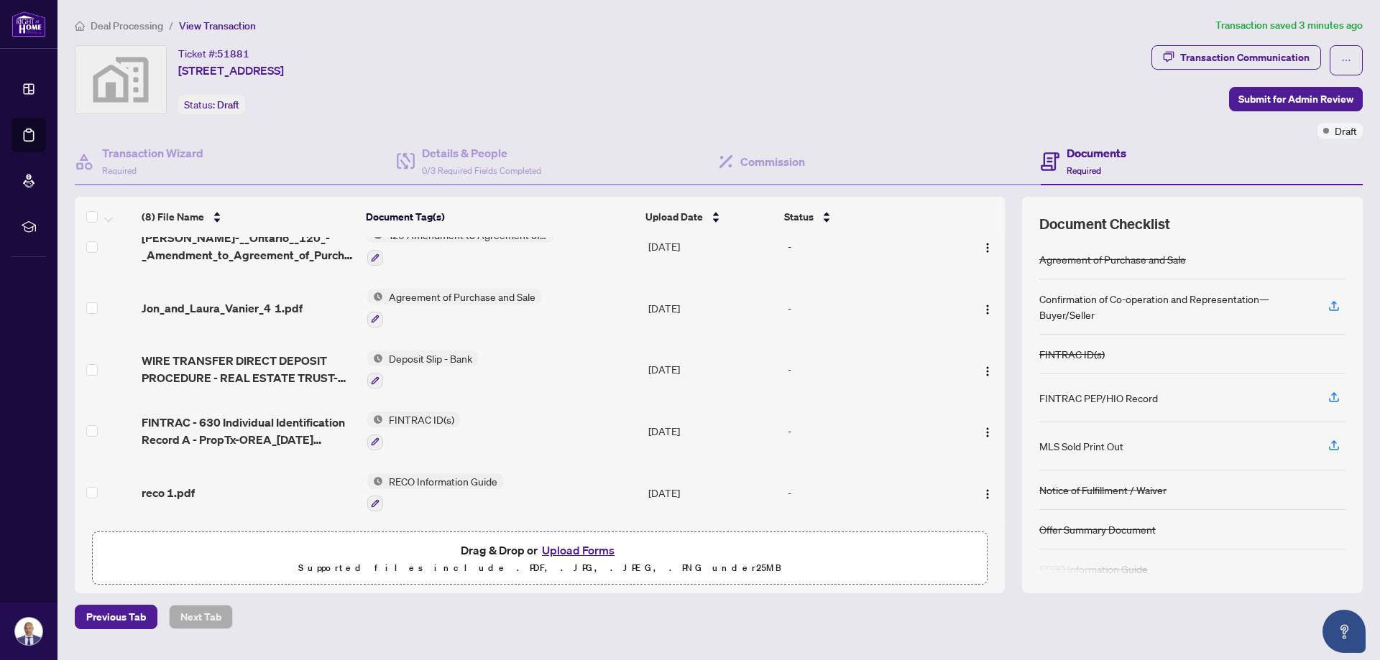
click at [601, 549] on button "Upload Forms" at bounding box center [577, 550] width 81 height 19
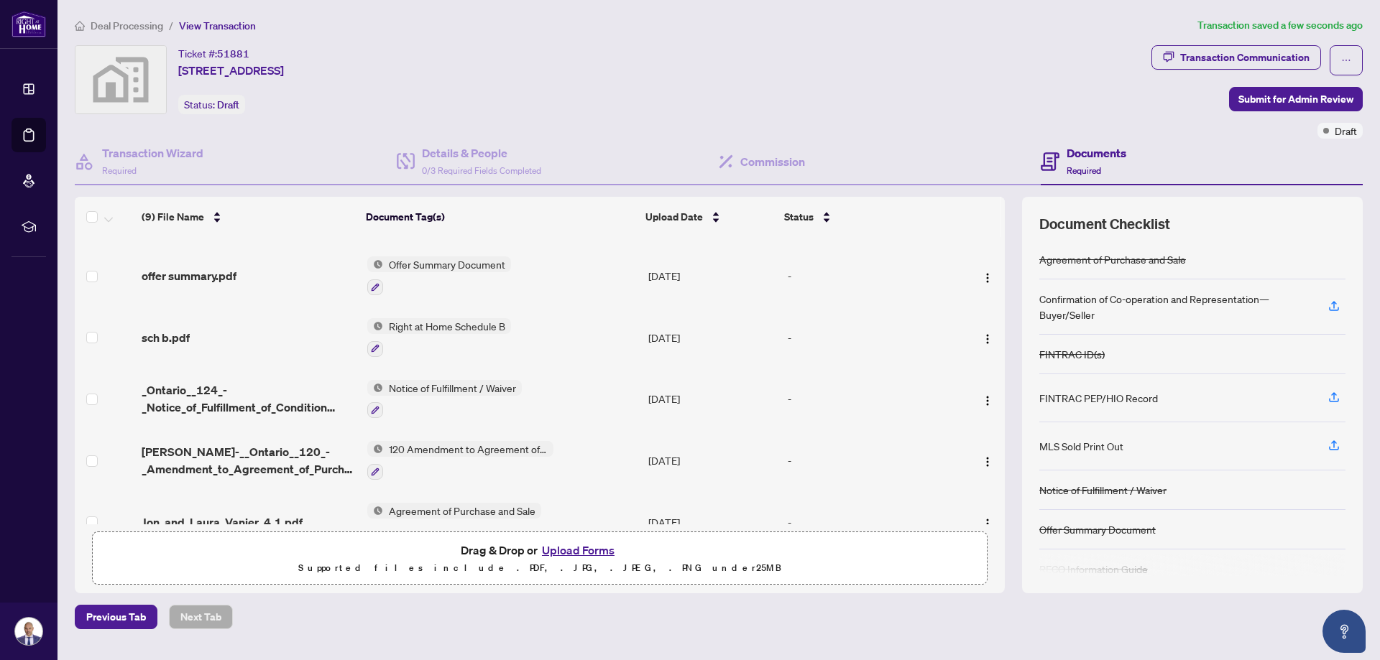
scroll to position [0, 0]
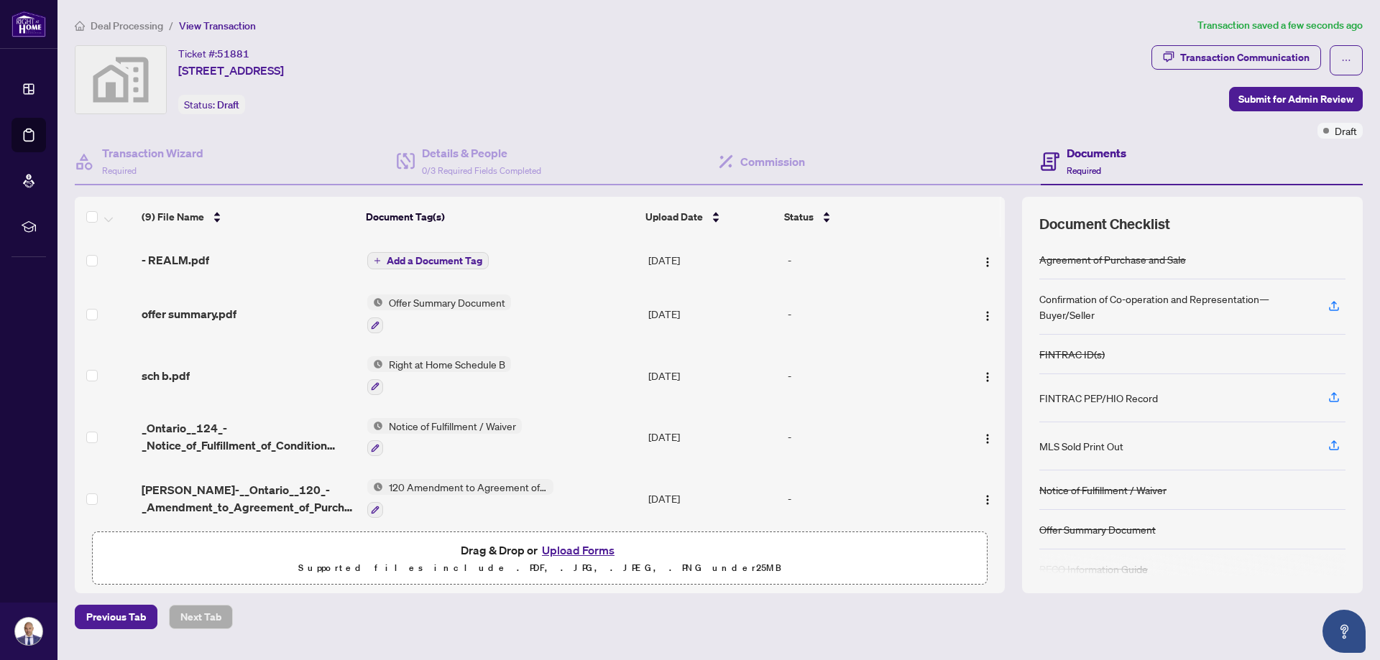
click at [412, 257] on span "Add a Document Tag" at bounding box center [435, 261] width 96 height 10
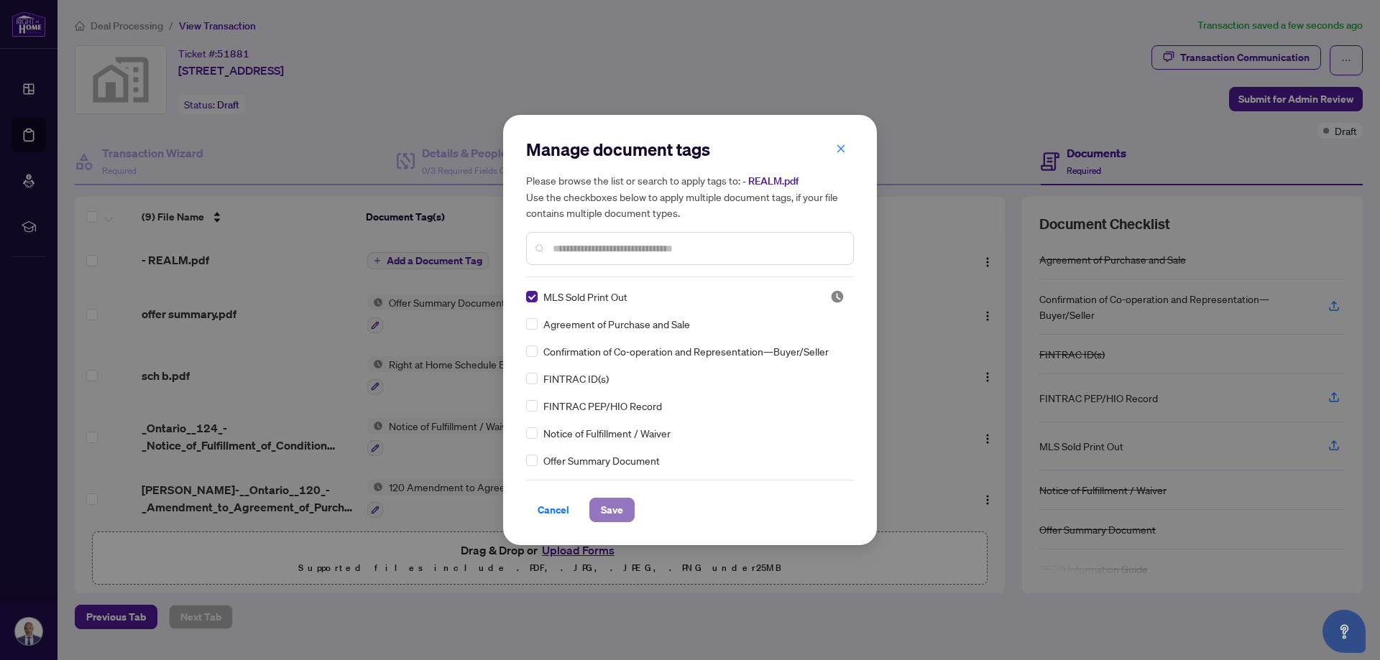
click at [614, 506] on span "Save" at bounding box center [612, 510] width 22 height 23
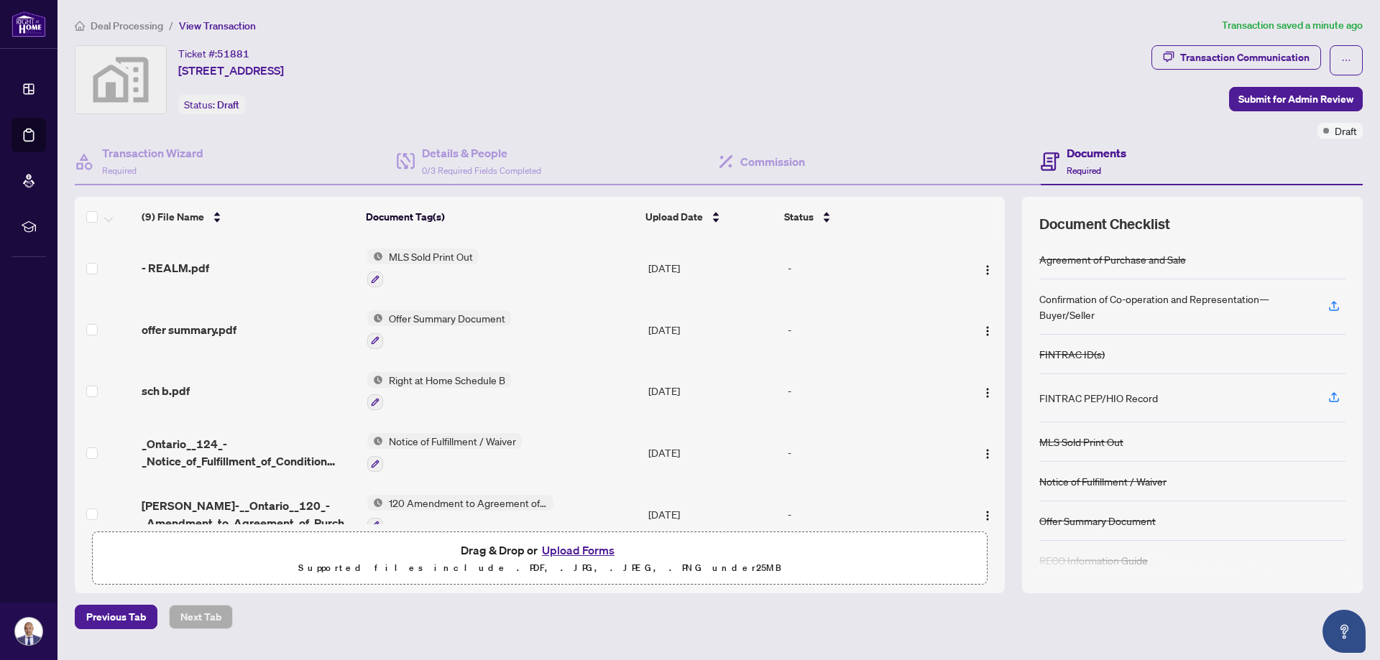
click at [558, 544] on button "Upload Forms" at bounding box center [577, 550] width 81 height 19
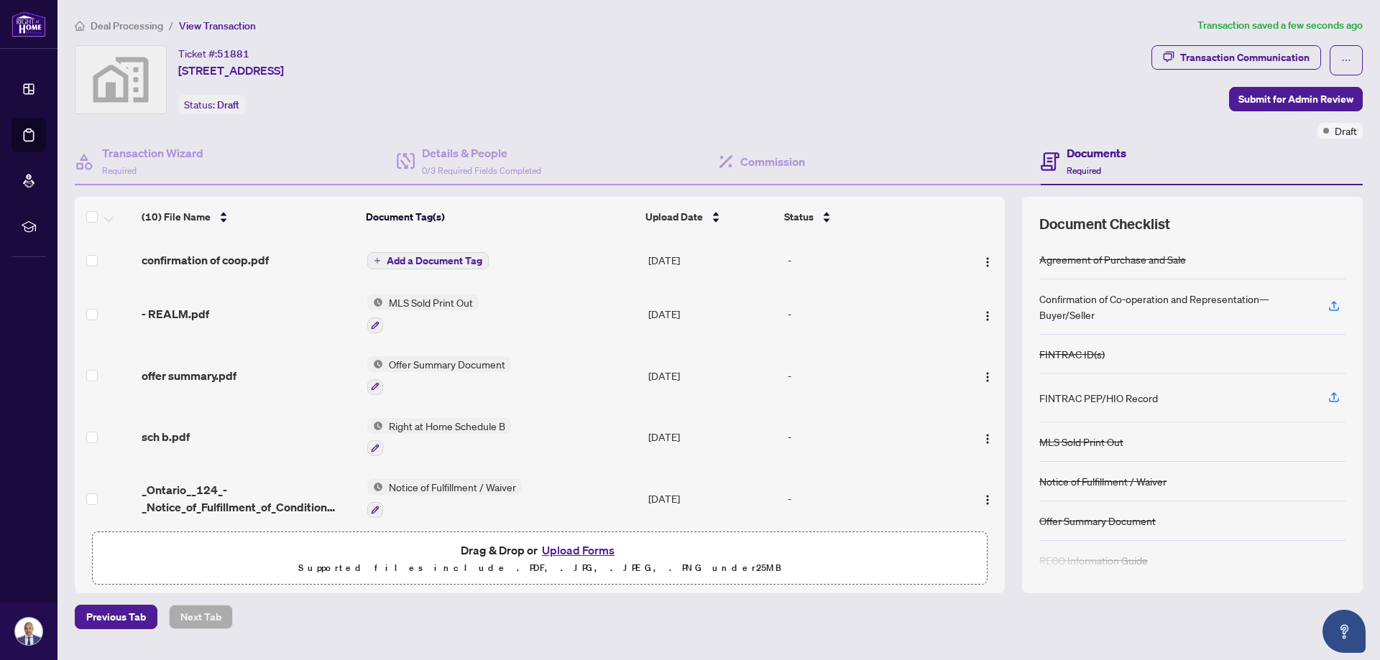
click at [439, 258] on span "Add a Document Tag" at bounding box center [435, 261] width 96 height 10
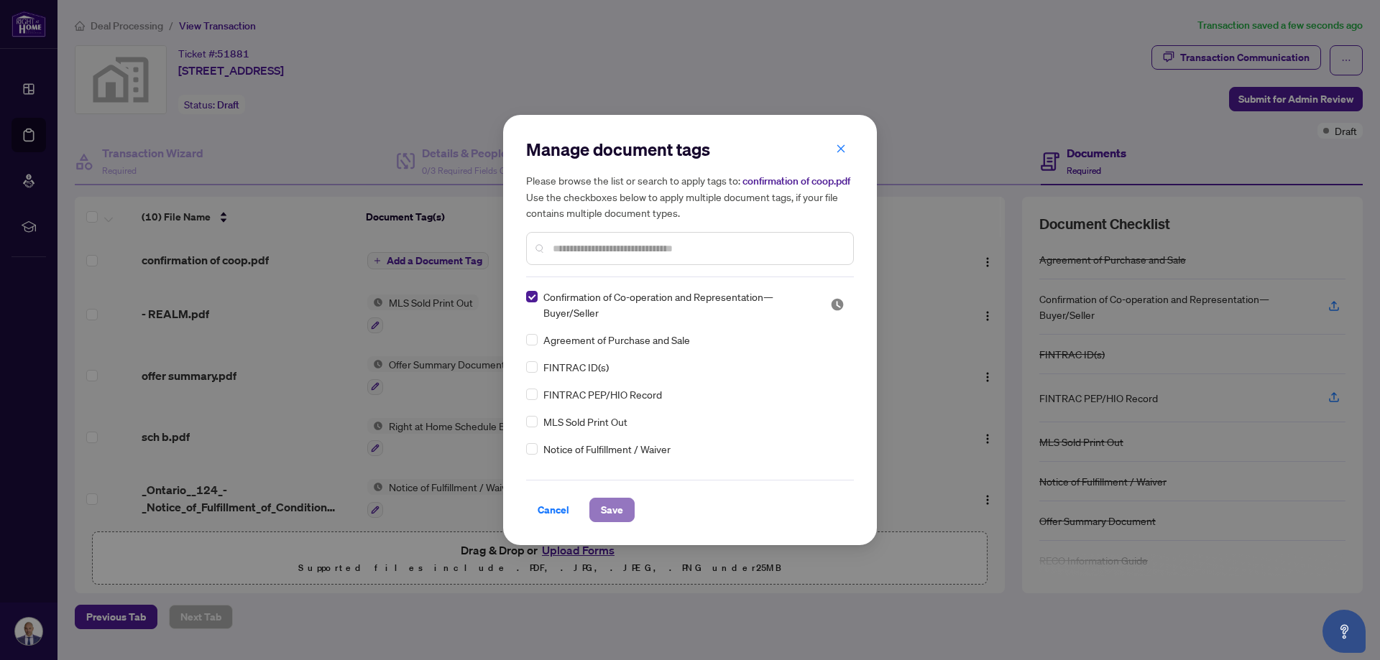
click at [608, 508] on span "Save" at bounding box center [612, 510] width 22 height 23
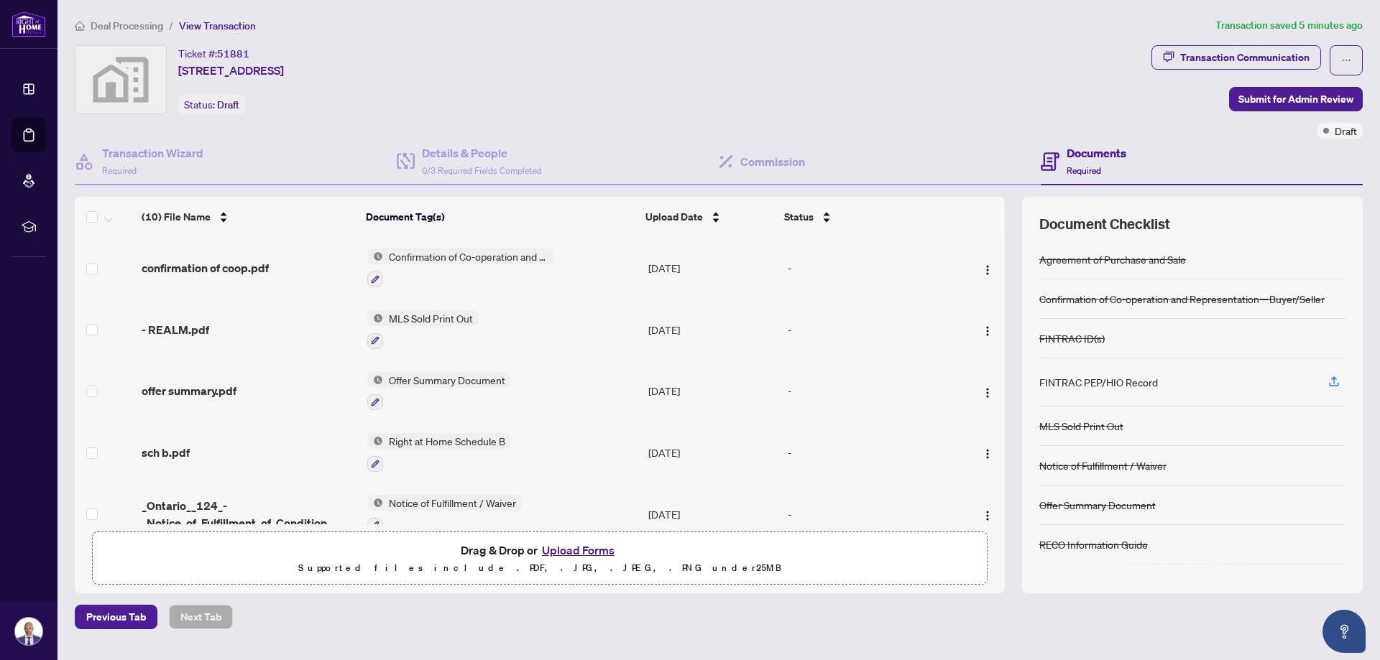
click at [581, 546] on button "Upload Forms" at bounding box center [577, 550] width 81 height 19
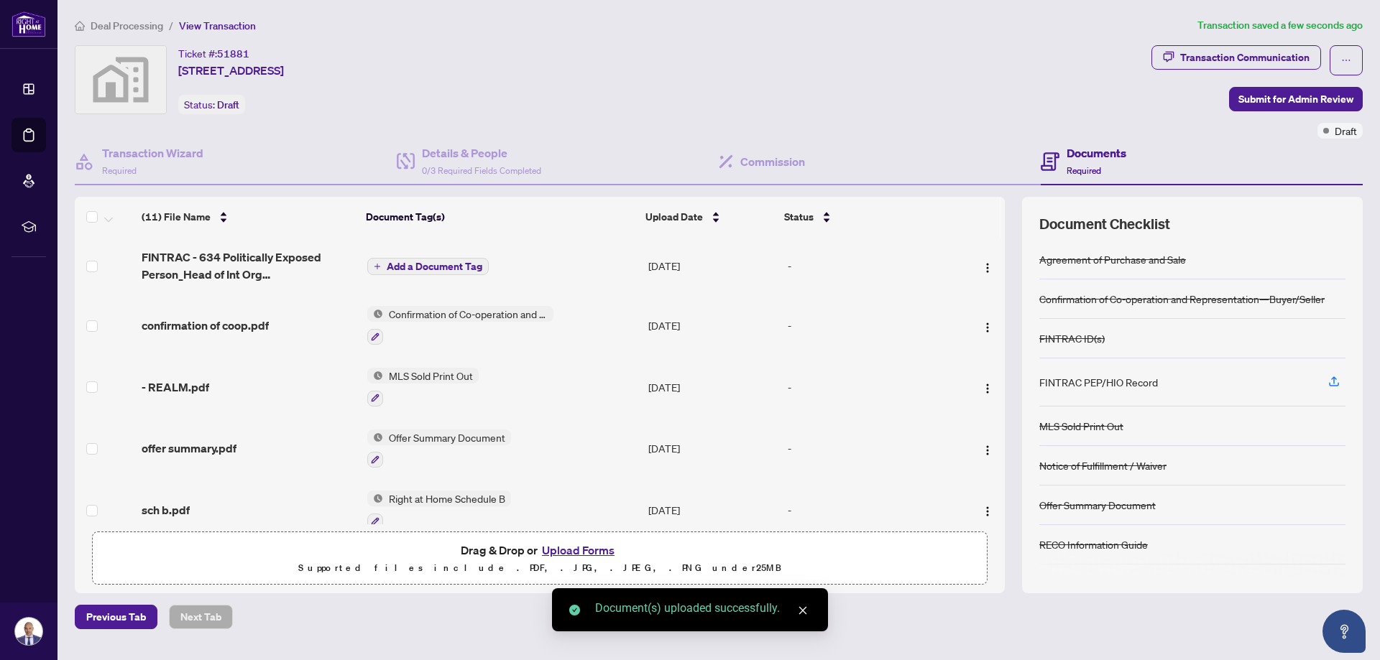
click at [400, 268] on span "Add a Document Tag" at bounding box center [435, 267] width 96 height 10
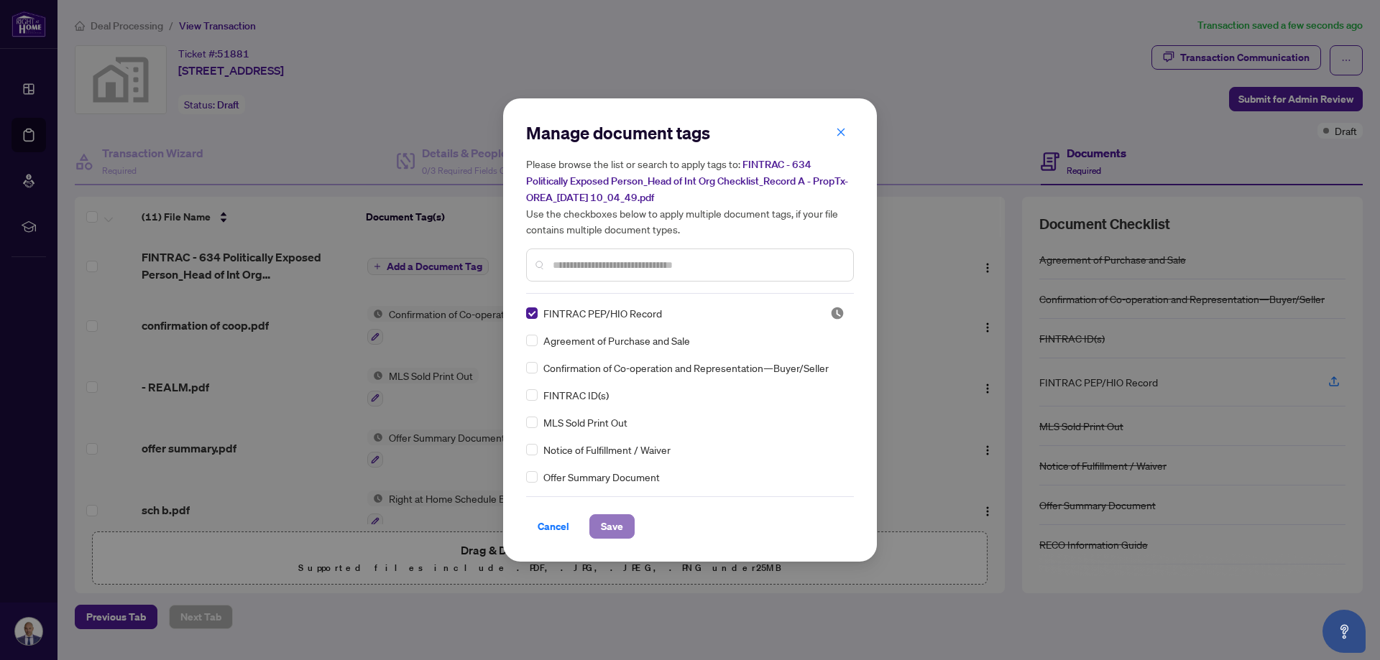
click at [611, 527] on span "Save" at bounding box center [612, 526] width 22 height 23
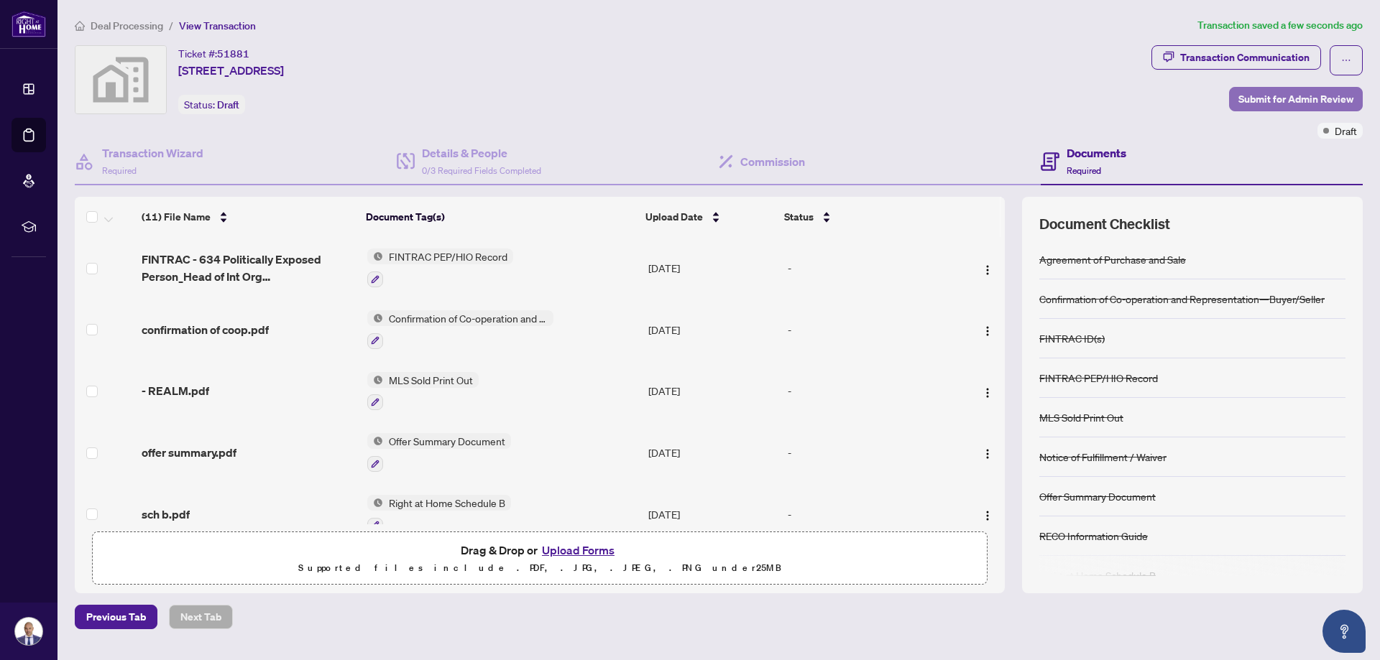
click at [1301, 101] on span "Submit for Admin Review" at bounding box center [1295, 99] width 115 height 23
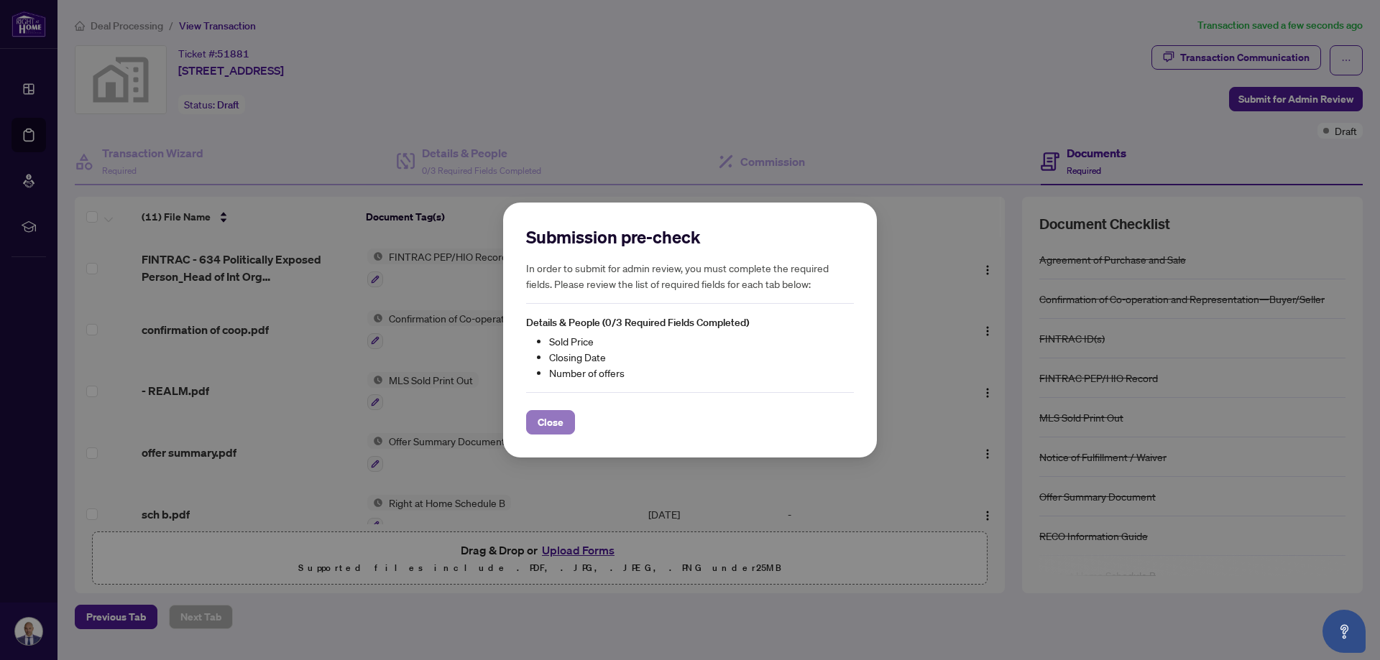
click at [552, 425] on span "Close" at bounding box center [550, 422] width 26 height 23
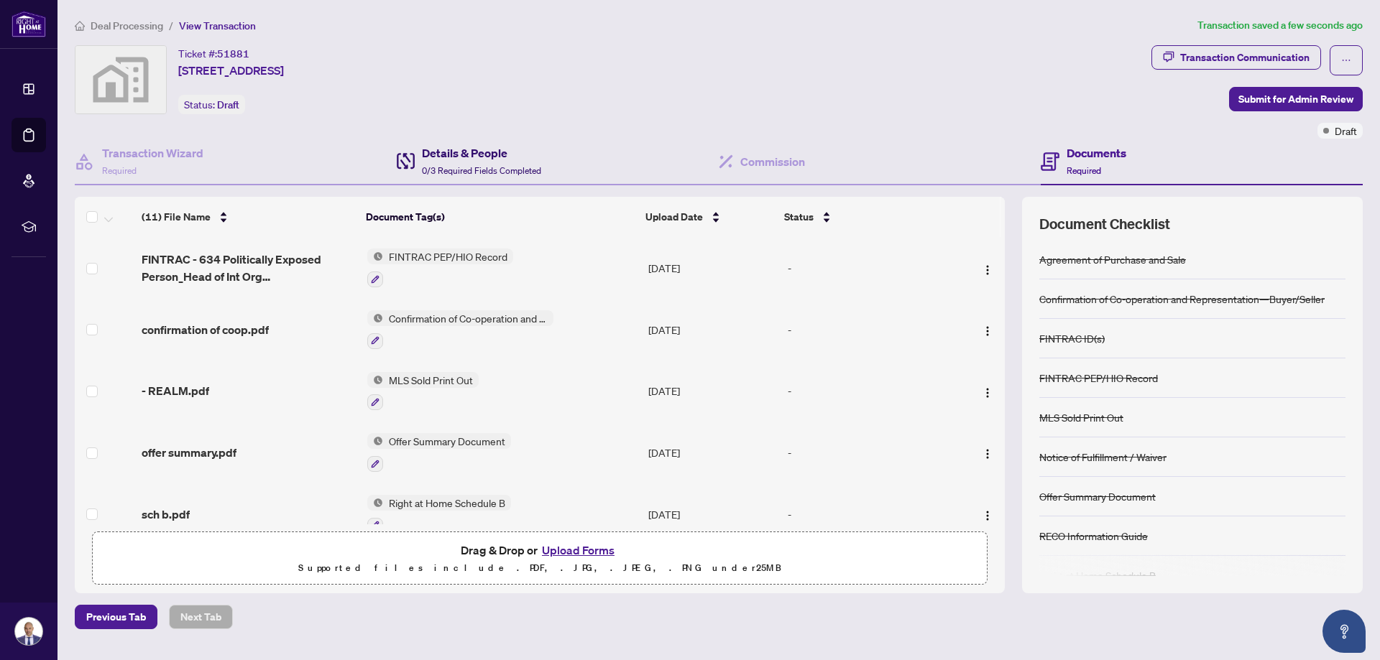
click at [457, 159] on h4 "Details & People" at bounding box center [481, 152] width 119 height 17
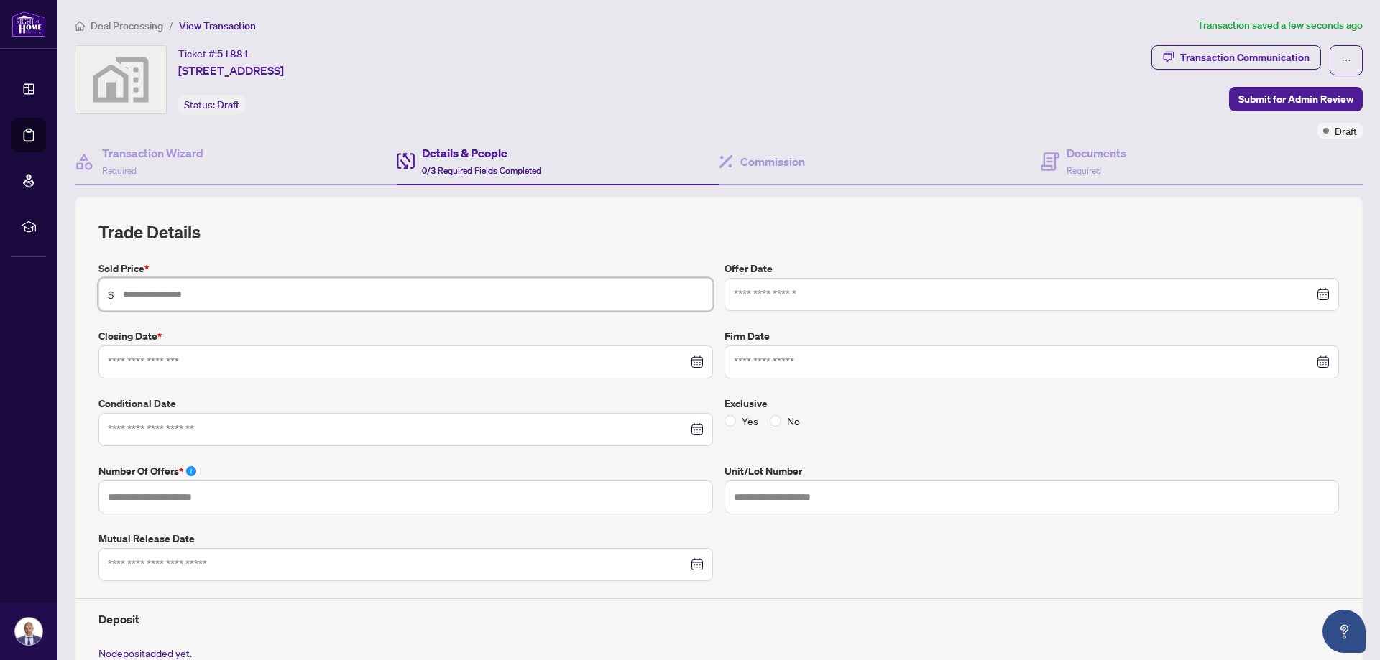
click at [181, 295] on input "text" at bounding box center [413, 295] width 581 height 16
click at [225, 287] on input "*" at bounding box center [413, 295] width 581 height 16
type input "*********"
click at [167, 359] on input at bounding box center [398, 362] width 580 height 16
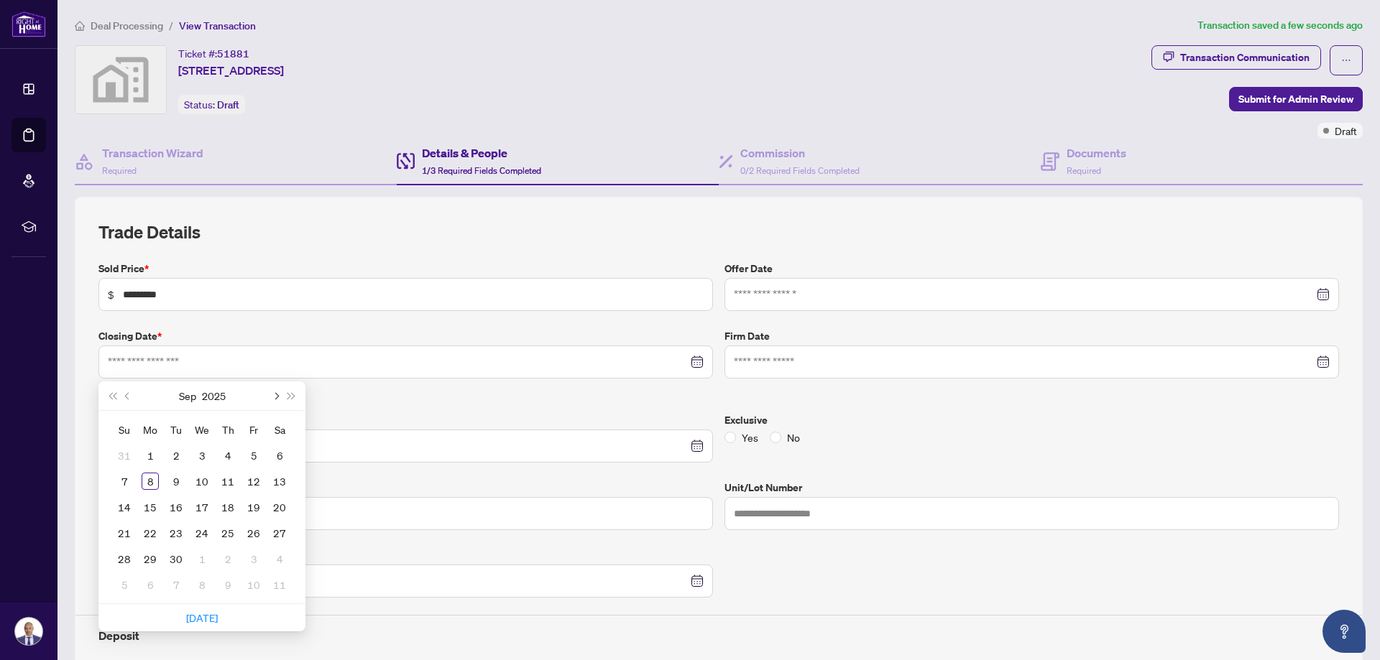
click at [279, 396] on button "Next month (PageDown)" at bounding box center [275, 396] width 16 height 29
type input "**********"
click at [254, 558] on div "31" at bounding box center [253, 558] width 17 height 17
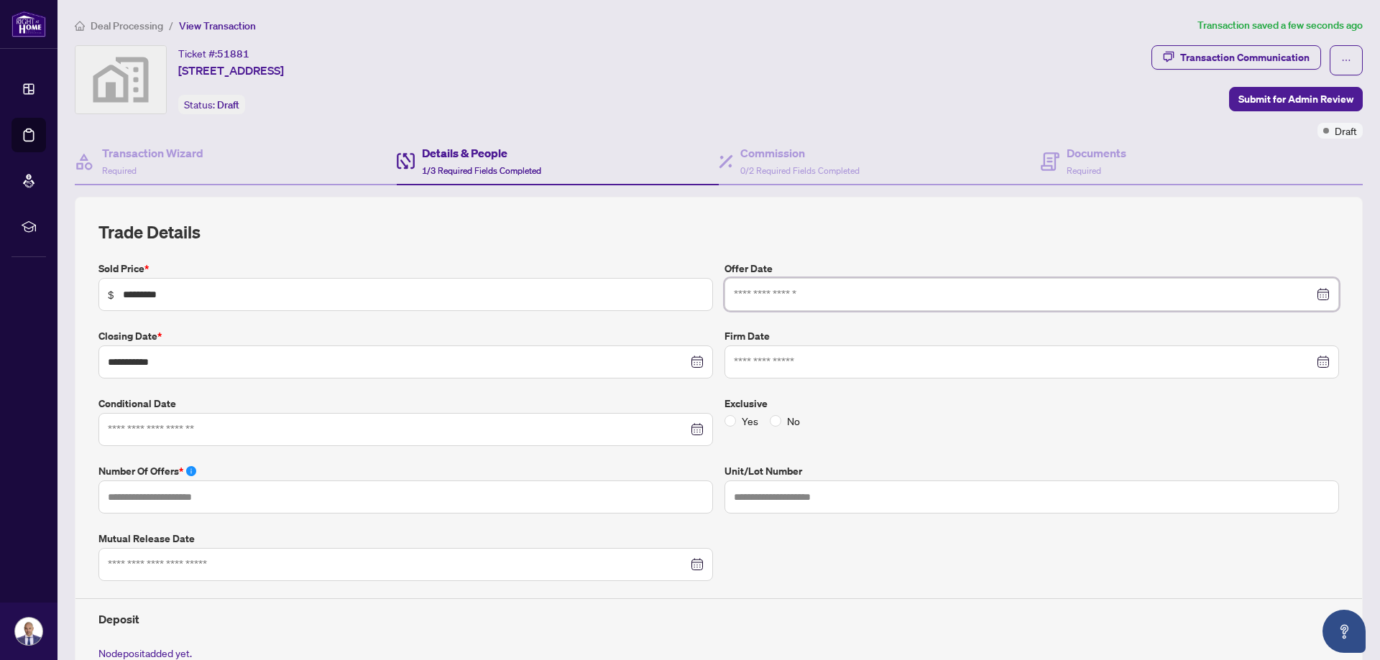
click at [755, 299] on input at bounding box center [1024, 295] width 580 height 16
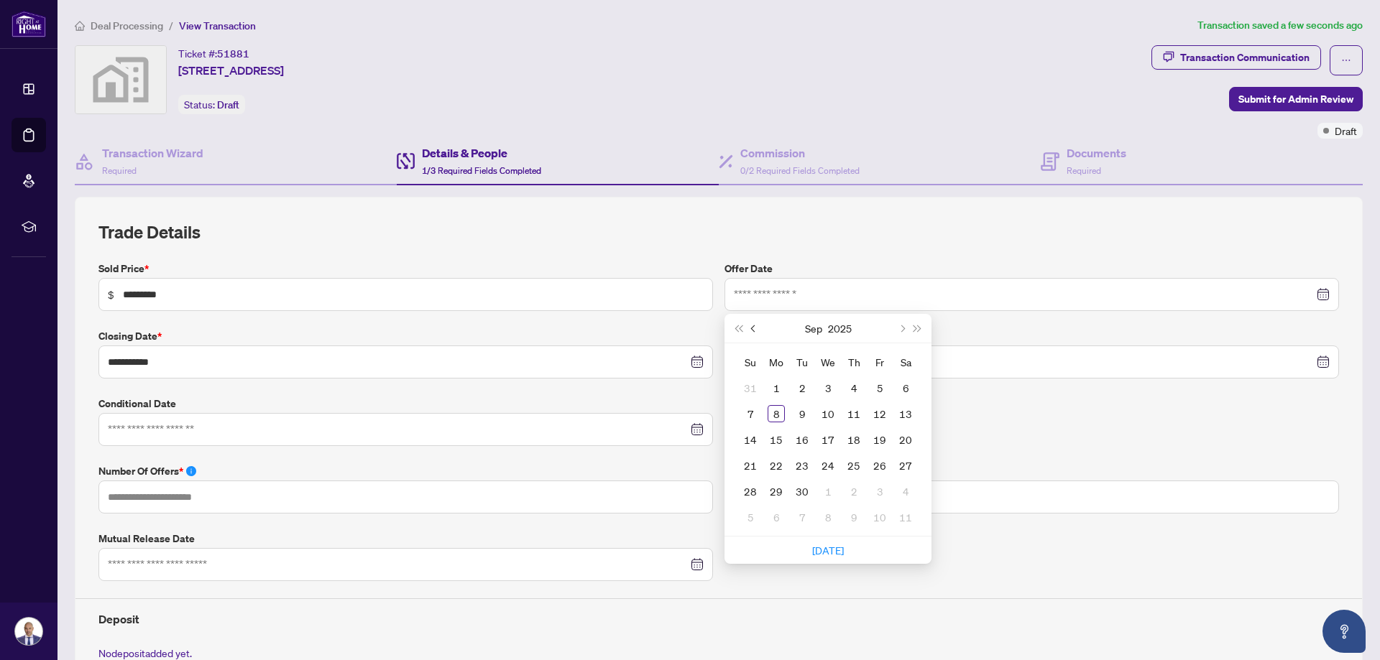
click at [748, 331] on button "Previous month (PageUp)" at bounding box center [754, 328] width 16 height 29
type input "**********"
click at [829, 490] on div "27" at bounding box center [827, 491] width 17 height 17
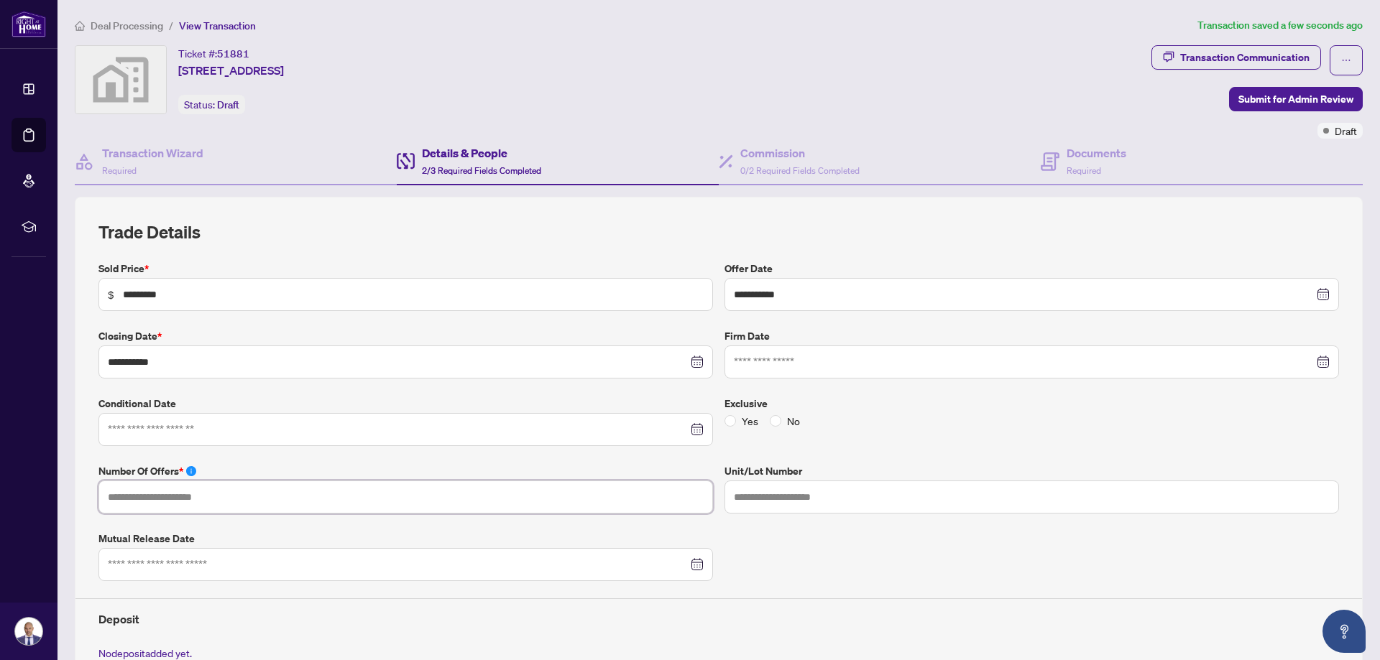
click at [116, 502] on input "text" at bounding box center [405, 497] width 614 height 33
type input "*"
click at [802, 361] on input at bounding box center [1024, 362] width 580 height 16
click at [775, 366] on input at bounding box center [1024, 362] width 580 height 16
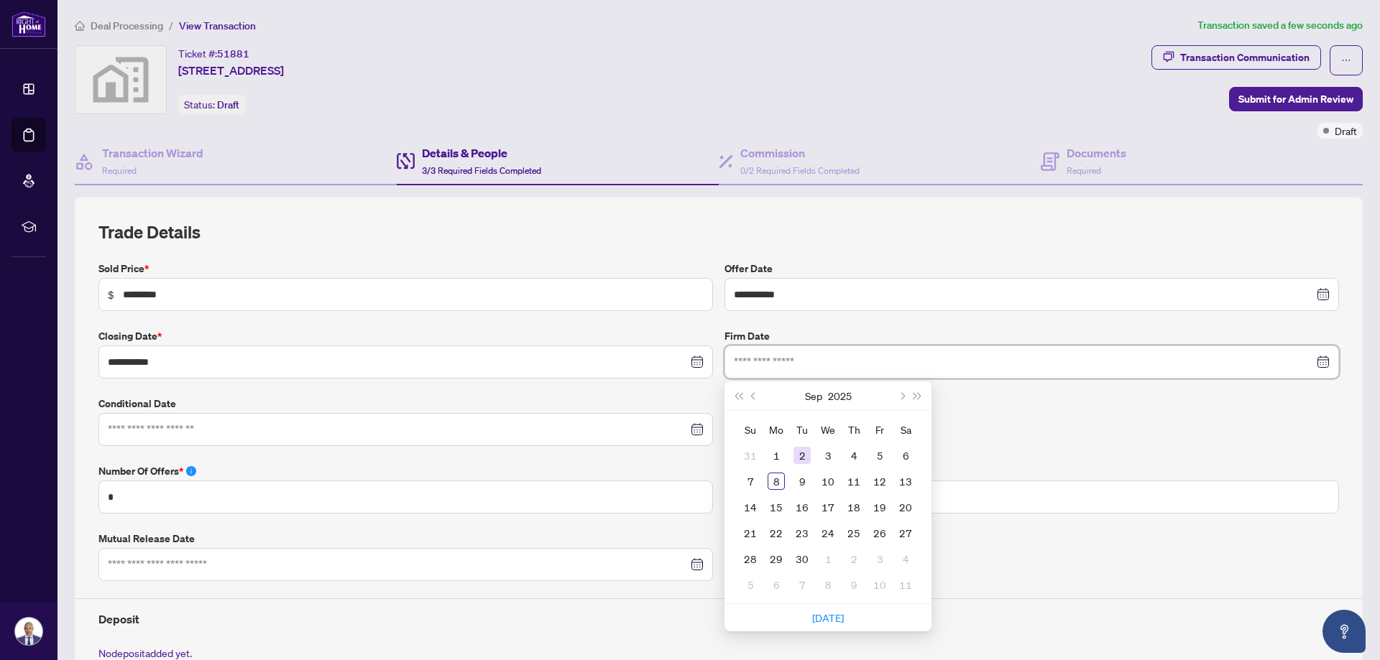
type input "**********"
drag, startPoint x: 798, startPoint y: 453, endPoint x: 813, endPoint y: 447, distance: 16.1
click at [799, 451] on div "2" at bounding box center [801, 455] width 17 height 17
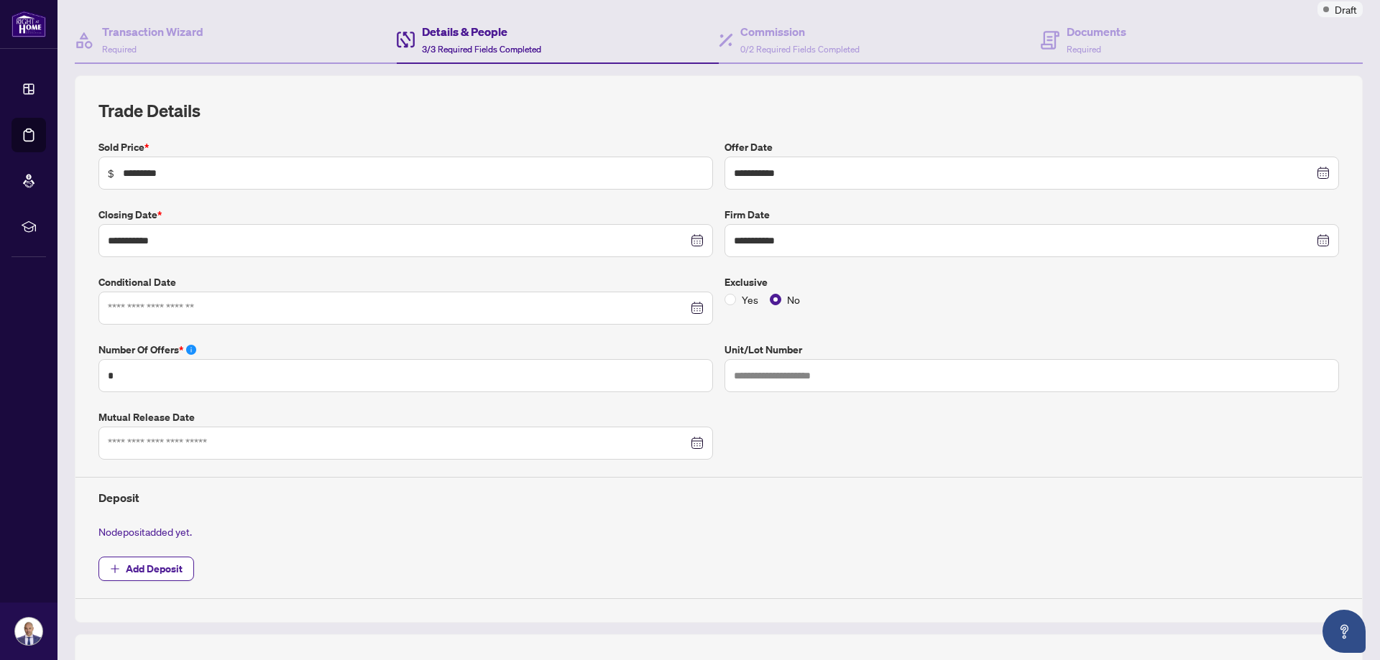
scroll to position [144, 0]
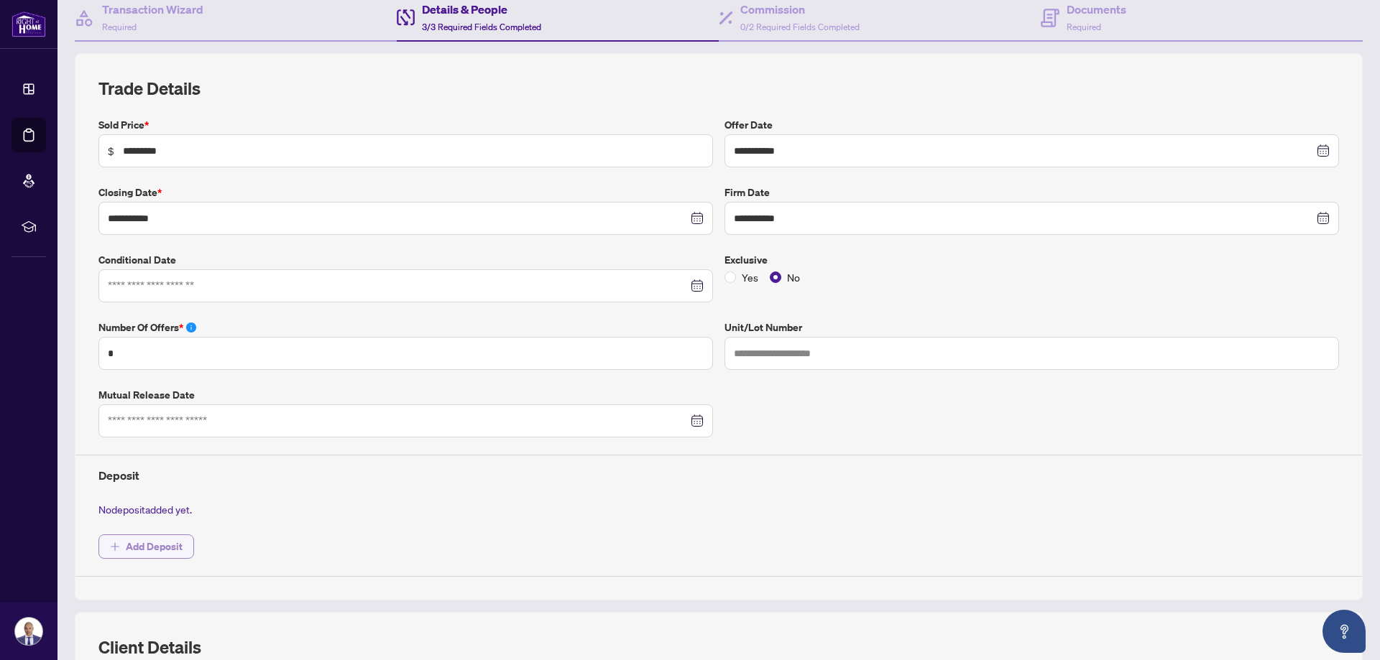
click at [153, 547] on span "Add Deposit" at bounding box center [154, 546] width 57 height 23
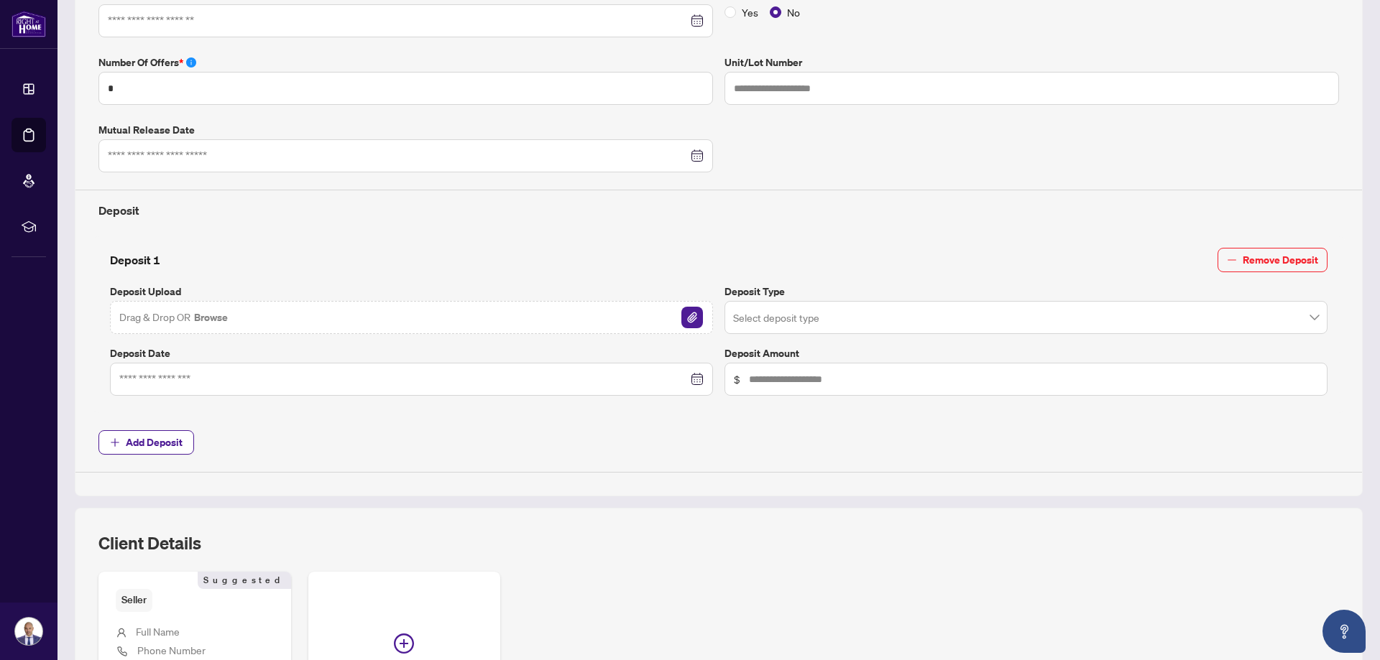
scroll to position [431, 0]
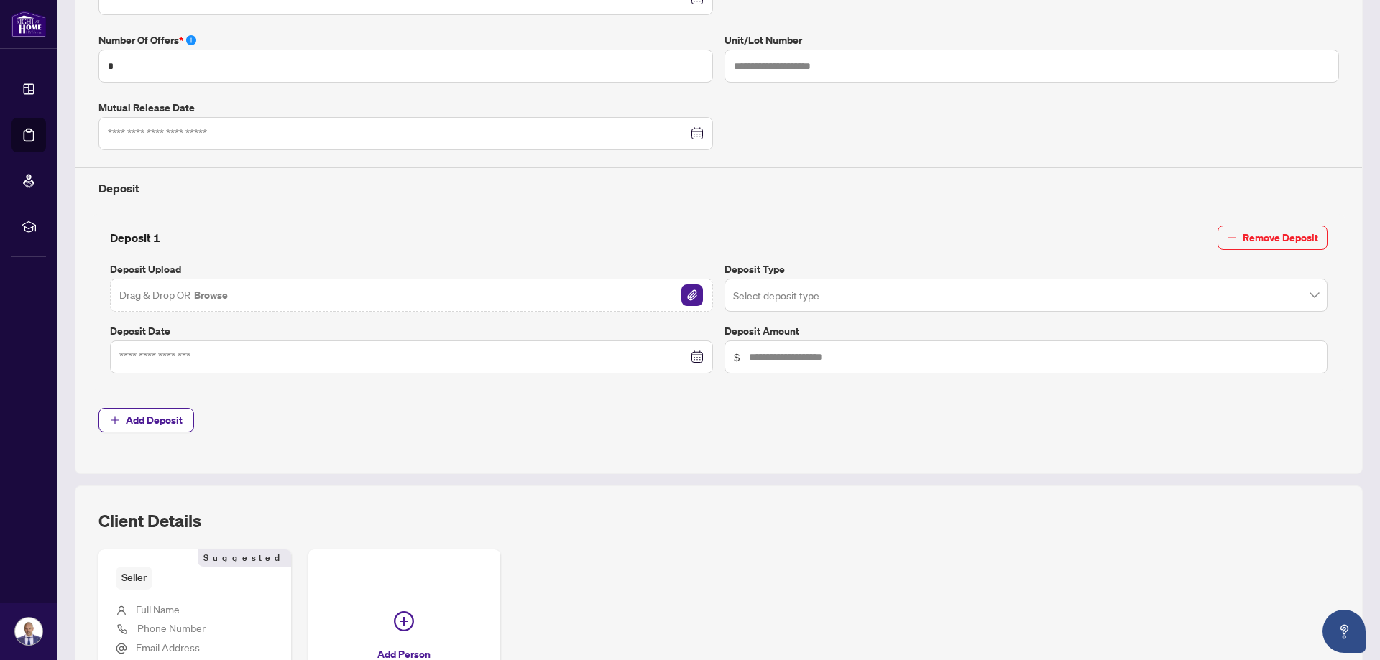
click at [691, 356] on div at bounding box center [411, 357] width 584 height 16
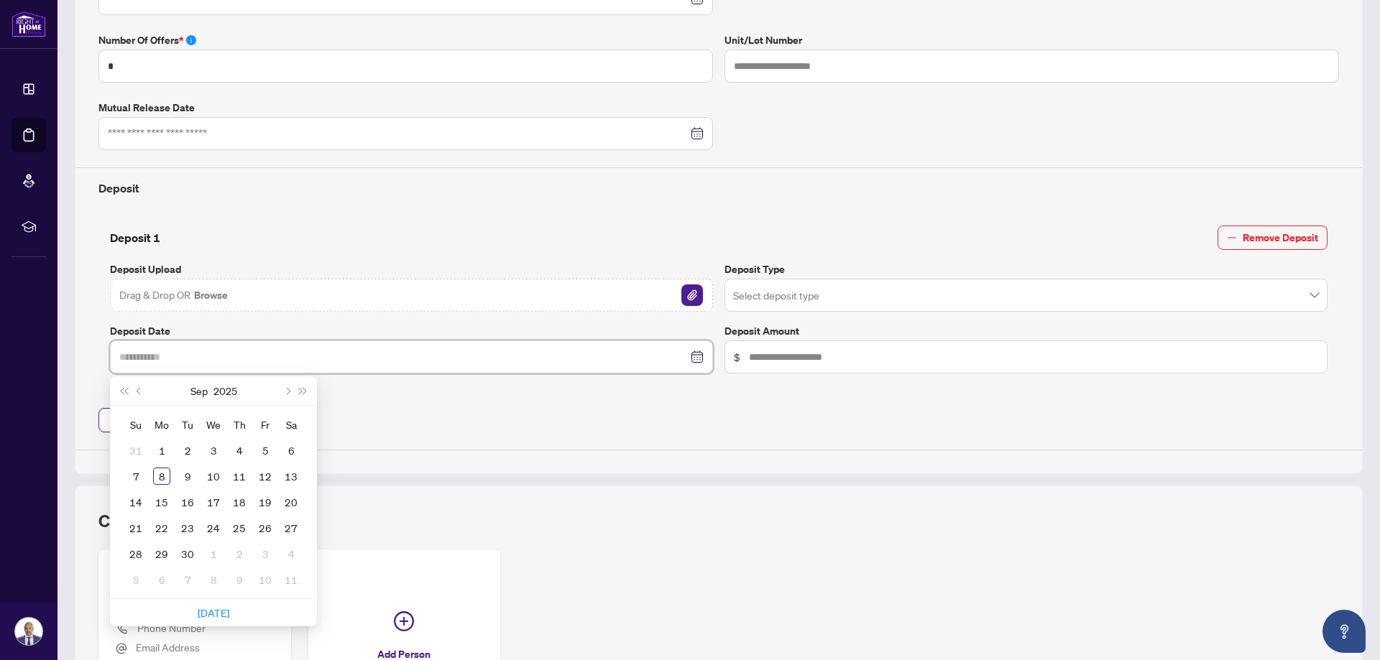
type input "**********"
click at [135, 389] on button "Previous month (PageUp)" at bounding box center [140, 391] width 16 height 29
type input "**********"
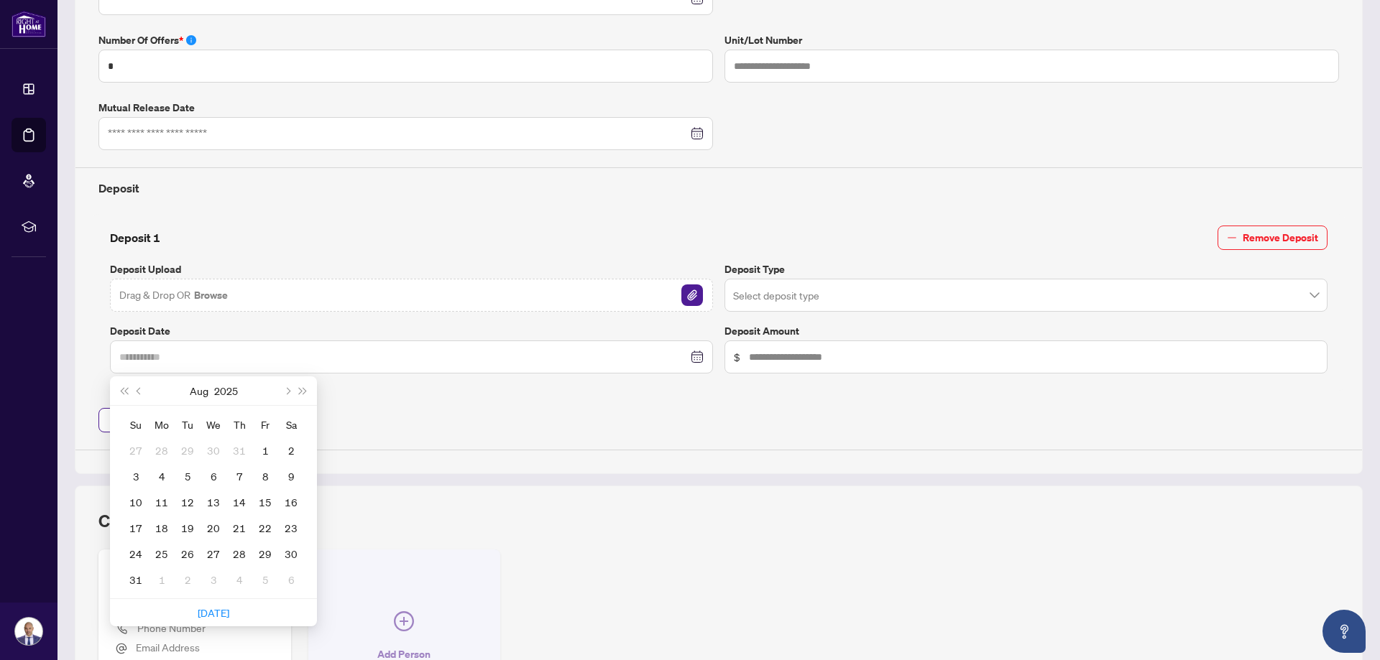
drag, startPoint x: 244, startPoint y: 555, endPoint x: 494, endPoint y: 559, distance: 250.1
click at [244, 555] on div "28" at bounding box center [239, 553] width 17 height 17
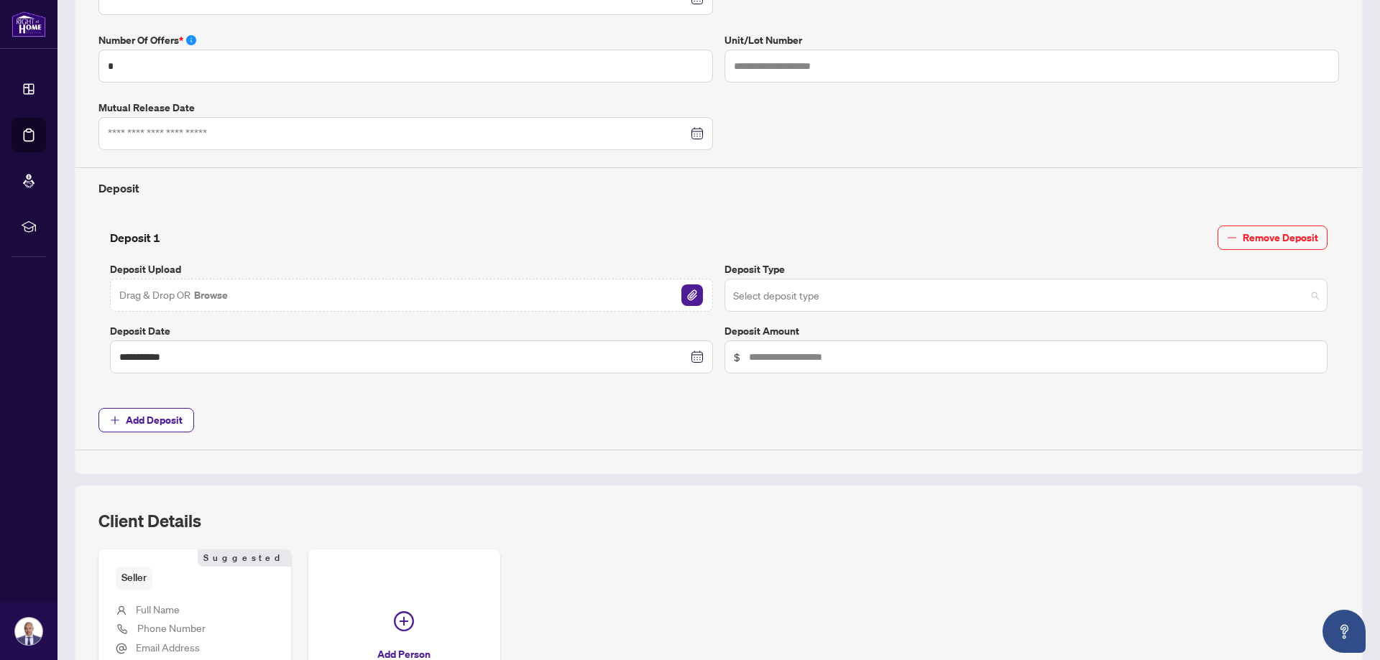
click at [818, 303] on input "search" at bounding box center [1019, 298] width 573 height 32
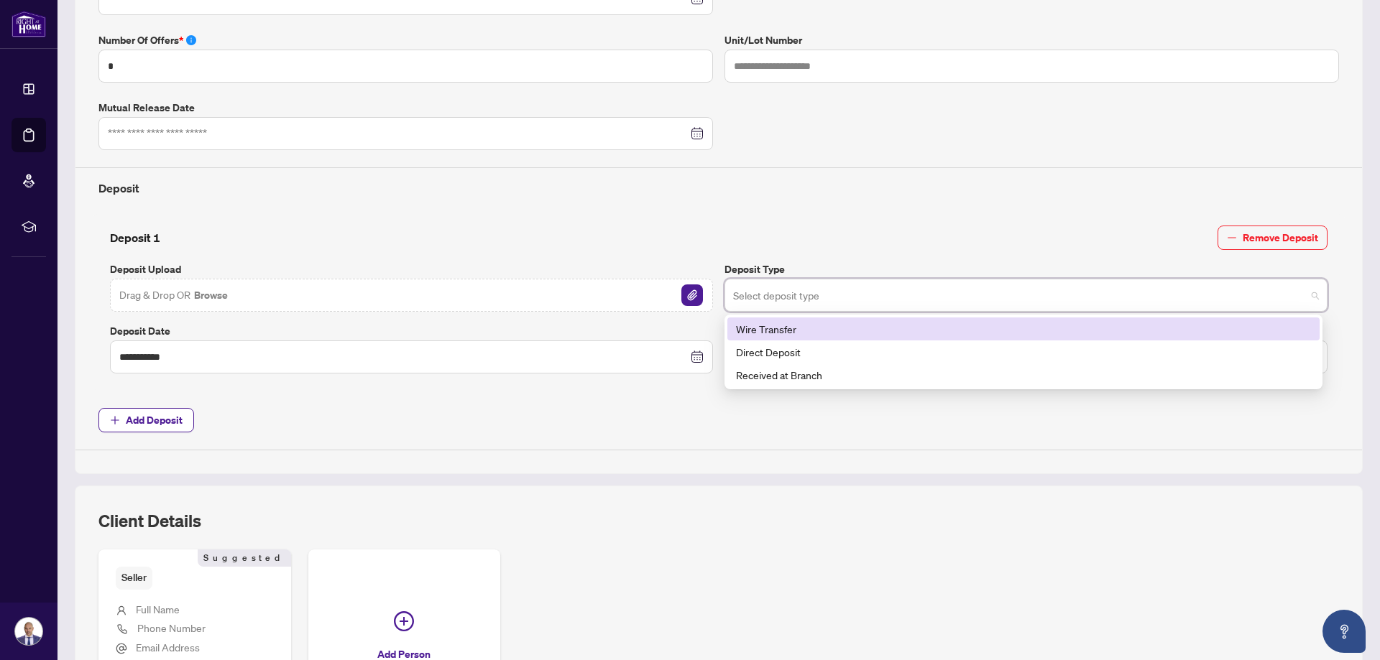
click at [762, 329] on div "Wire Transfer" at bounding box center [1023, 329] width 575 height 16
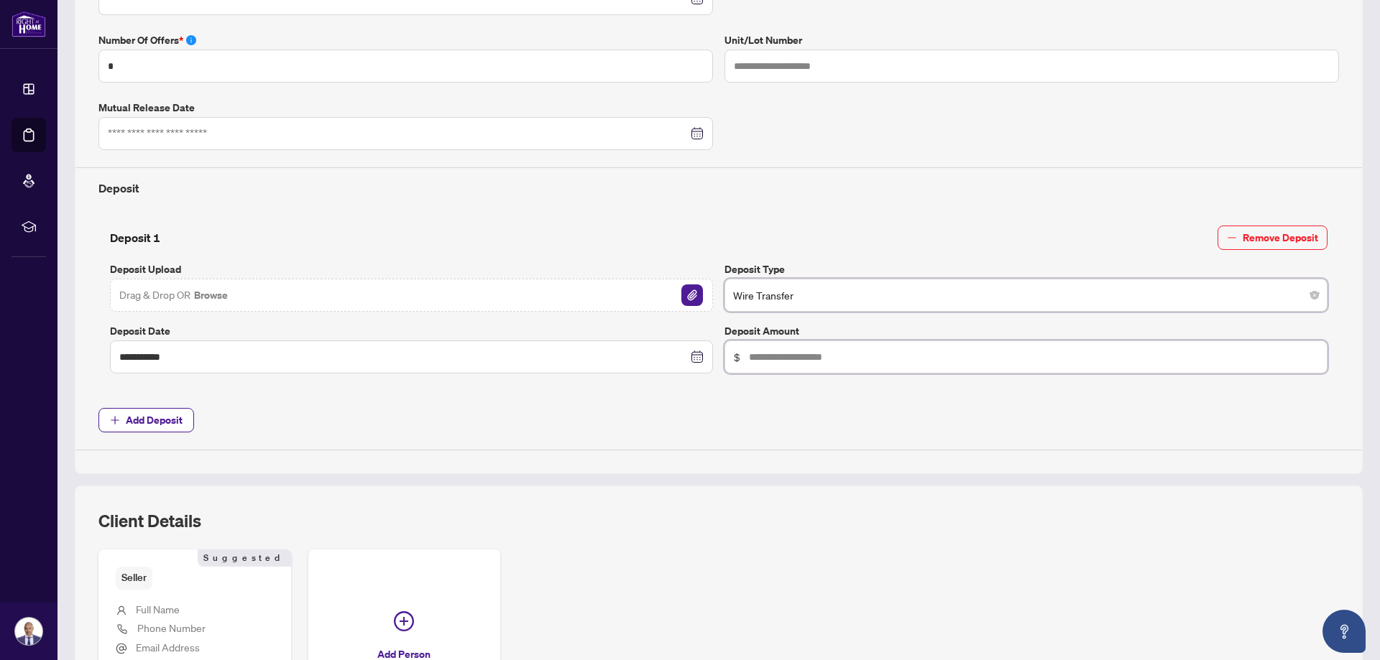
click at [790, 356] on input "text" at bounding box center [1033, 357] width 569 height 16
click at [779, 357] on input "text" at bounding box center [1033, 357] width 569 height 16
type input "******"
click at [691, 292] on img "button" at bounding box center [692, 296] width 22 height 22
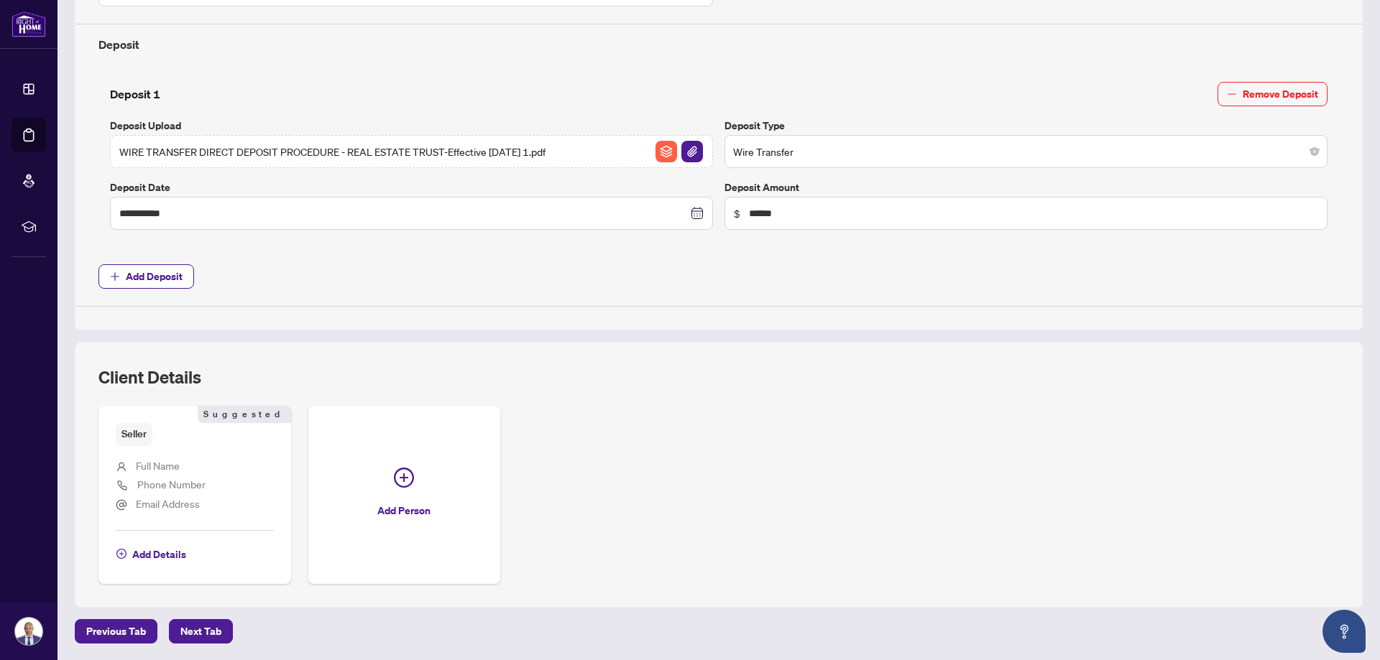
click at [163, 464] on span "Full Name" at bounding box center [158, 465] width 44 height 13
click at [175, 558] on span "Add Details" at bounding box center [159, 554] width 54 height 23
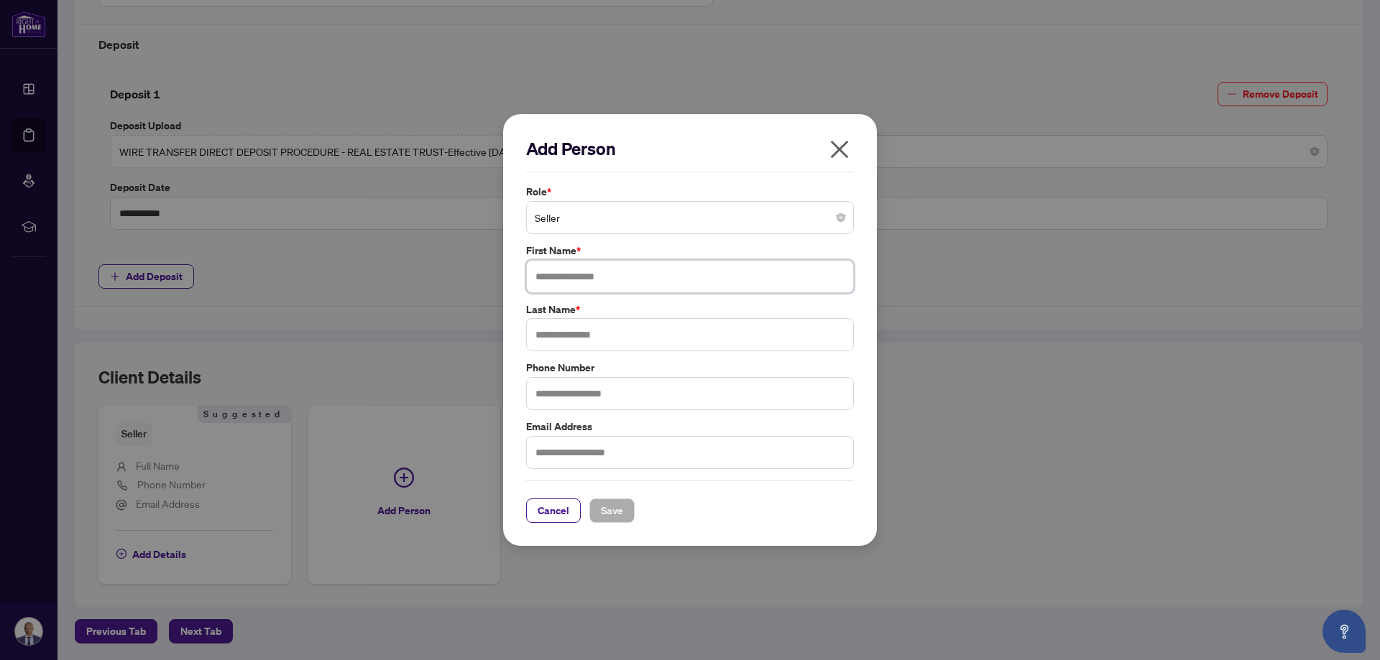
click at [594, 282] on input "text" at bounding box center [690, 276] width 328 height 33
type input "*****"
click at [596, 333] on input "text" at bounding box center [690, 334] width 328 height 33
type input "**********"
click at [616, 504] on span "Save" at bounding box center [612, 510] width 22 height 23
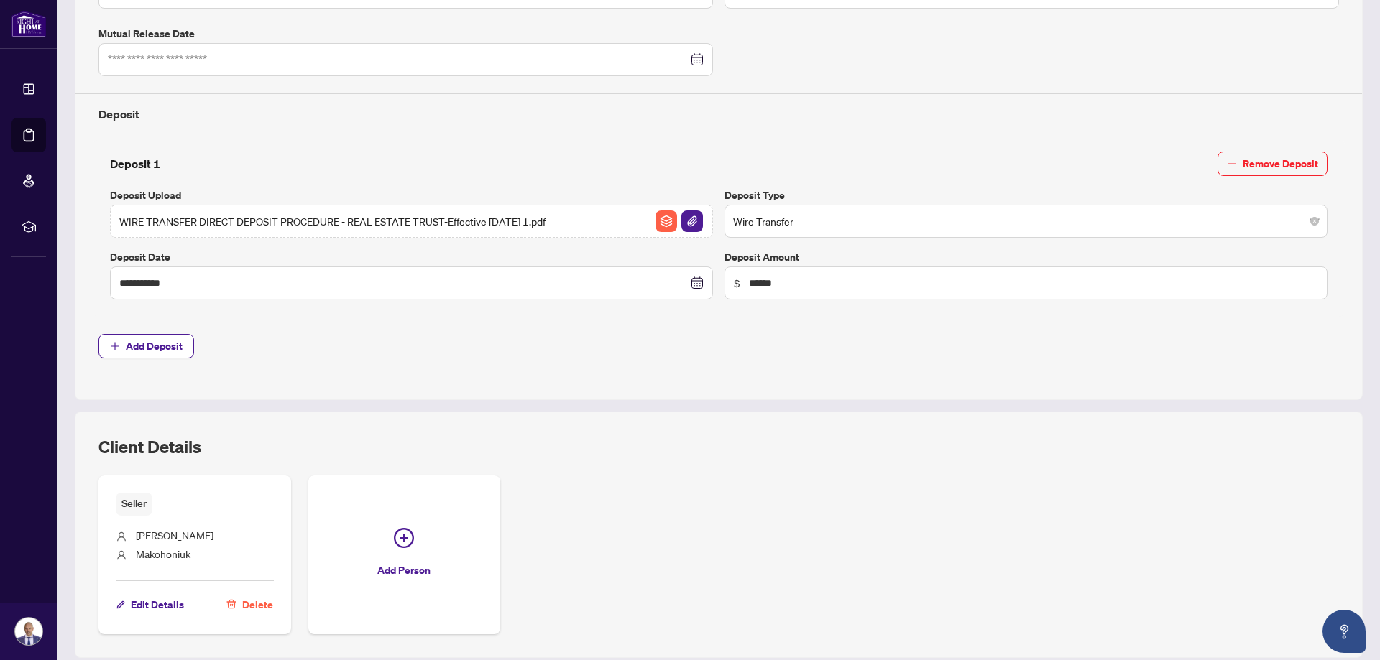
scroll to position [555, 0]
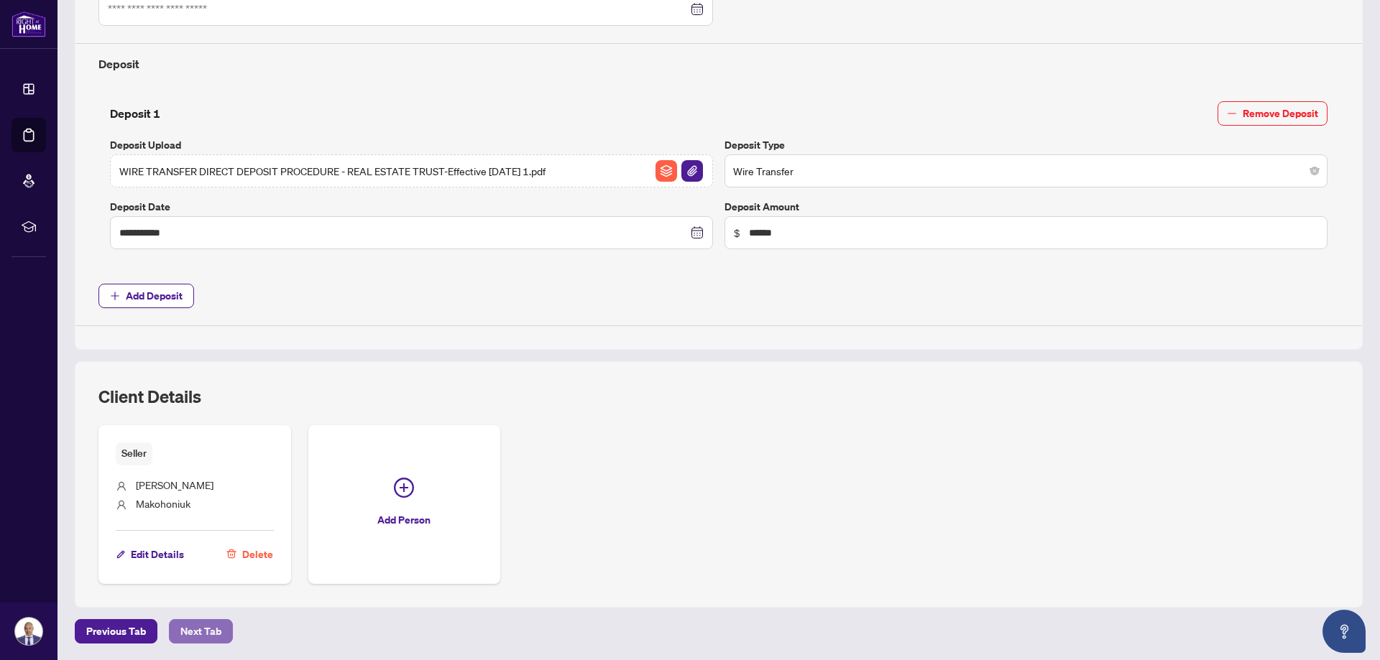
click at [202, 627] on span "Next Tab" at bounding box center [200, 631] width 41 height 23
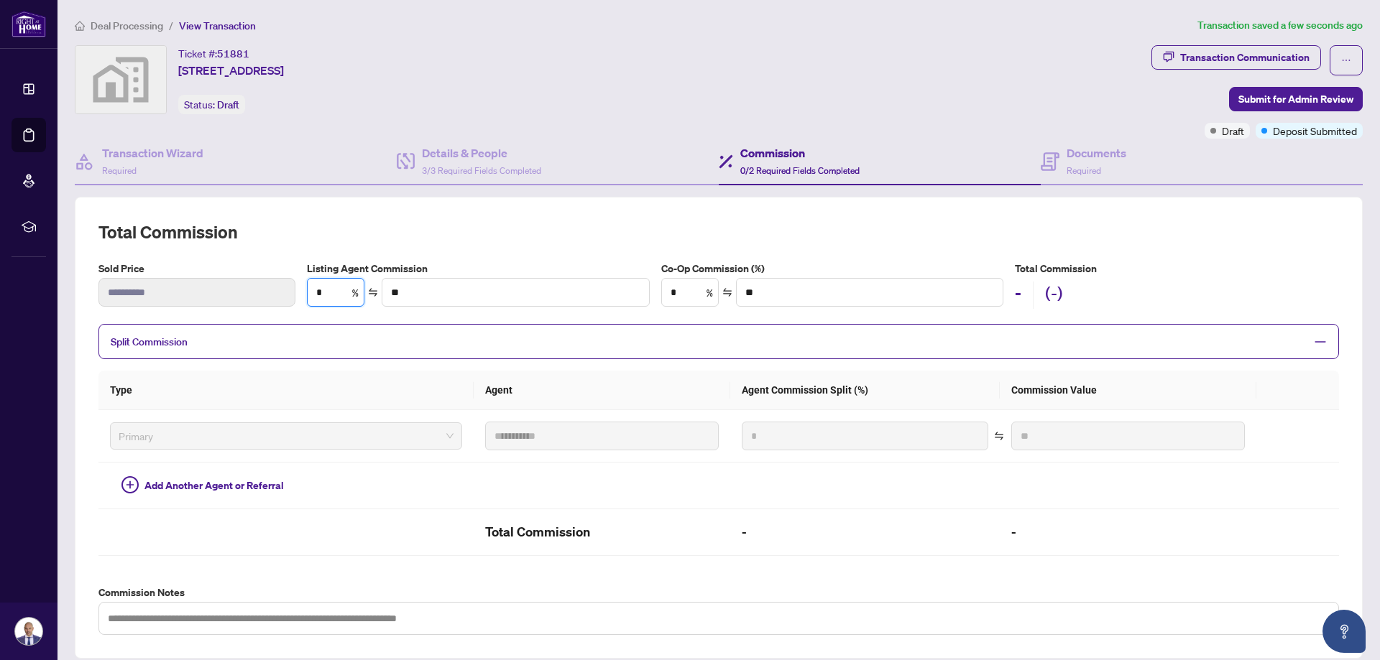
drag, startPoint x: 331, startPoint y: 292, endPoint x: 345, endPoint y: 317, distance: 28.6
click at [331, 292] on input "*" at bounding box center [336, 292] width 56 height 27
type input "**"
type input "********"
type input "***"
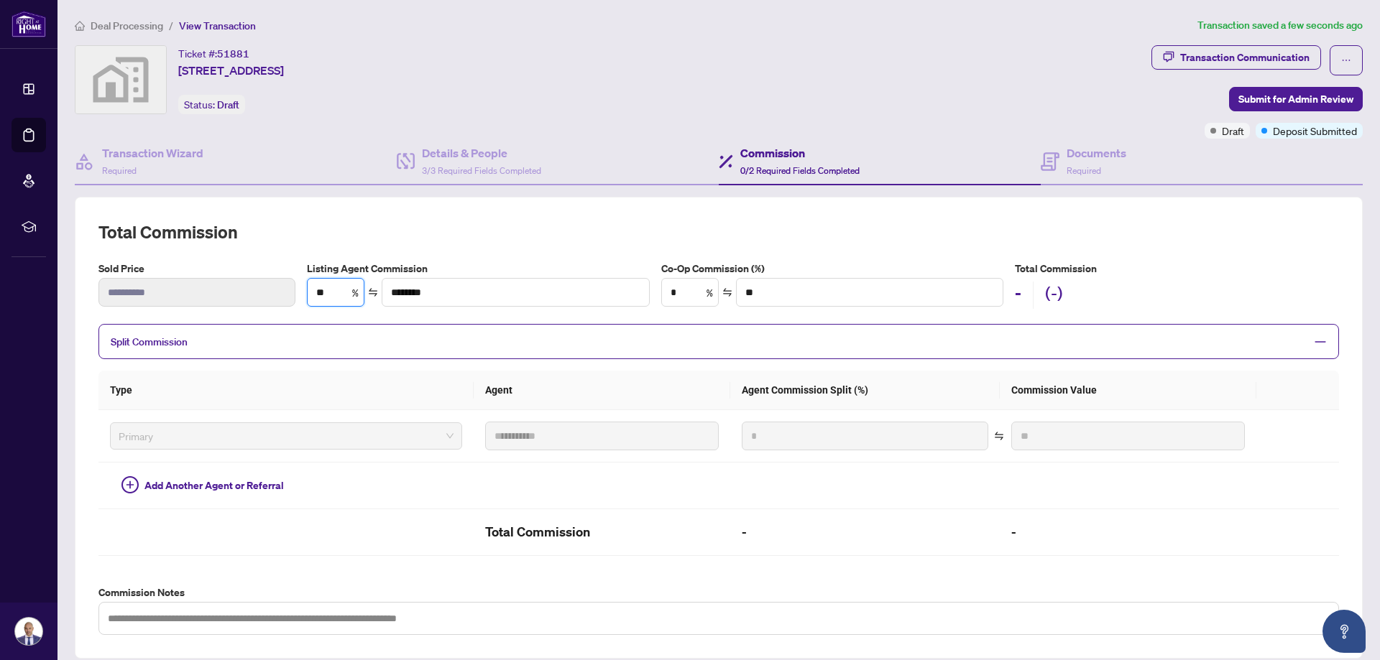
type input "**********"
type input "****"
click at [673, 295] on input "*" at bounding box center [690, 292] width 56 height 27
type input "***"
type input "**********"
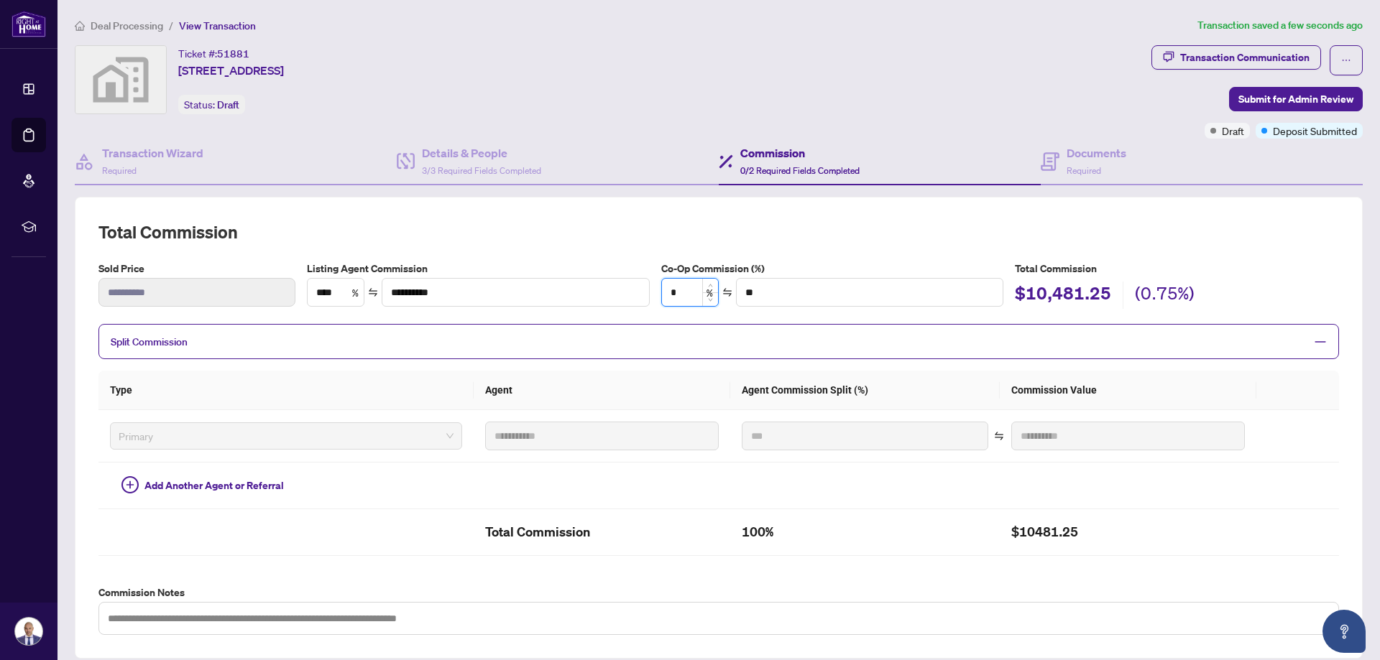
click at [691, 289] on input "*" at bounding box center [690, 292] width 56 height 27
type input "*"
type input "*******"
type input "***"
type input "*******"
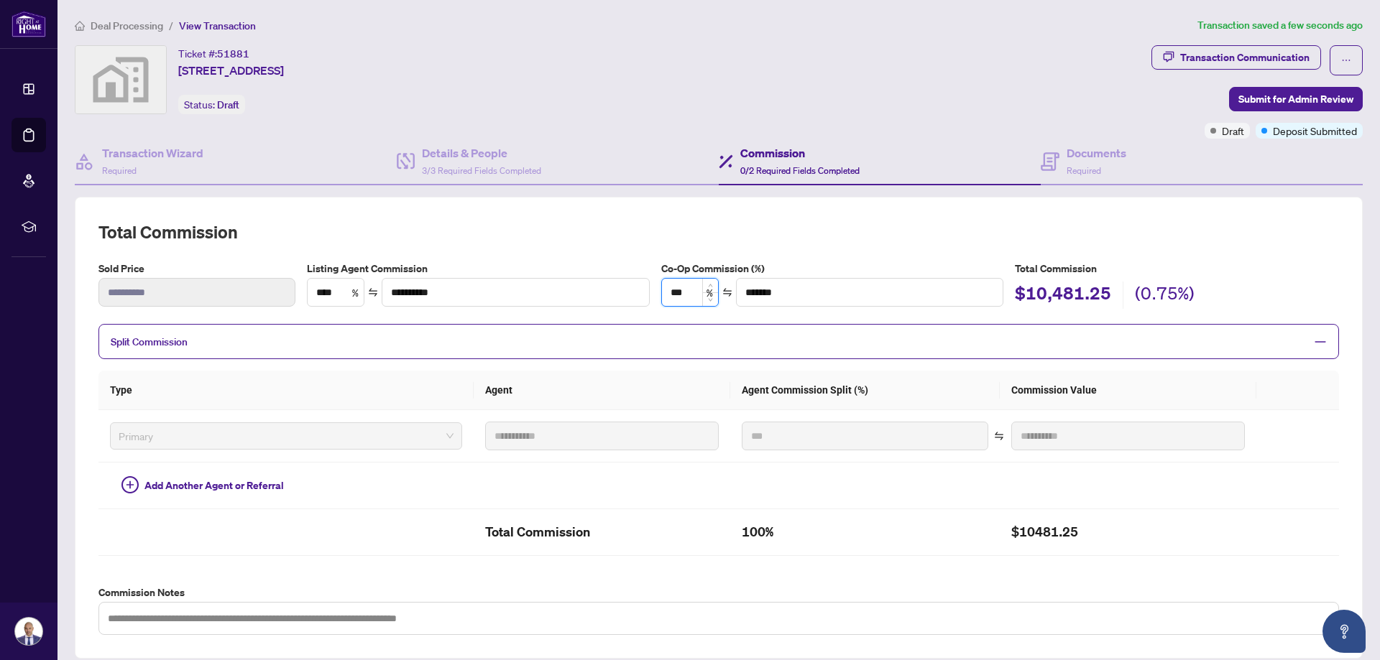
type input "****"
type input "**********"
type input "****"
click at [818, 257] on div "**********" at bounding box center [718, 428] width 1240 height 415
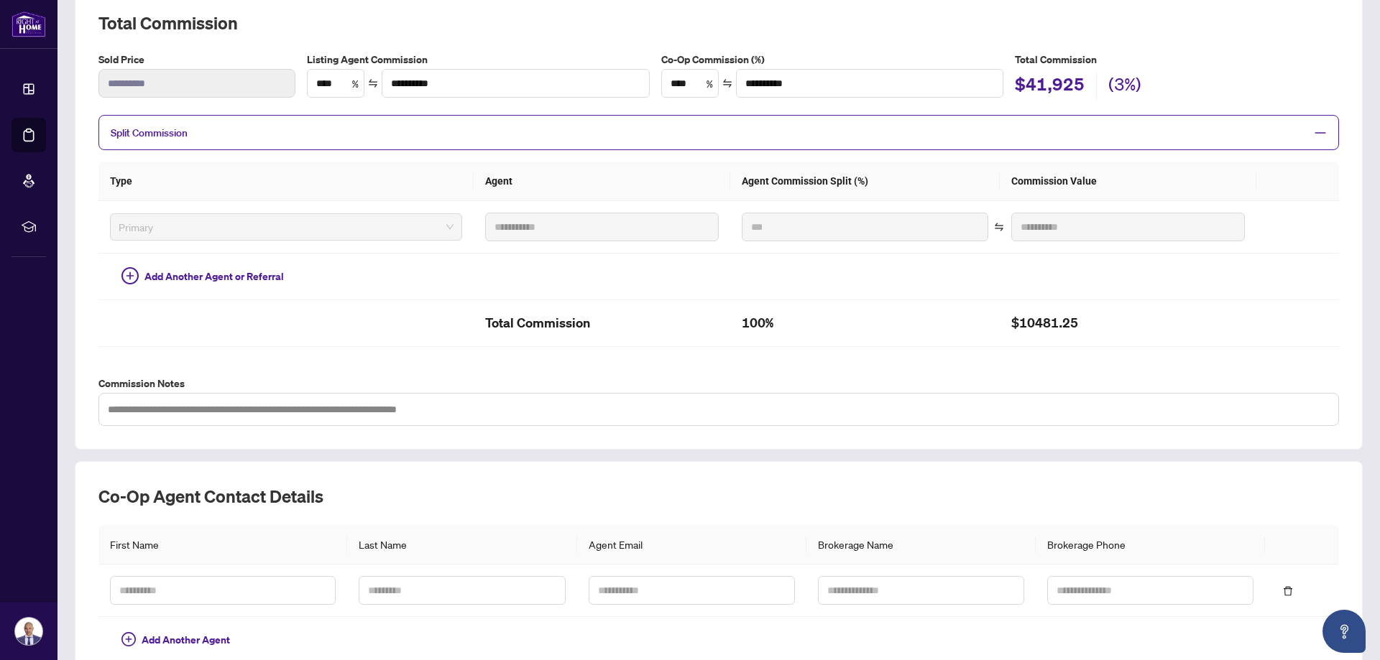
scroll to position [287, 0]
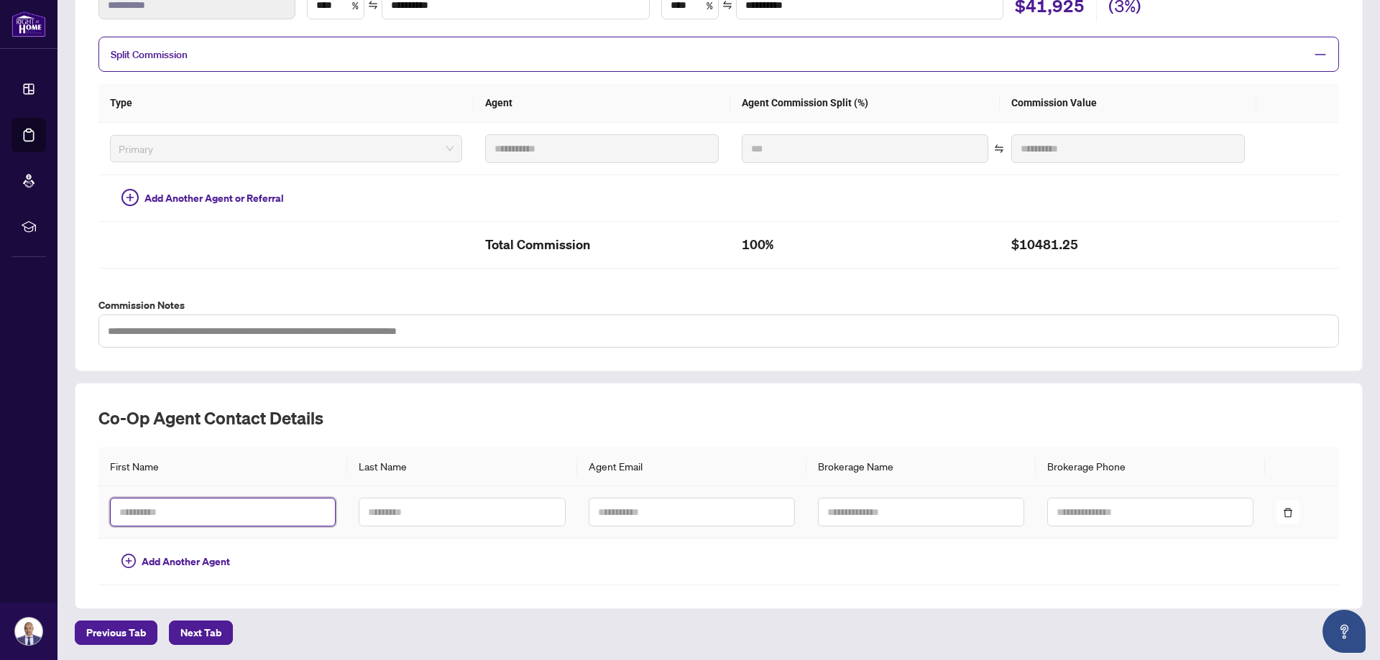
click at [253, 514] on input "text" at bounding box center [223, 512] width 226 height 29
type input "******"
click at [365, 512] on input "text" at bounding box center [462, 512] width 206 height 29
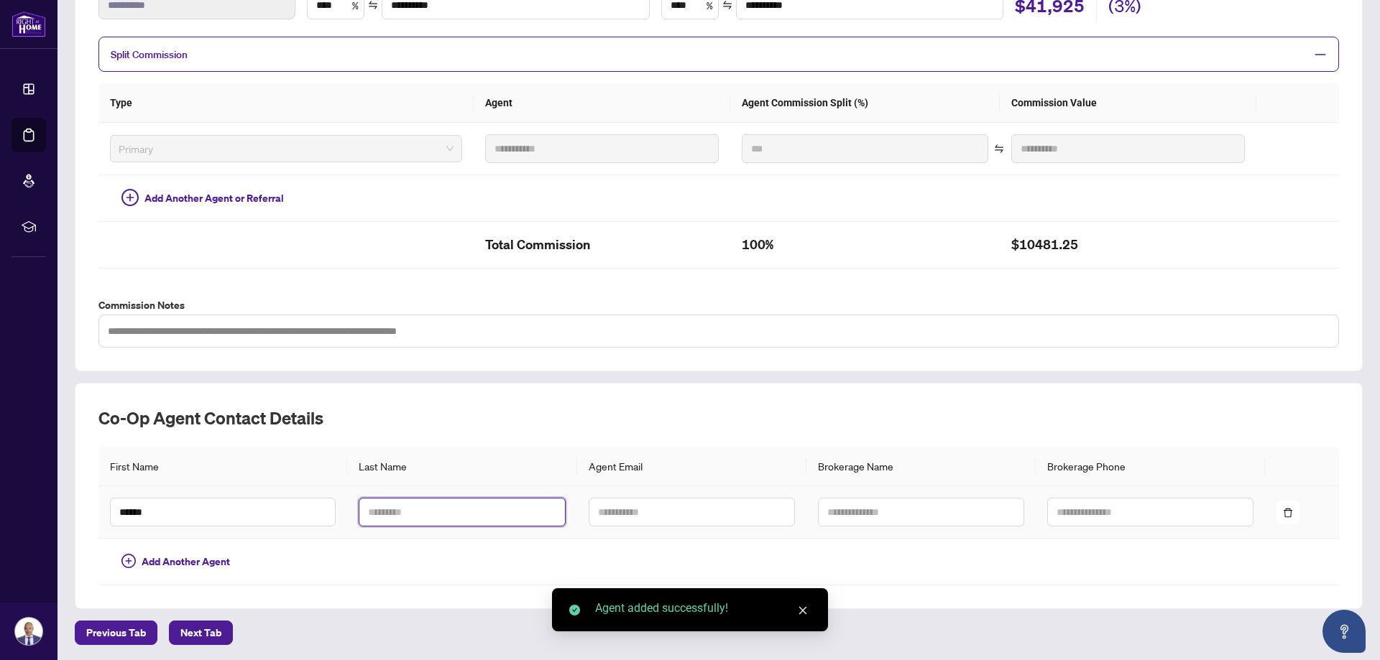
click at [365, 512] on input "text" at bounding box center [462, 512] width 206 height 29
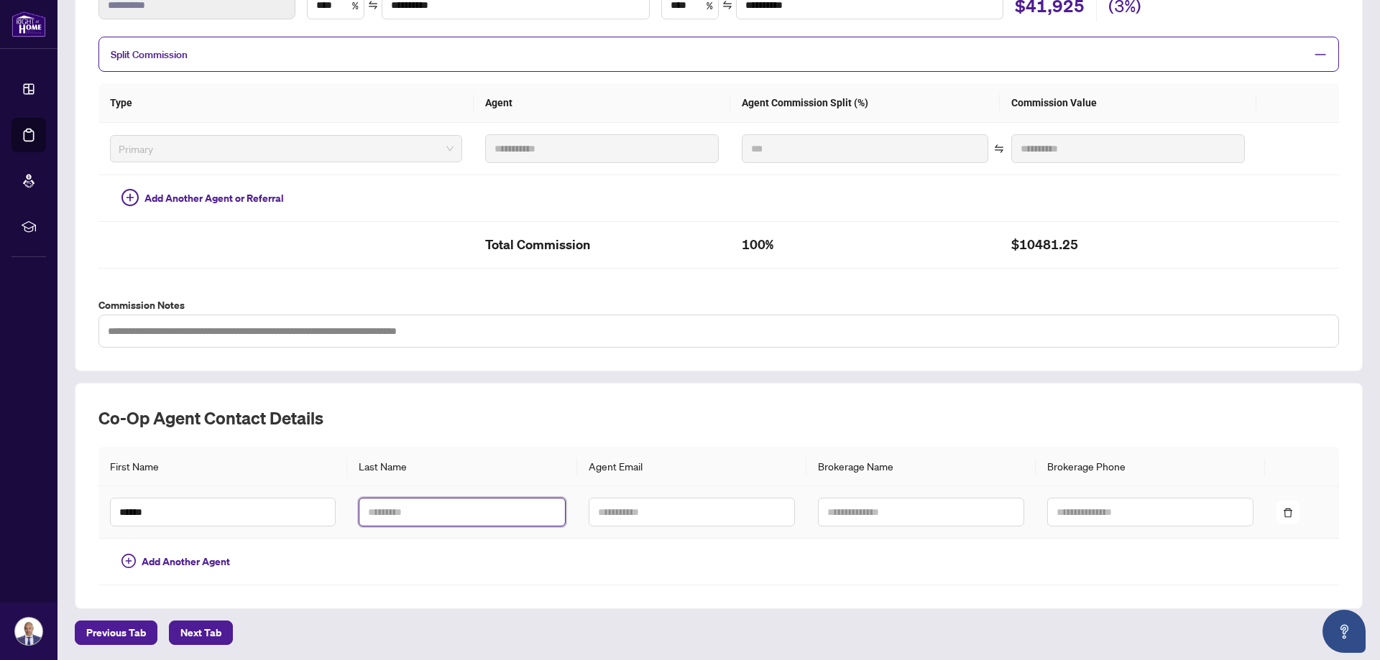
click at [450, 504] on input "text" at bounding box center [462, 512] width 206 height 29
type input "*******"
click at [890, 503] on input "text" at bounding box center [921, 512] width 206 height 29
click at [887, 507] on input "text" at bounding box center [921, 512] width 206 height 29
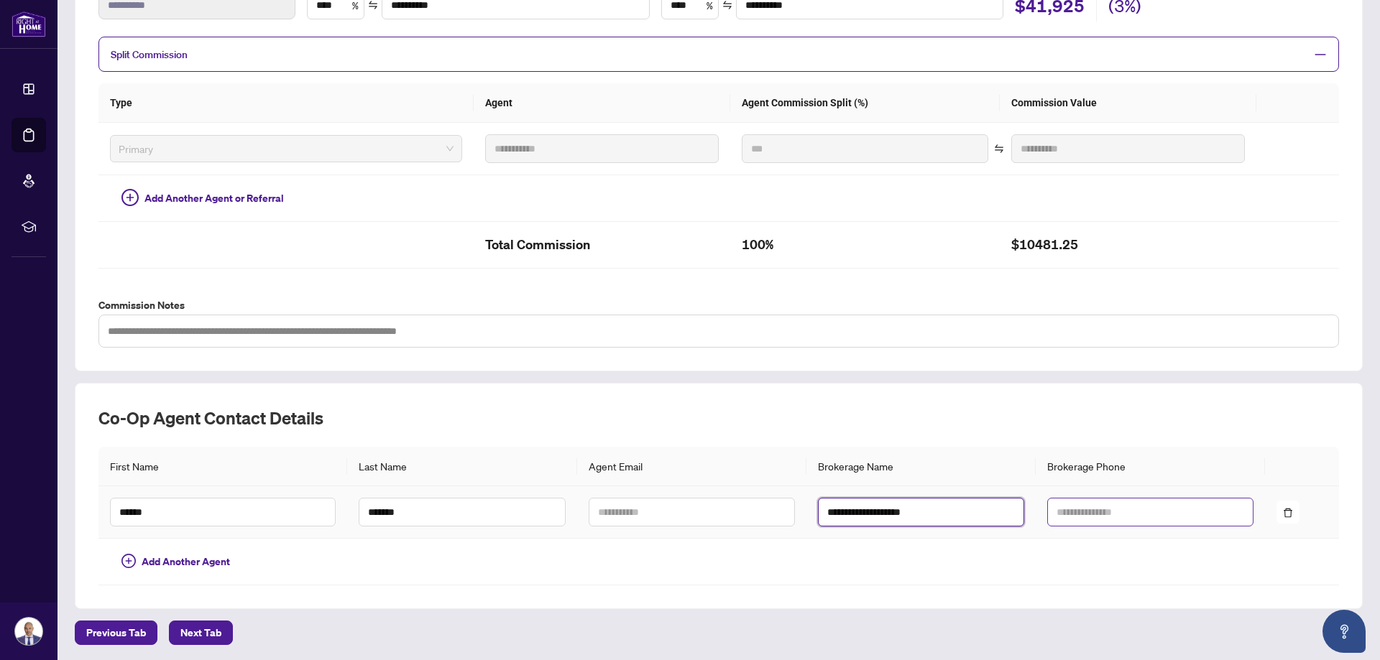
type input "**********"
click at [1070, 511] on input "text" at bounding box center [1150, 512] width 206 height 29
type input "**********"
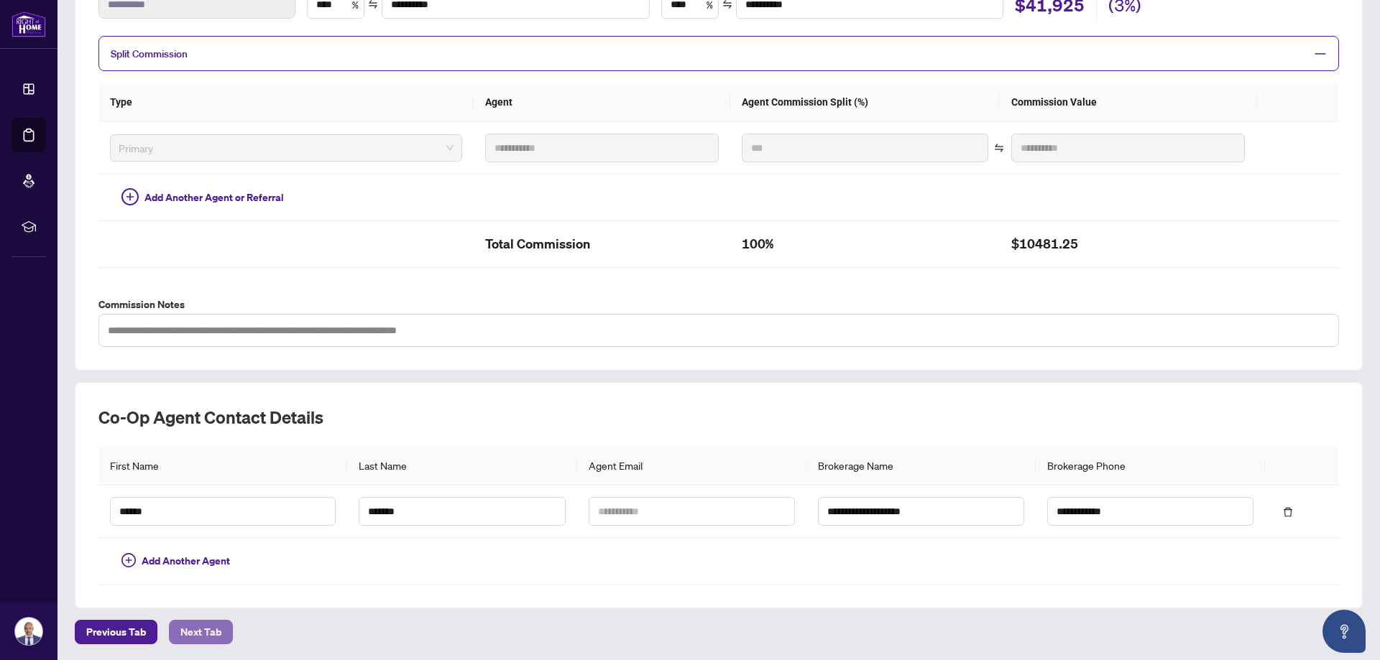
click at [191, 626] on span "Next Tab" at bounding box center [200, 632] width 41 height 23
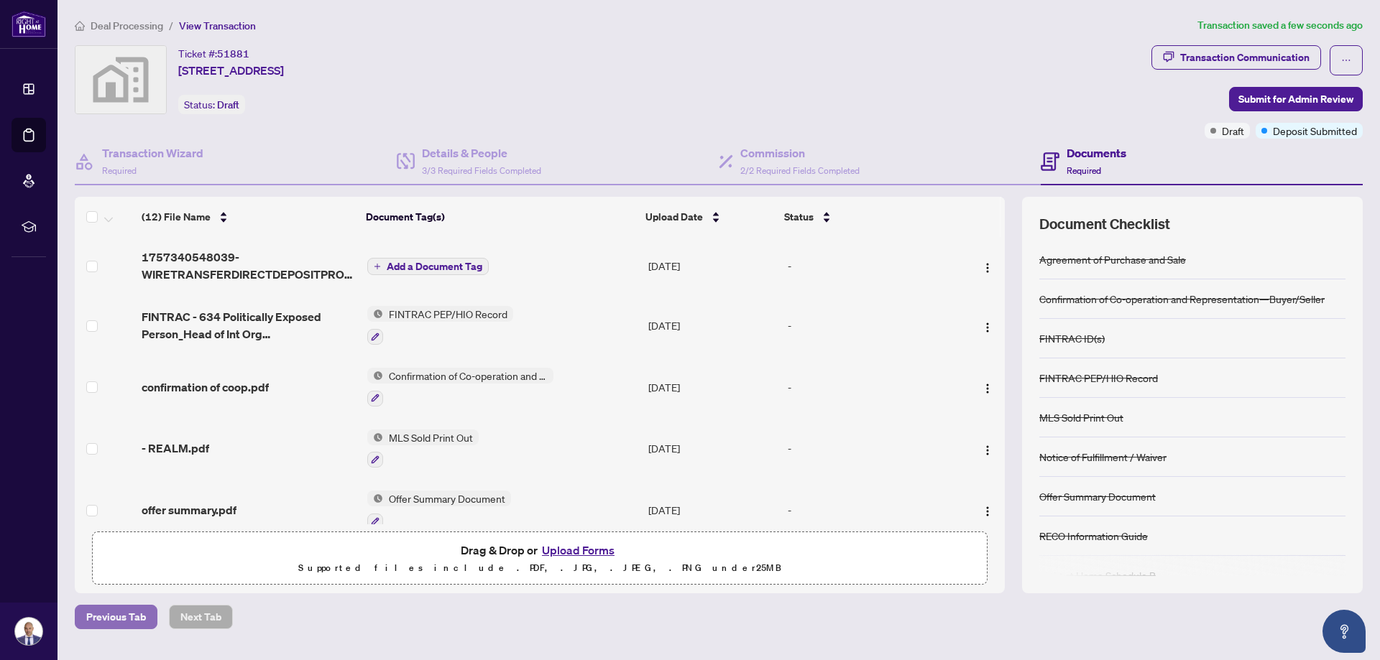
click at [109, 614] on span "Previous Tab" at bounding box center [116, 617] width 60 height 23
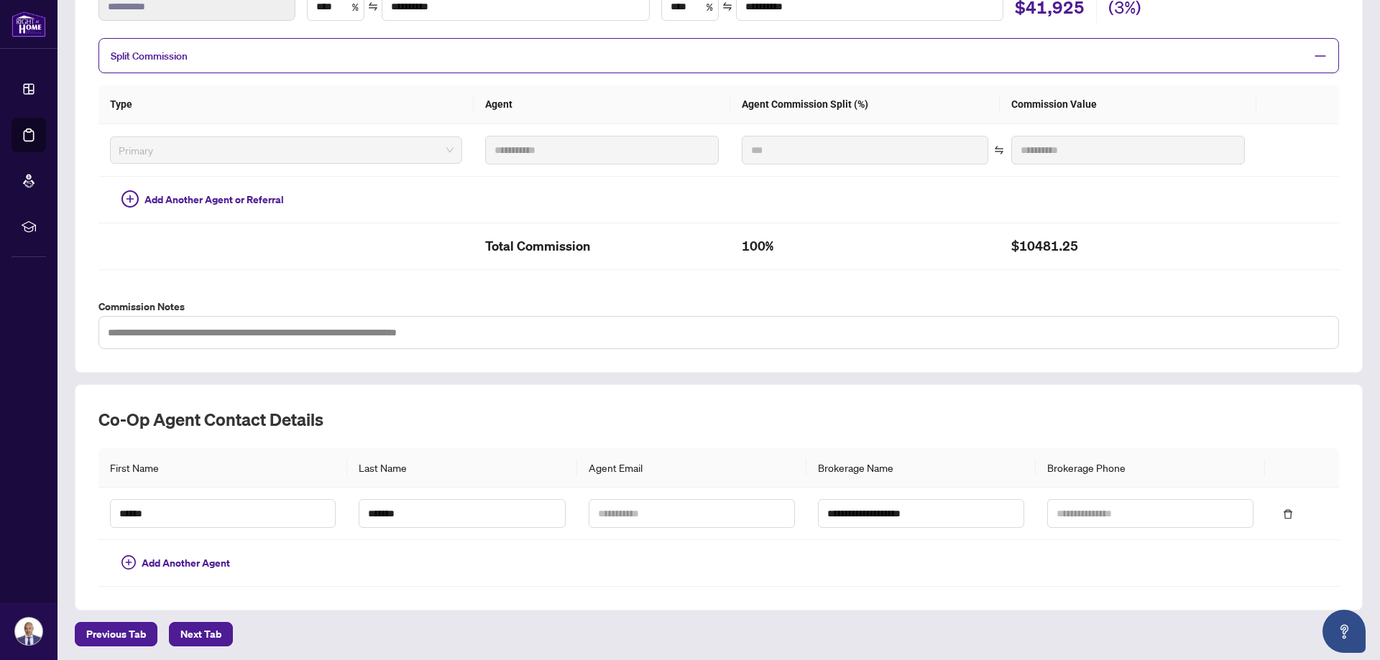
scroll to position [288, 0]
click at [204, 629] on span "Next Tab" at bounding box center [200, 632] width 41 height 23
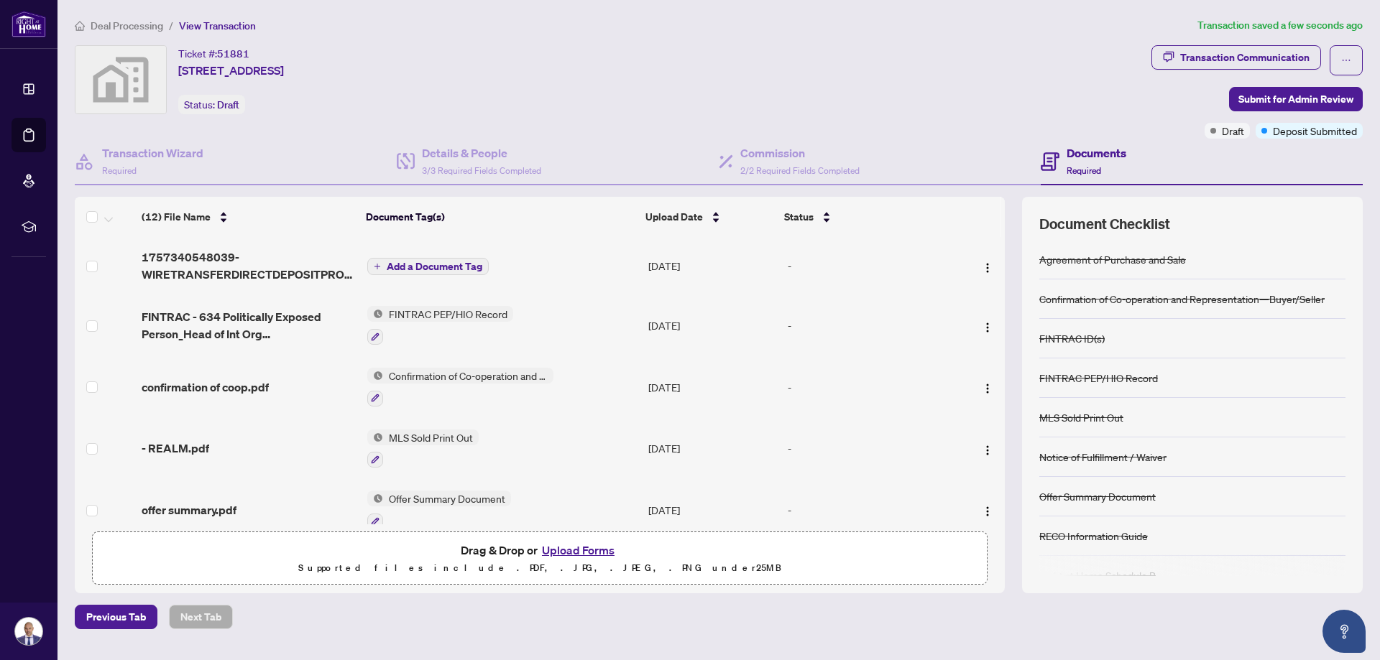
click at [440, 262] on span "Add a Document Tag" at bounding box center [435, 267] width 96 height 10
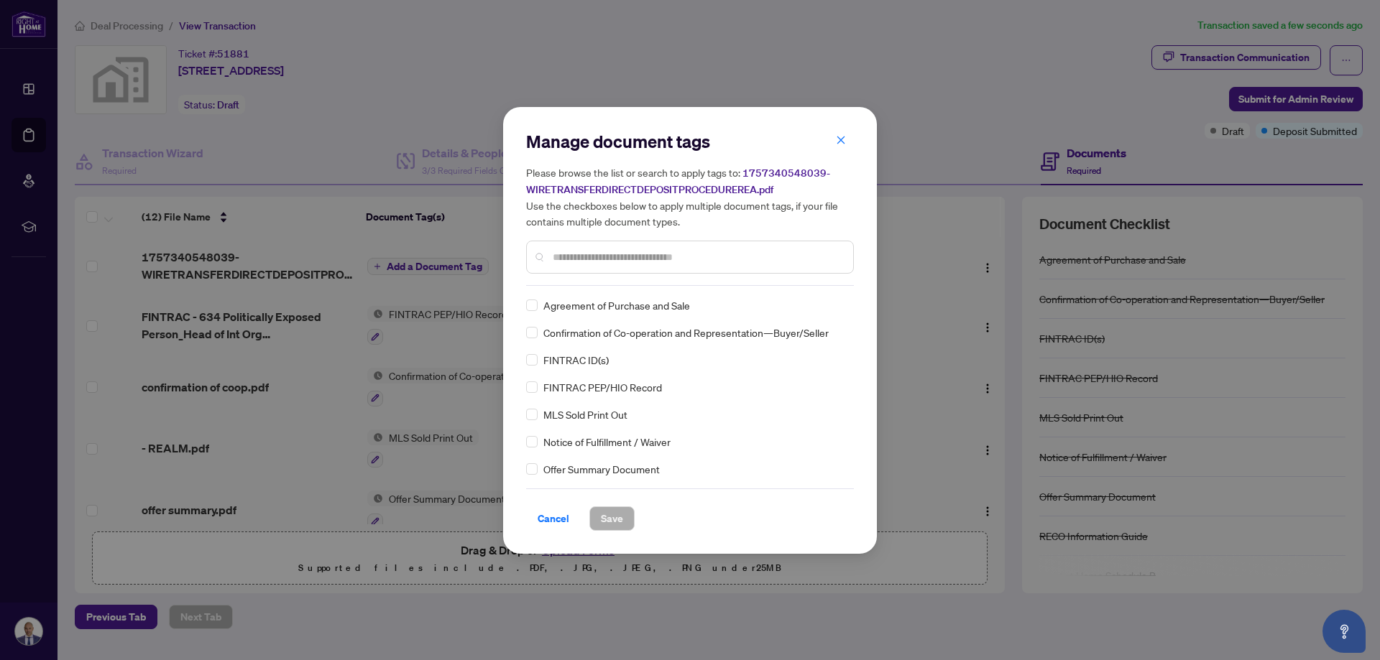
click at [584, 254] on input "text" at bounding box center [697, 257] width 289 height 16
click at [559, 522] on span "Cancel" at bounding box center [553, 518] width 32 height 23
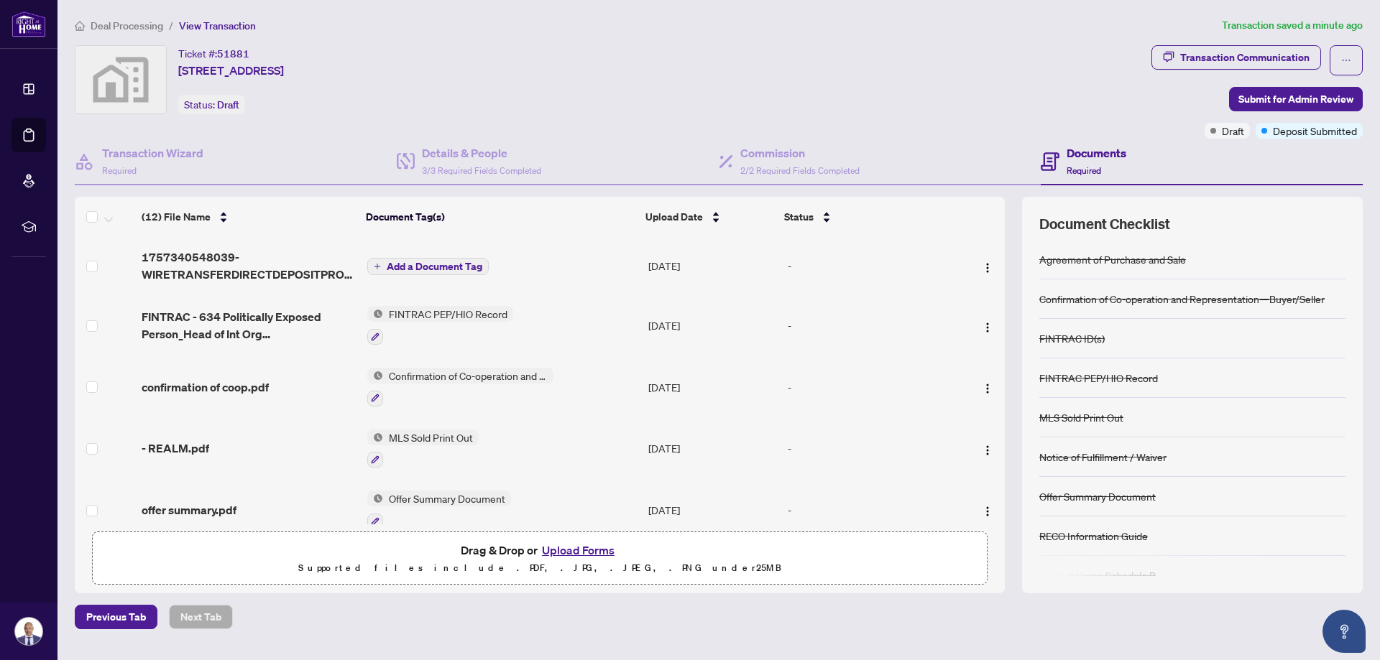
click at [1085, 156] on h4 "Documents" at bounding box center [1096, 152] width 60 height 17
click at [1282, 93] on span "Submit for Admin Review" at bounding box center [1295, 99] width 115 height 23
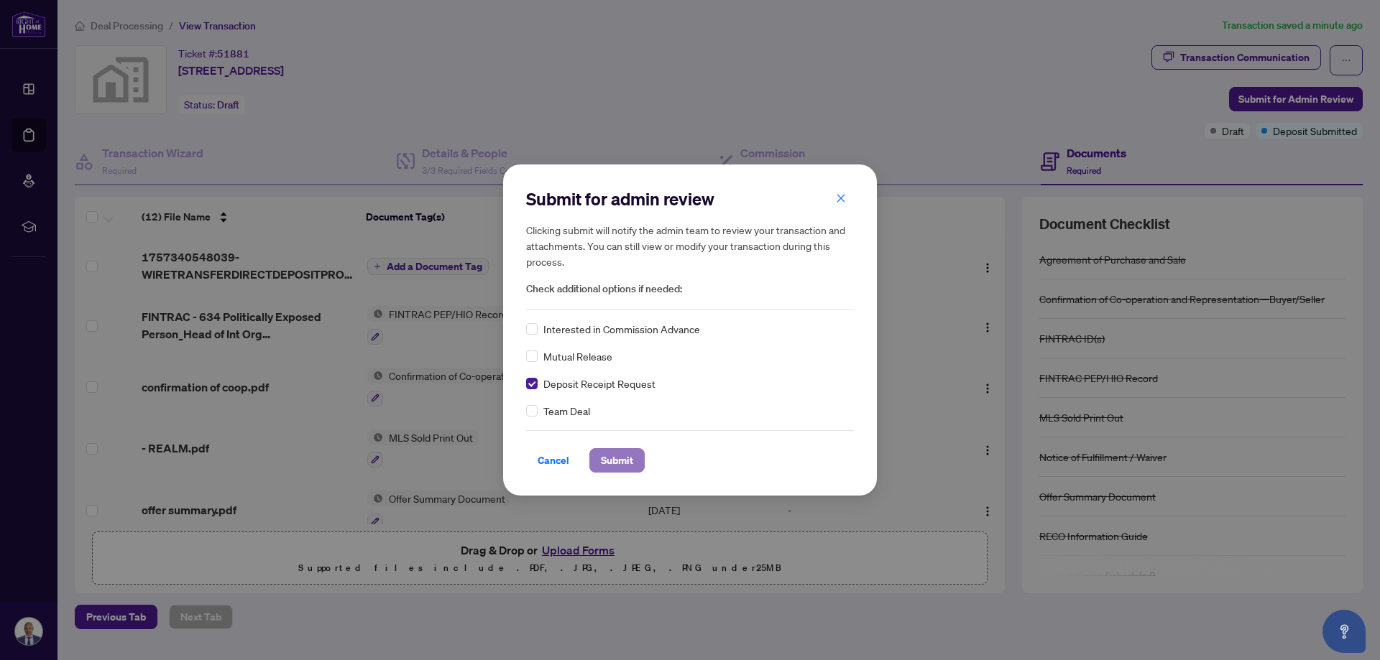
click at [614, 463] on span "Submit" at bounding box center [617, 460] width 32 height 23
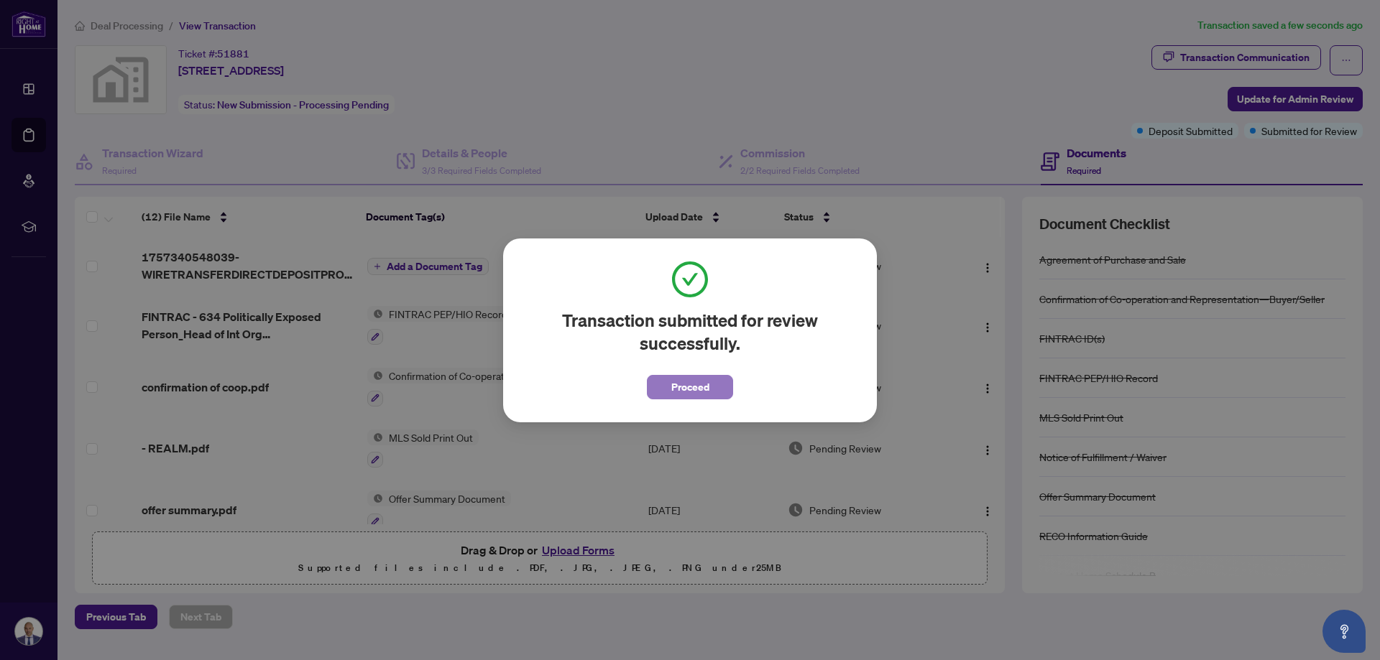
drag, startPoint x: 684, startPoint y: 391, endPoint x: 1253, endPoint y: 407, distance: 569.4
click at [688, 391] on span "Proceed" at bounding box center [690, 387] width 38 height 23
